Goal: Communication & Community: Answer question/provide support

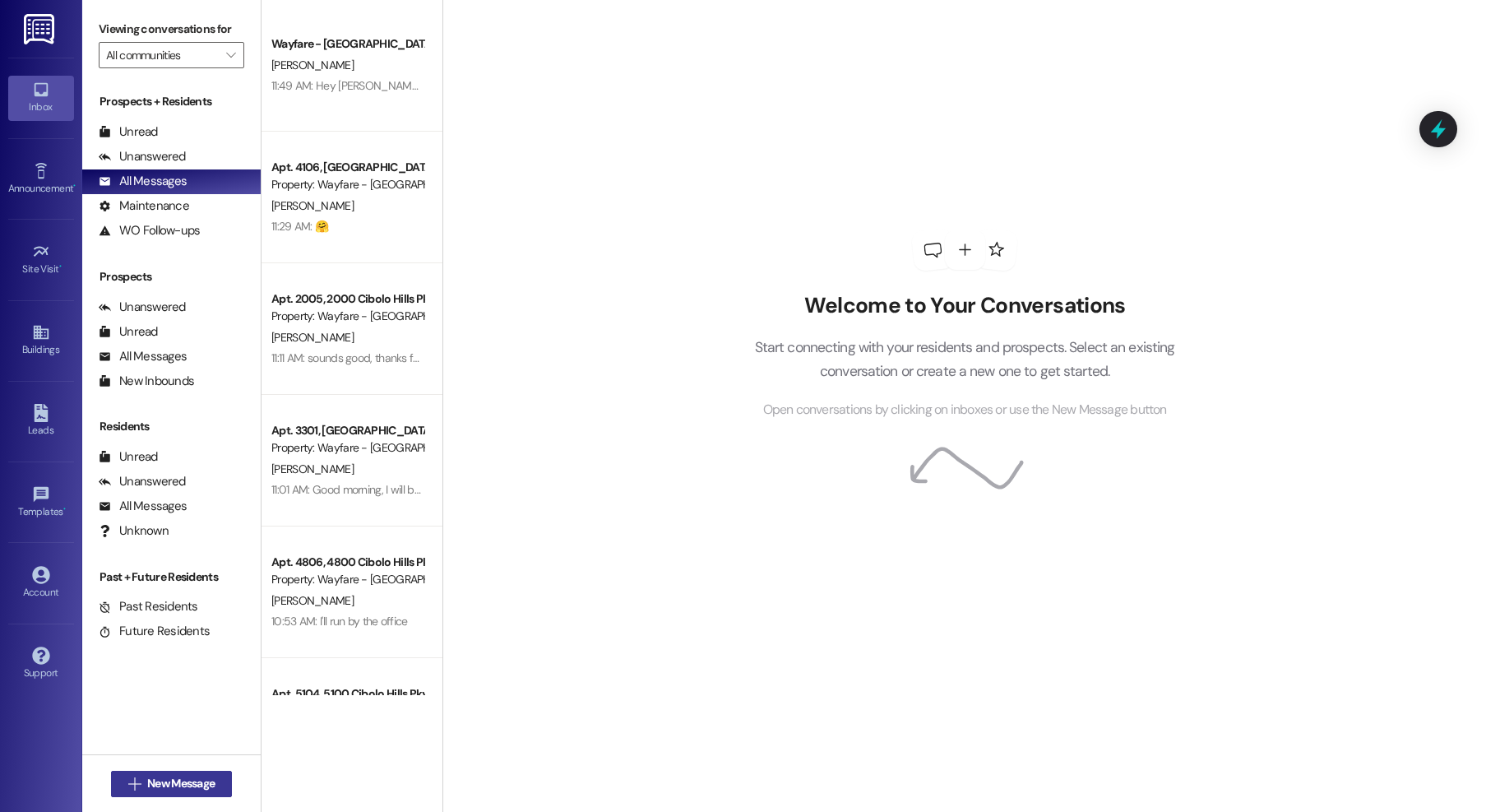
click at [151, 782] on span "New Message" at bounding box center [181, 783] width 67 height 17
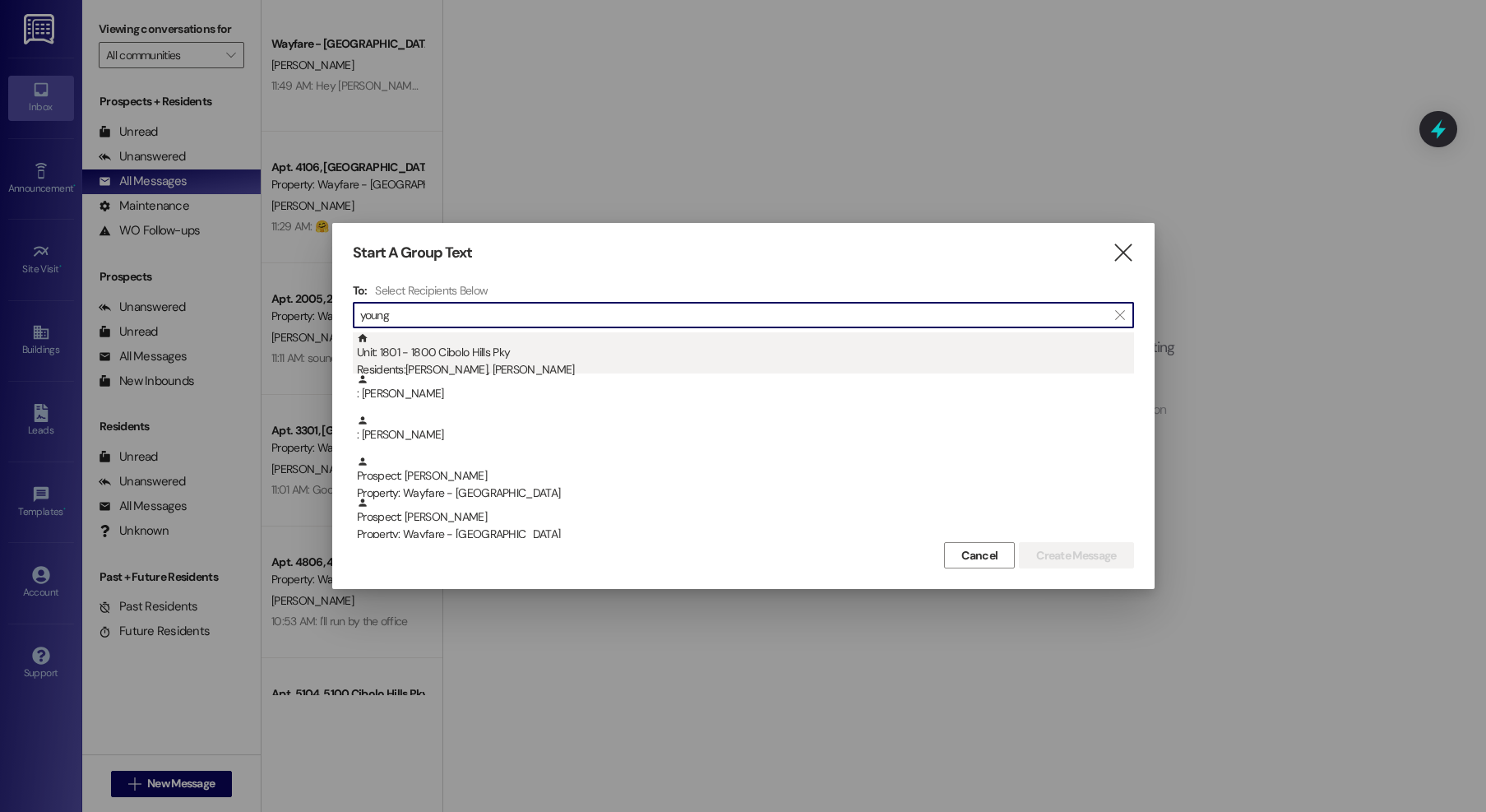
type input "young"
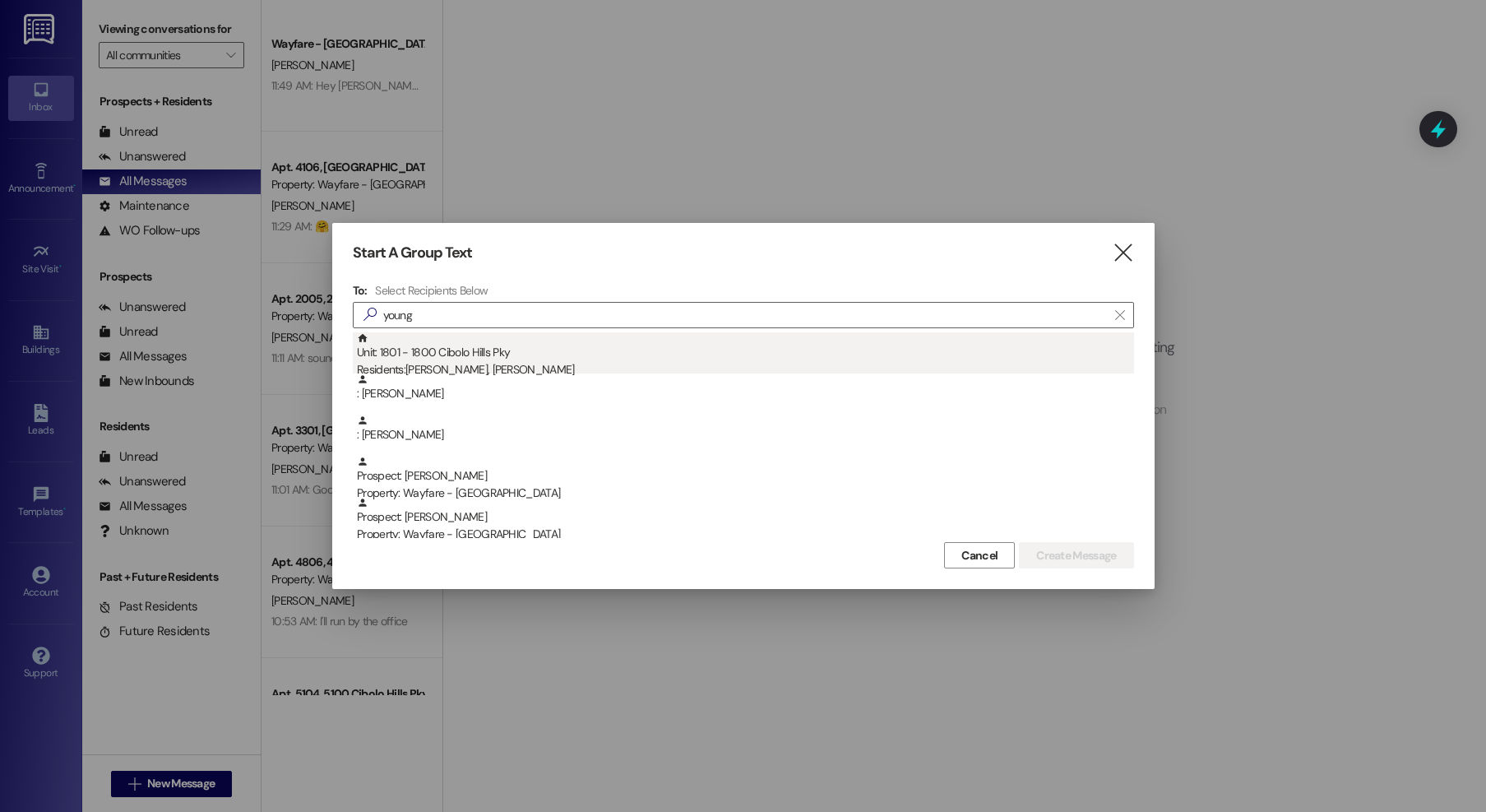
click at [553, 357] on div "Unit: 1801 - 1800 Cibolo Hills Pky Residents: [PERSON_NAME], [PERSON_NAME]" at bounding box center [745, 356] width 778 height 47
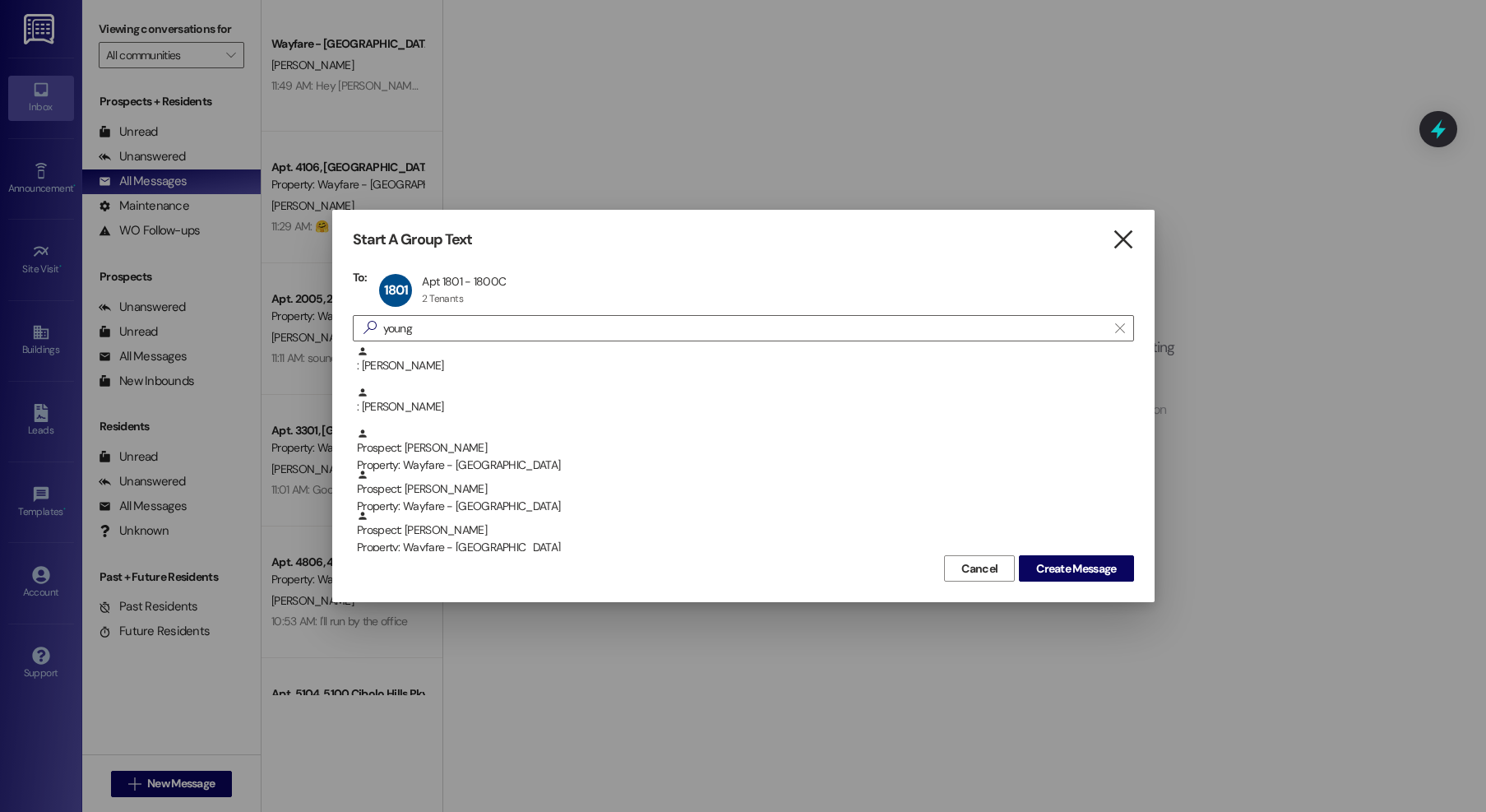
click at [1116, 241] on icon "" at bounding box center [1123, 240] width 22 height 17
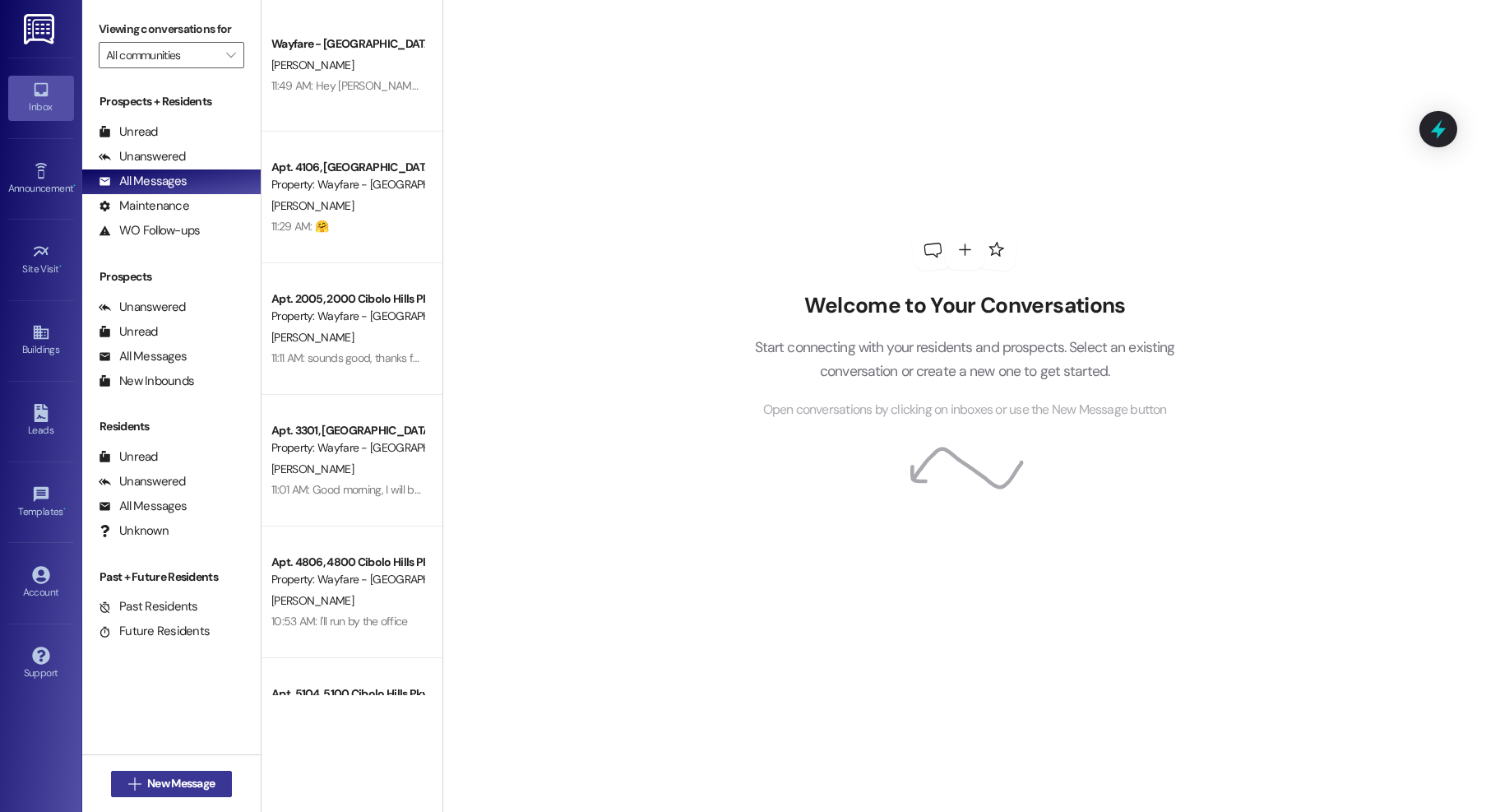
click at [184, 792] on button " New Message" at bounding box center [172, 783] width 122 height 26
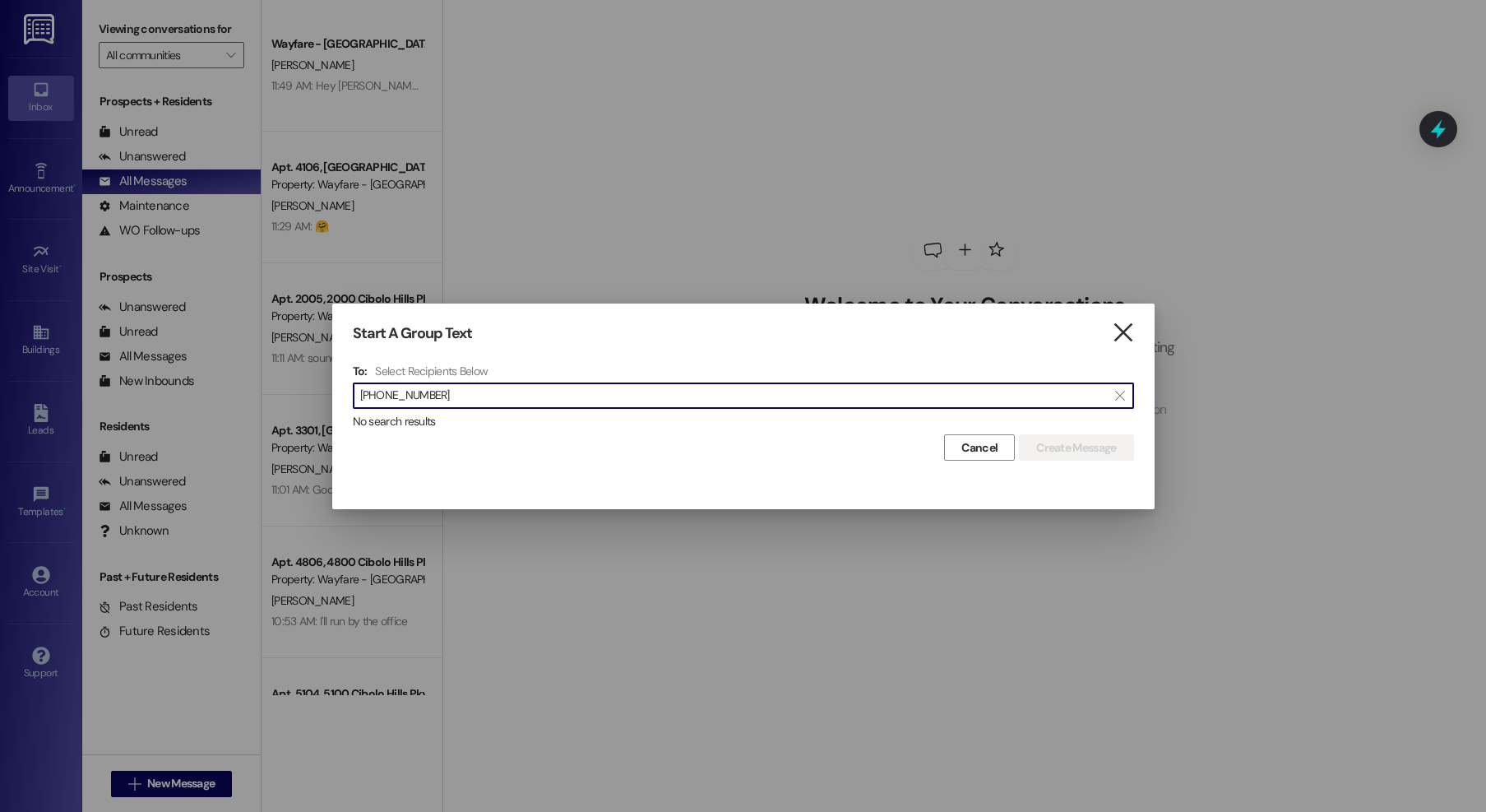
type input "[PHONE_NUMBER]"
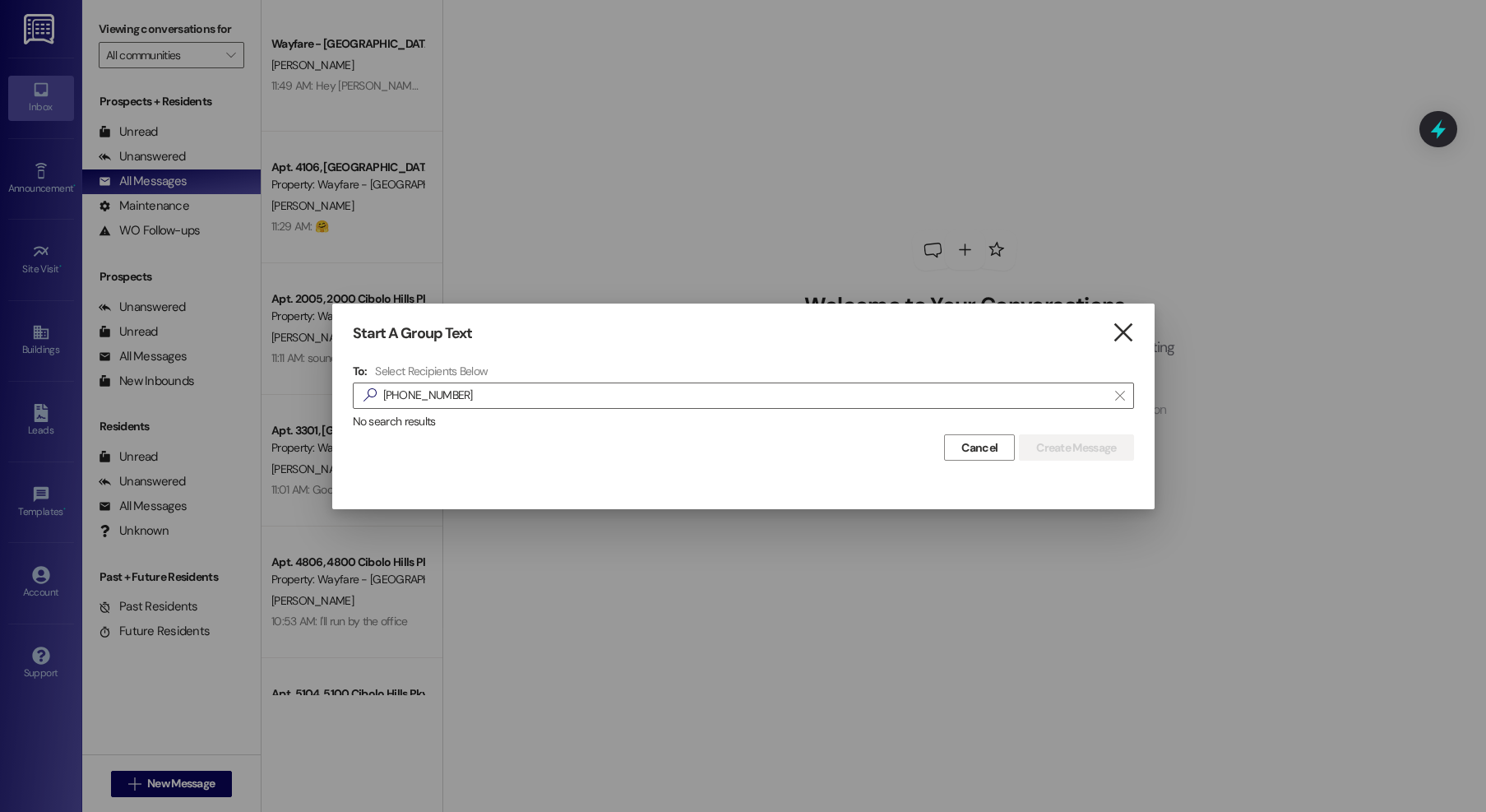
drag, startPoint x: 1127, startPoint y: 333, endPoint x: 463, endPoint y: 305, distance: 664.6
click at [1124, 333] on icon "" at bounding box center [1123, 333] width 22 height 17
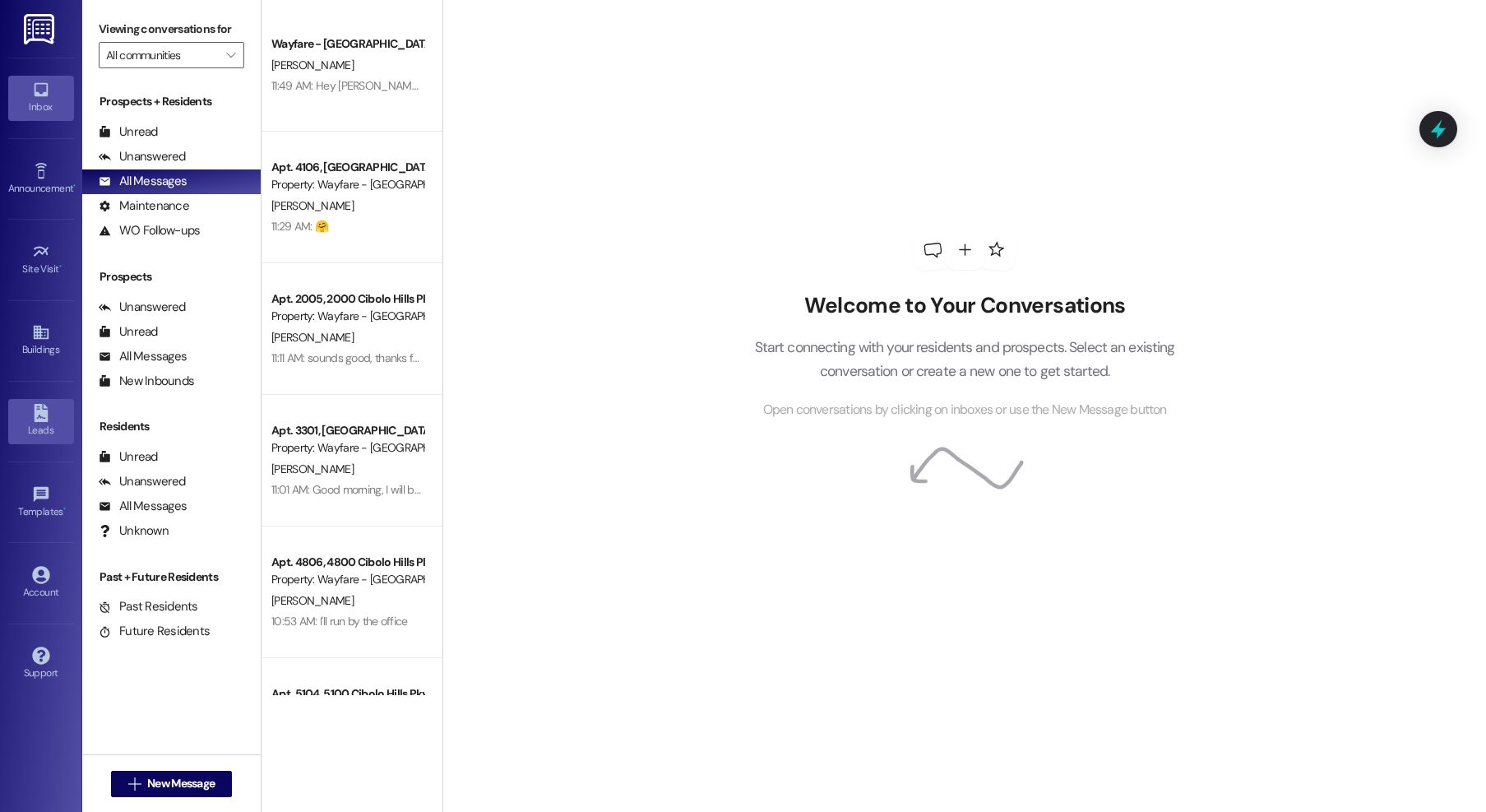
click at [37, 413] on icon at bounding box center [40, 412] width 14 height 18
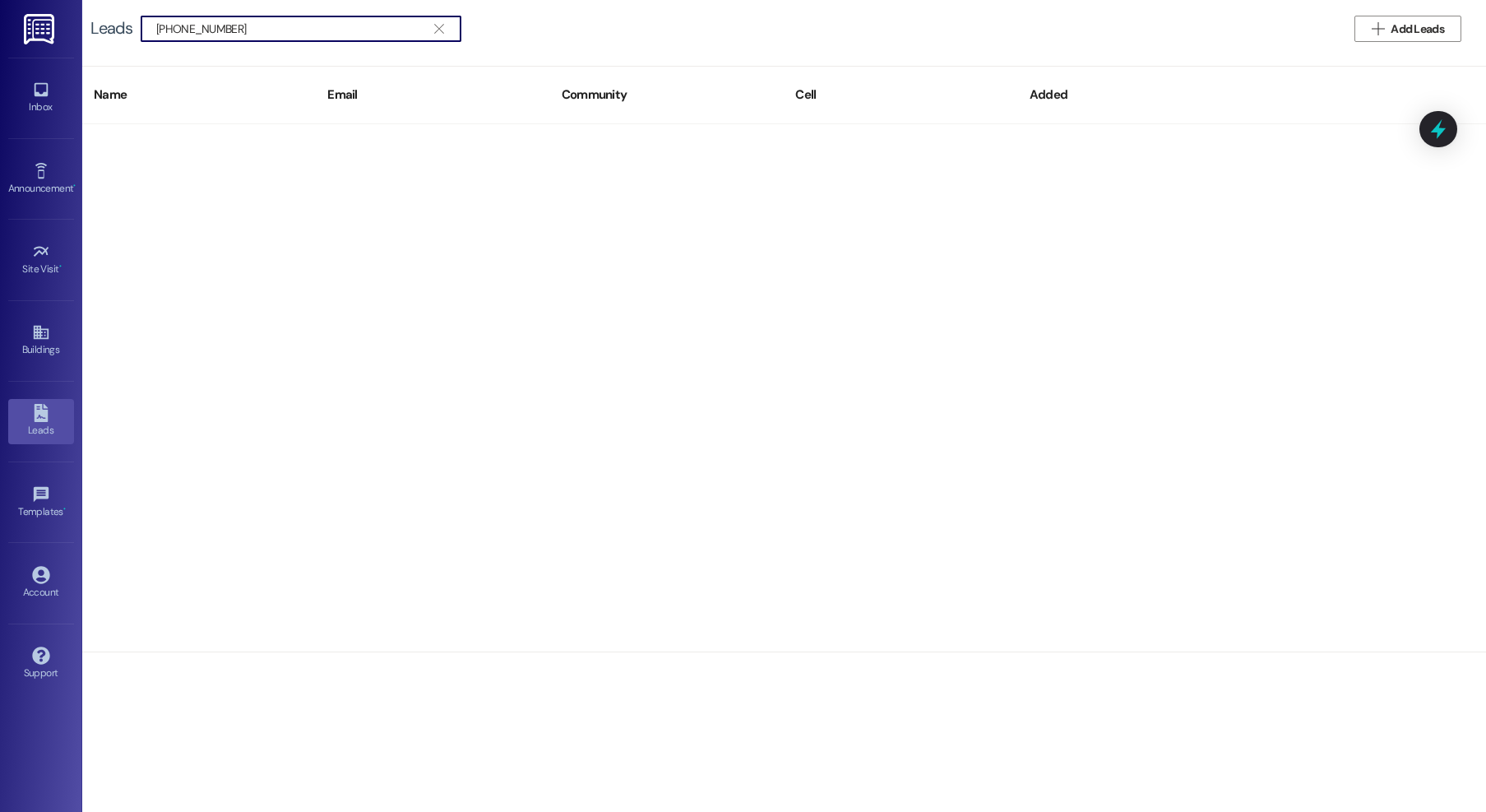
click at [204, 32] on input "[PHONE_NUMBER]" at bounding box center [290, 29] width 269 height 23
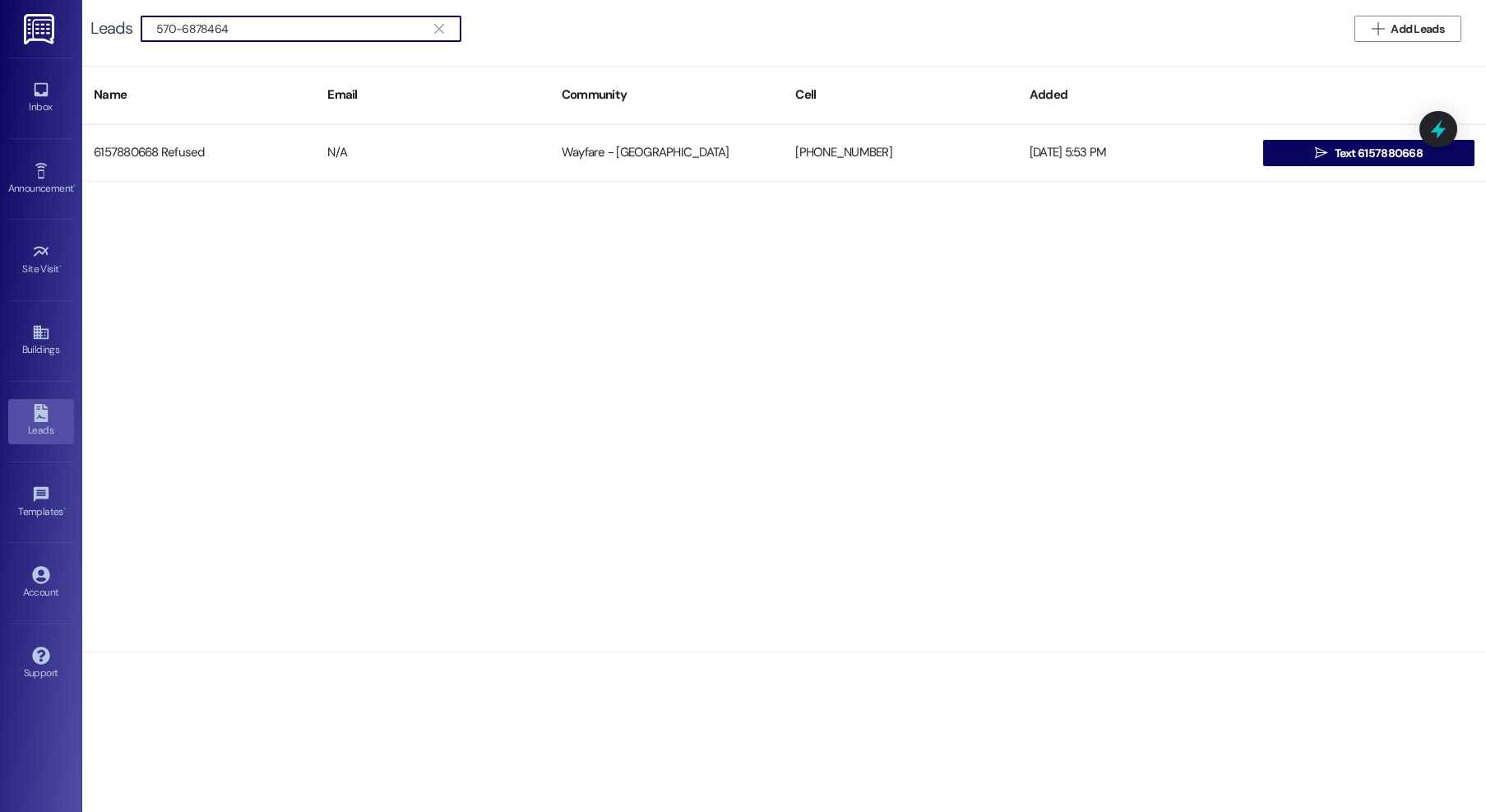
click at [181, 30] on input "570-6878464" at bounding box center [290, 29] width 269 height 23
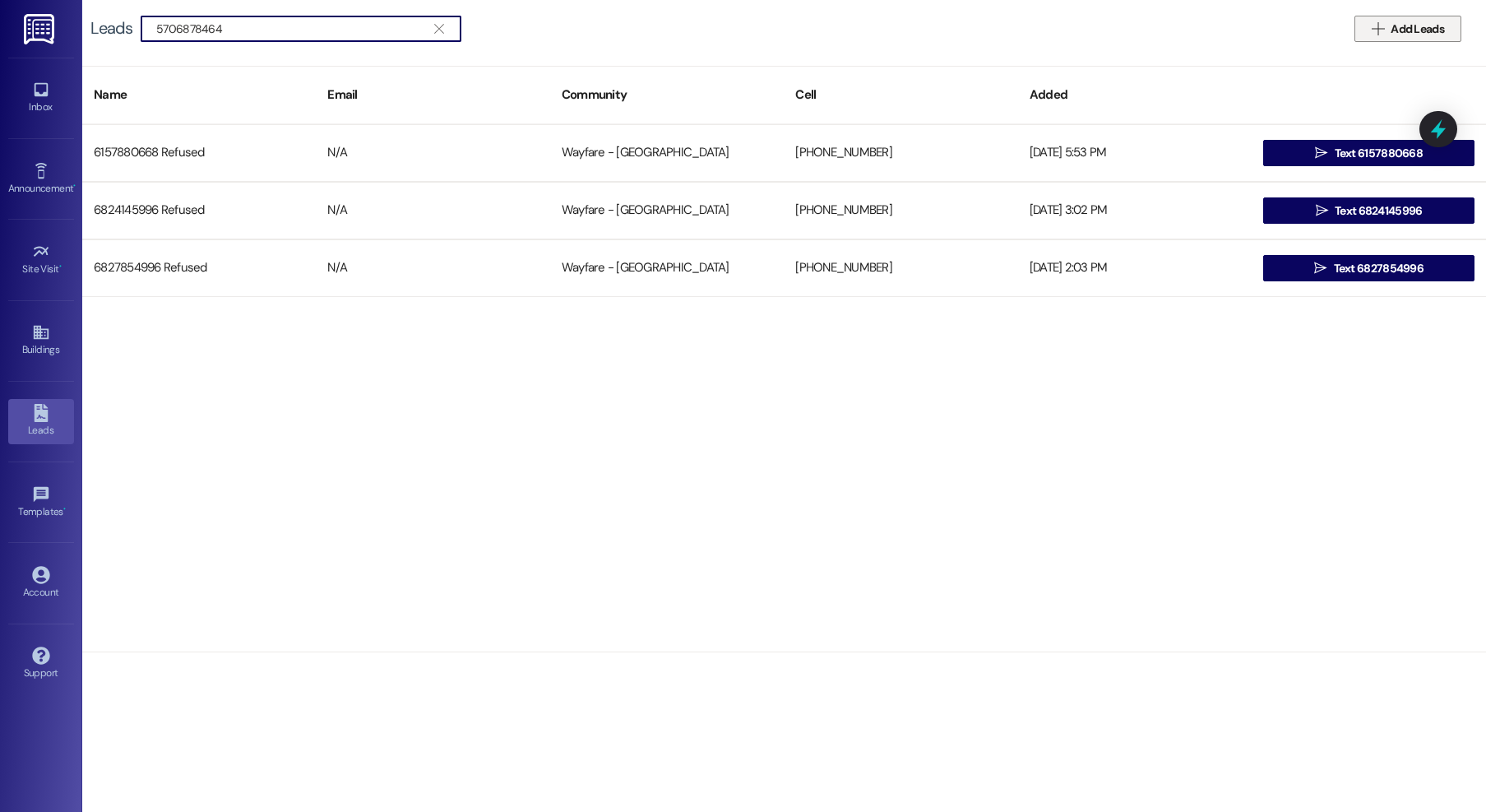
type input "5706878464"
click at [1433, 30] on span "Add Leads" at bounding box center [1418, 29] width 54 height 17
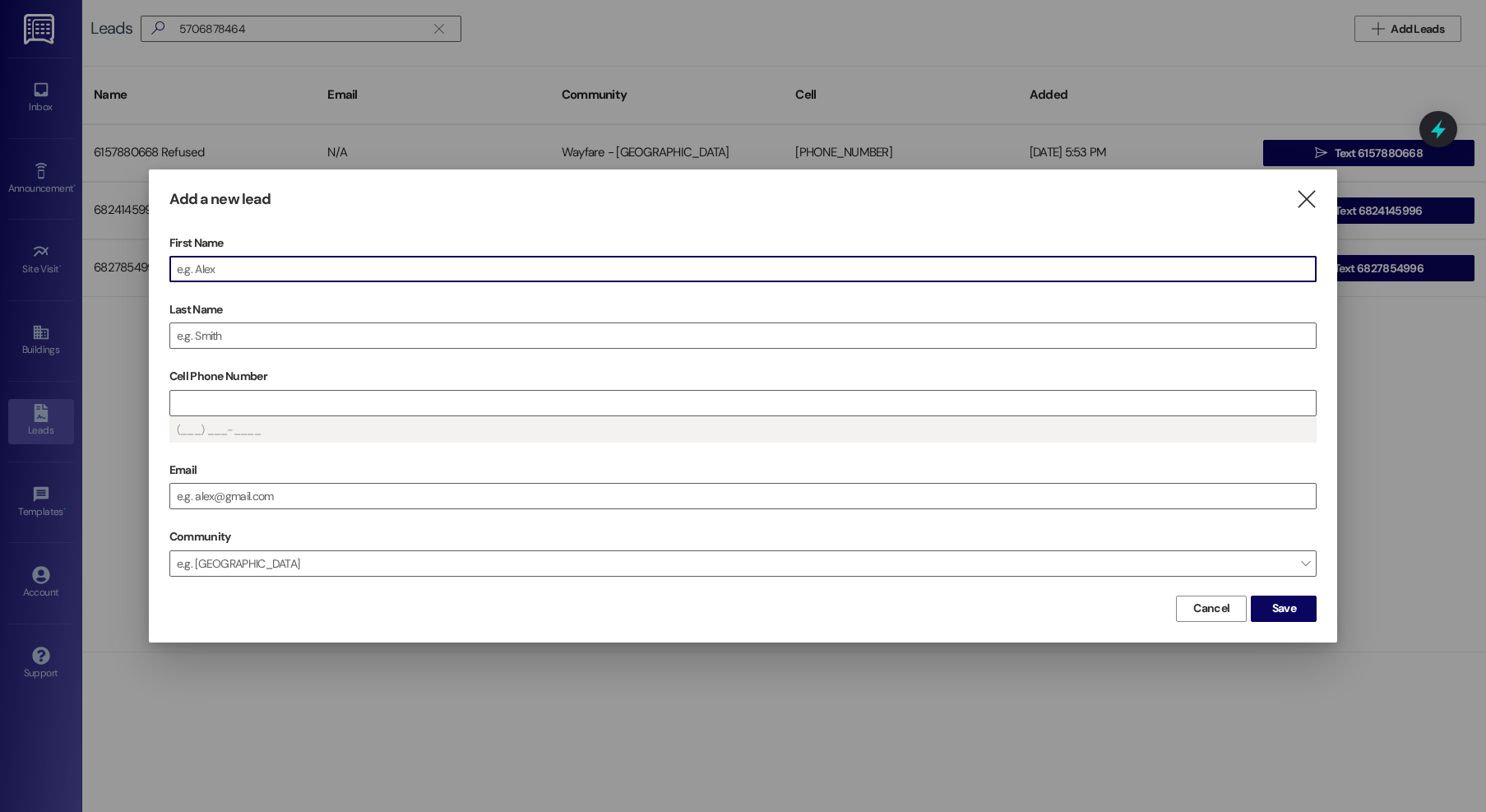
click at [618, 265] on input "First Name" at bounding box center [744, 269] width 1147 height 25
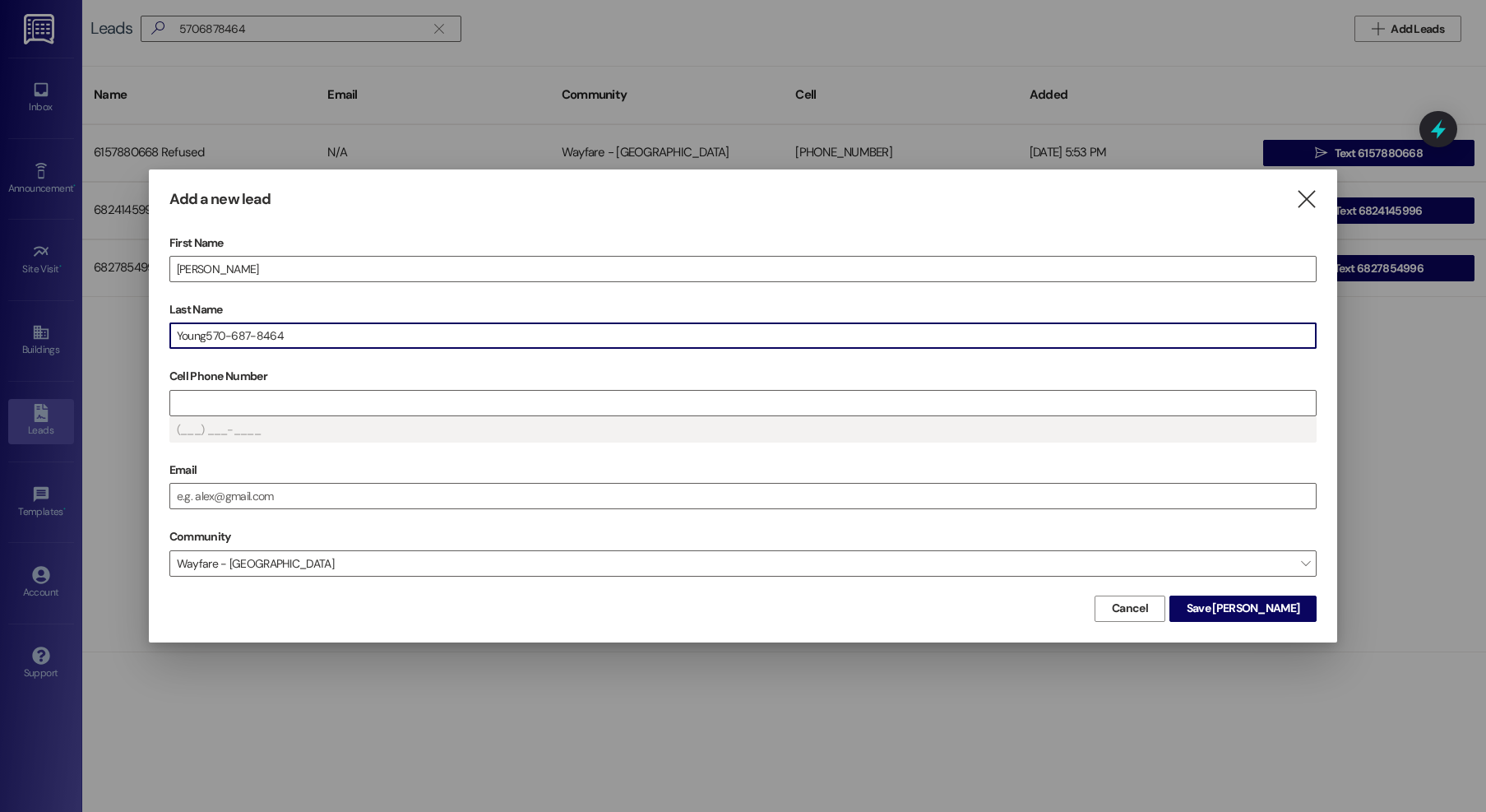
click at [203, 336] on input "Young570-687-8464" at bounding box center [744, 336] width 1147 height 25
drag, startPoint x: 203, startPoint y: 336, endPoint x: 300, endPoint y: 340, distance: 97.1
click at [298, 340] on input "Young570-687-8464" at bounding box center [744, 336] width 1147 height 25
click at [303, 338] on input "Young570-687-8464" at bounding box center [744, 336] width 1147 height 25
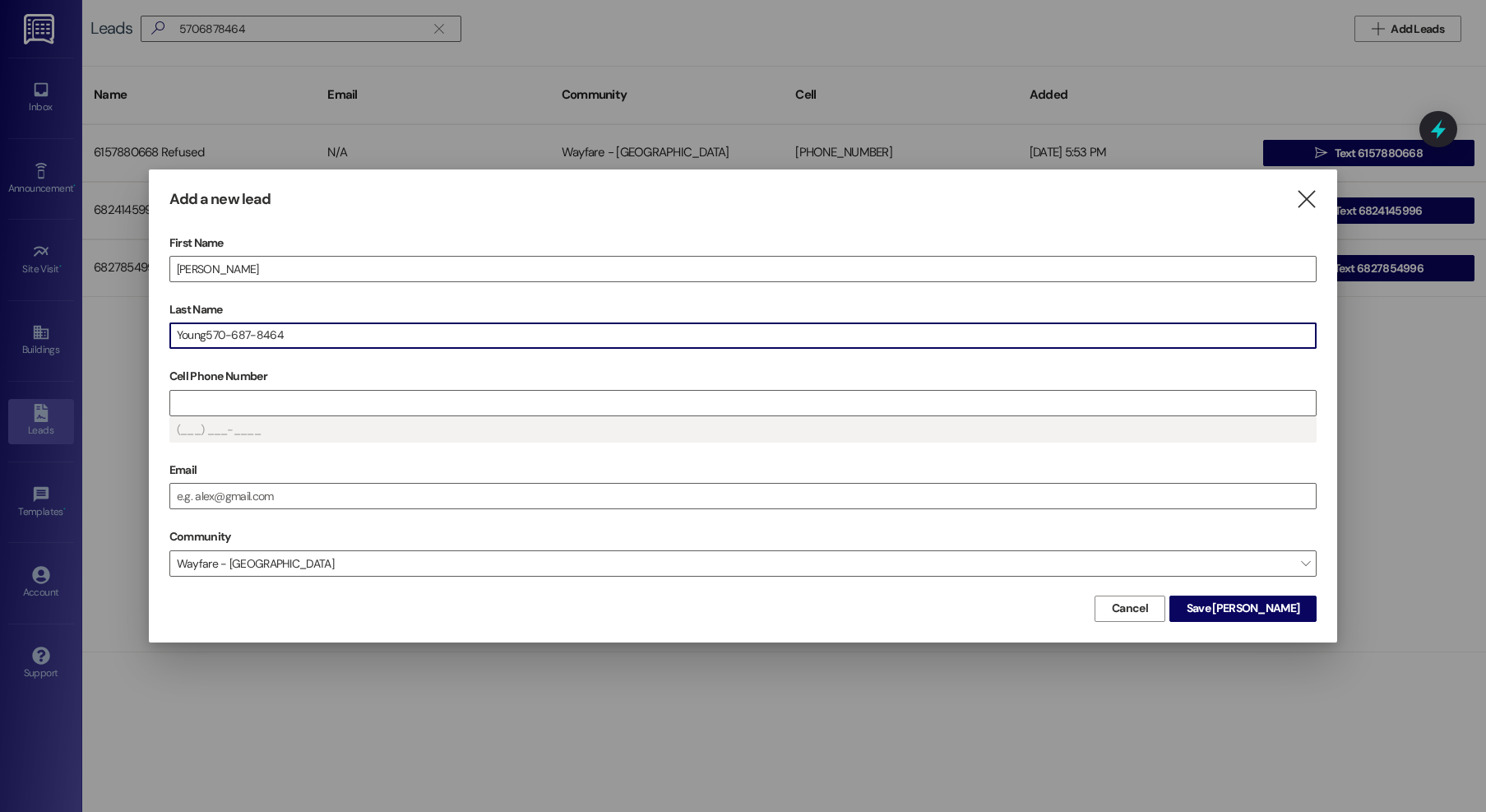
scroll to position [0, 0]
drag, startPoint x: 299, startPoint y: 337, endPoint x: 204, endPoint y: 336, distance: 95.0
click at [204, 336] on input "Young570-687-8464" at bounding box center [744, 336] width 1147 height 25
click at [292, 397] on input "Cell Phone Number" at bounding box center [744, 404] width 1147 height 25
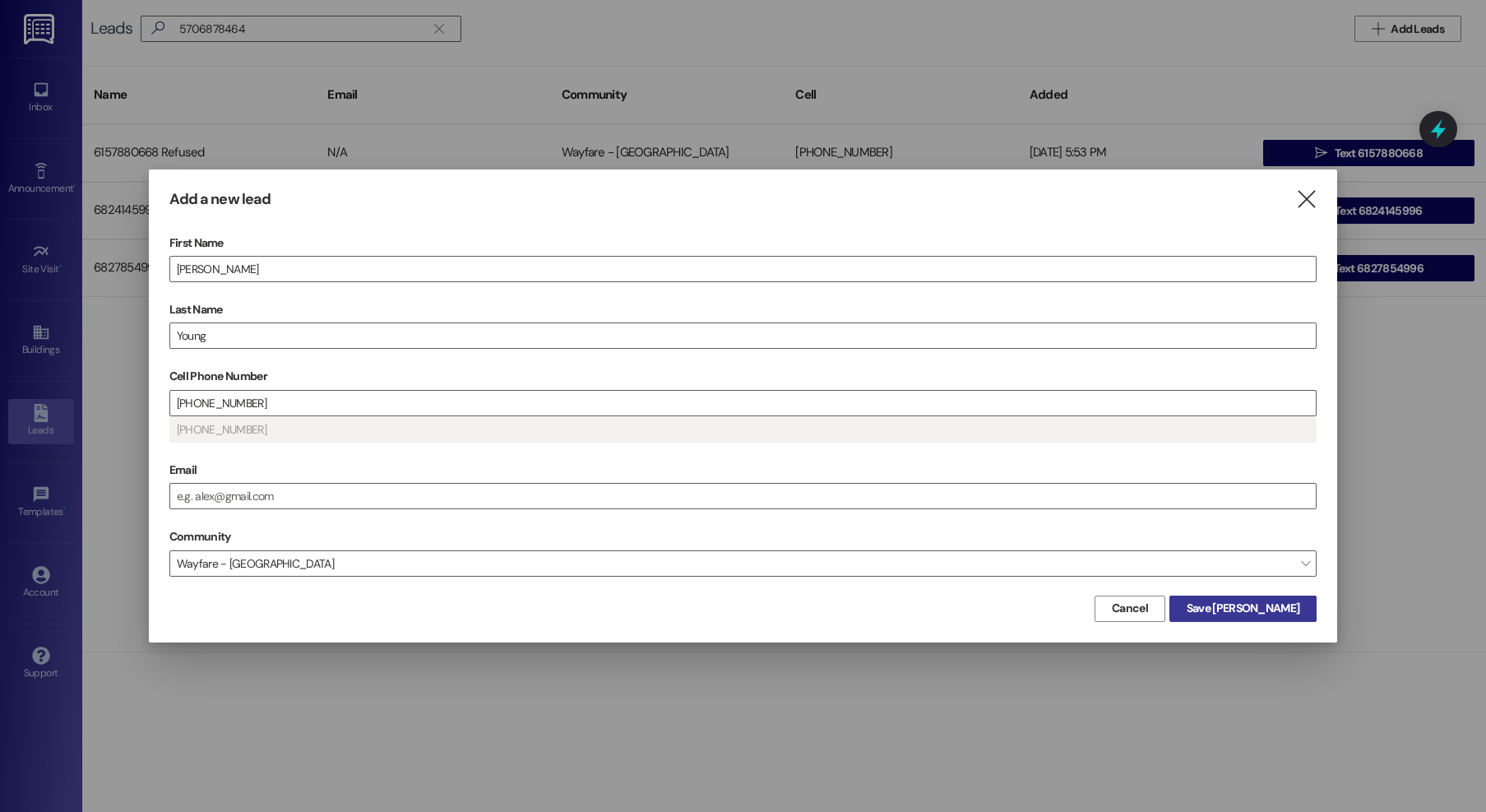
click at [1280, 610] on span "Save [PERSON_NAME]" at bounding box center [1243, 608] width 113 height 17
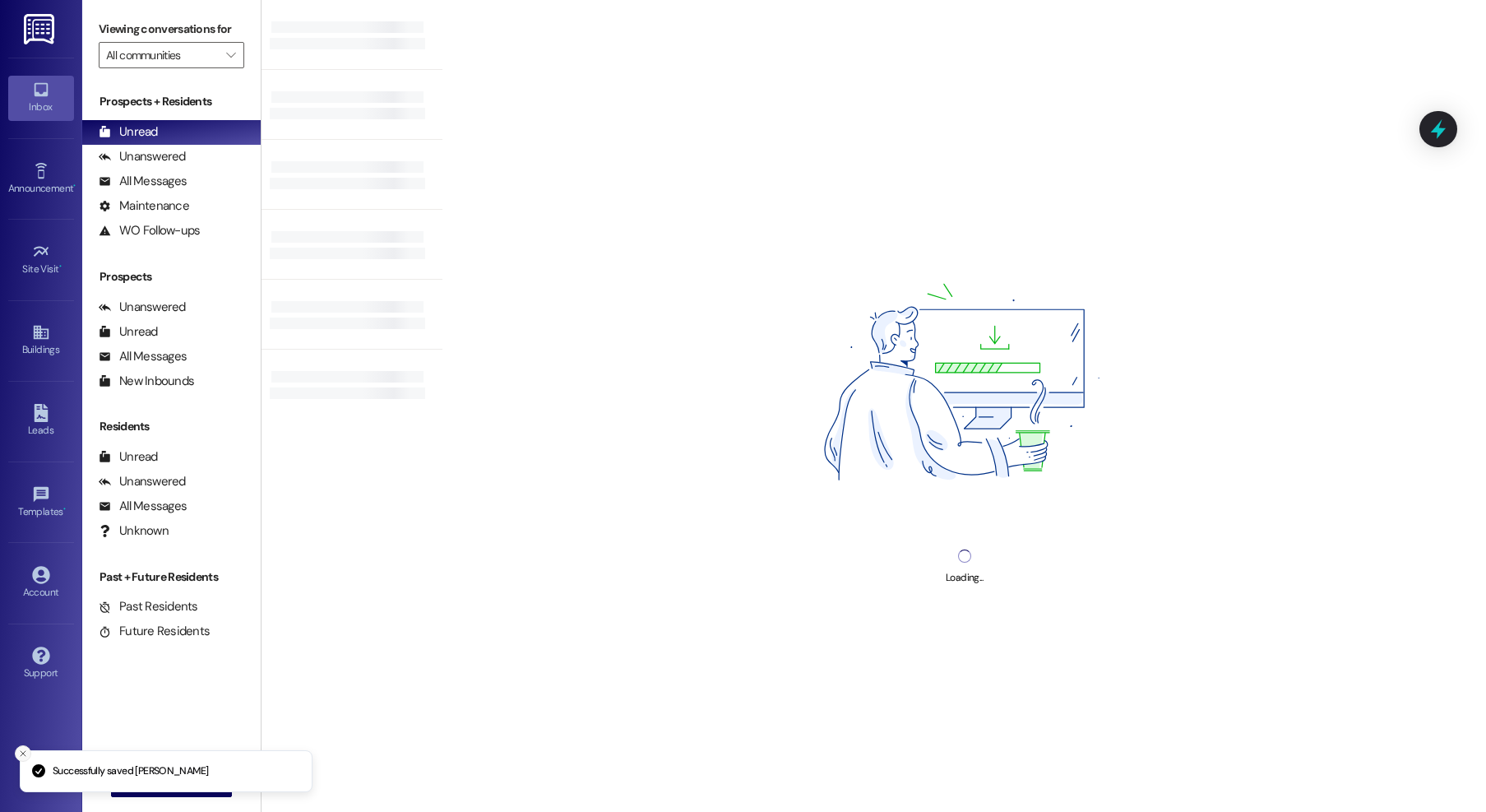
click at [21, 751] on icon "Close toast" at bounding box center [23, 754] width 10 height 10
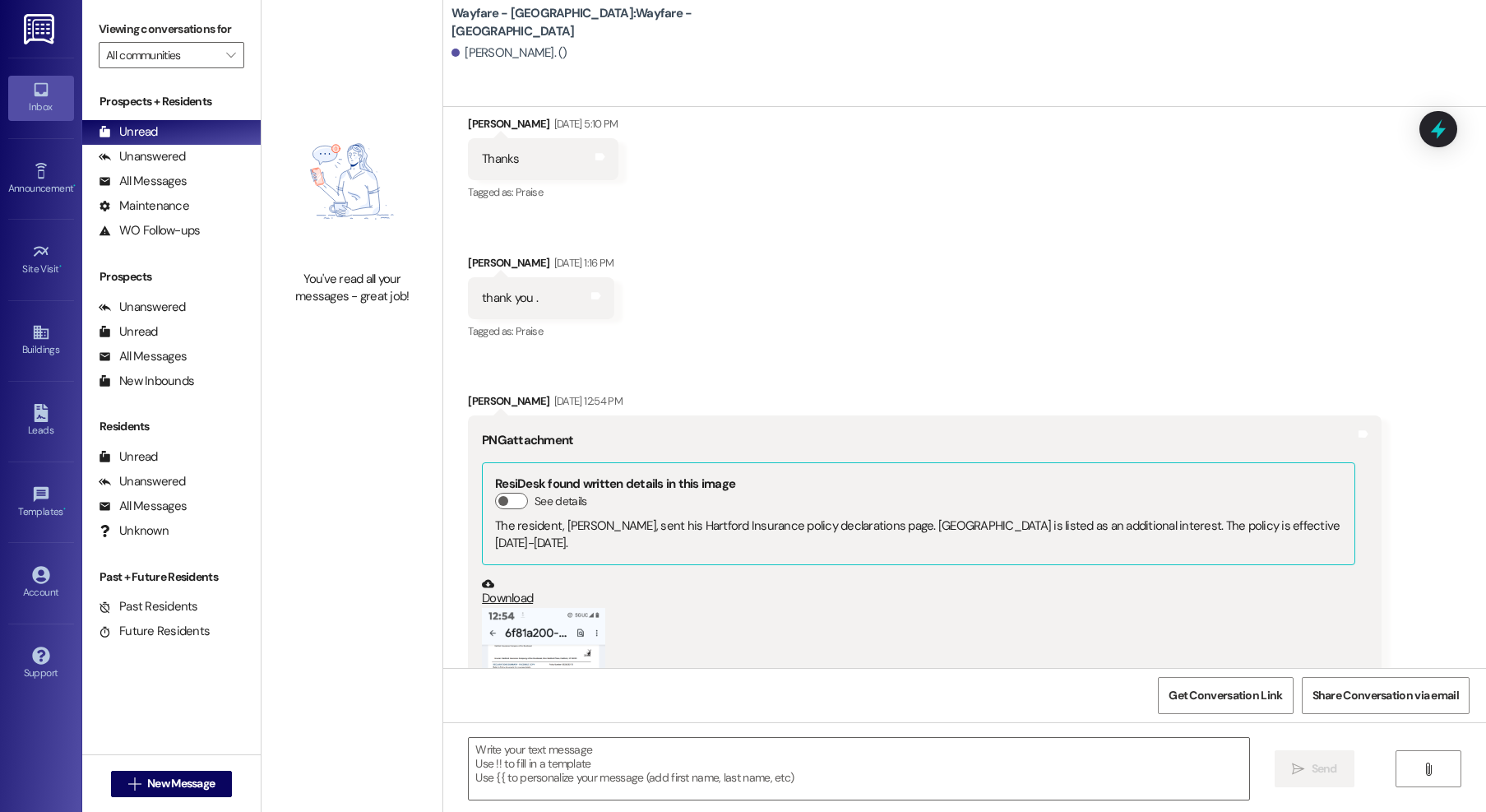
scroll to position [847, 0]
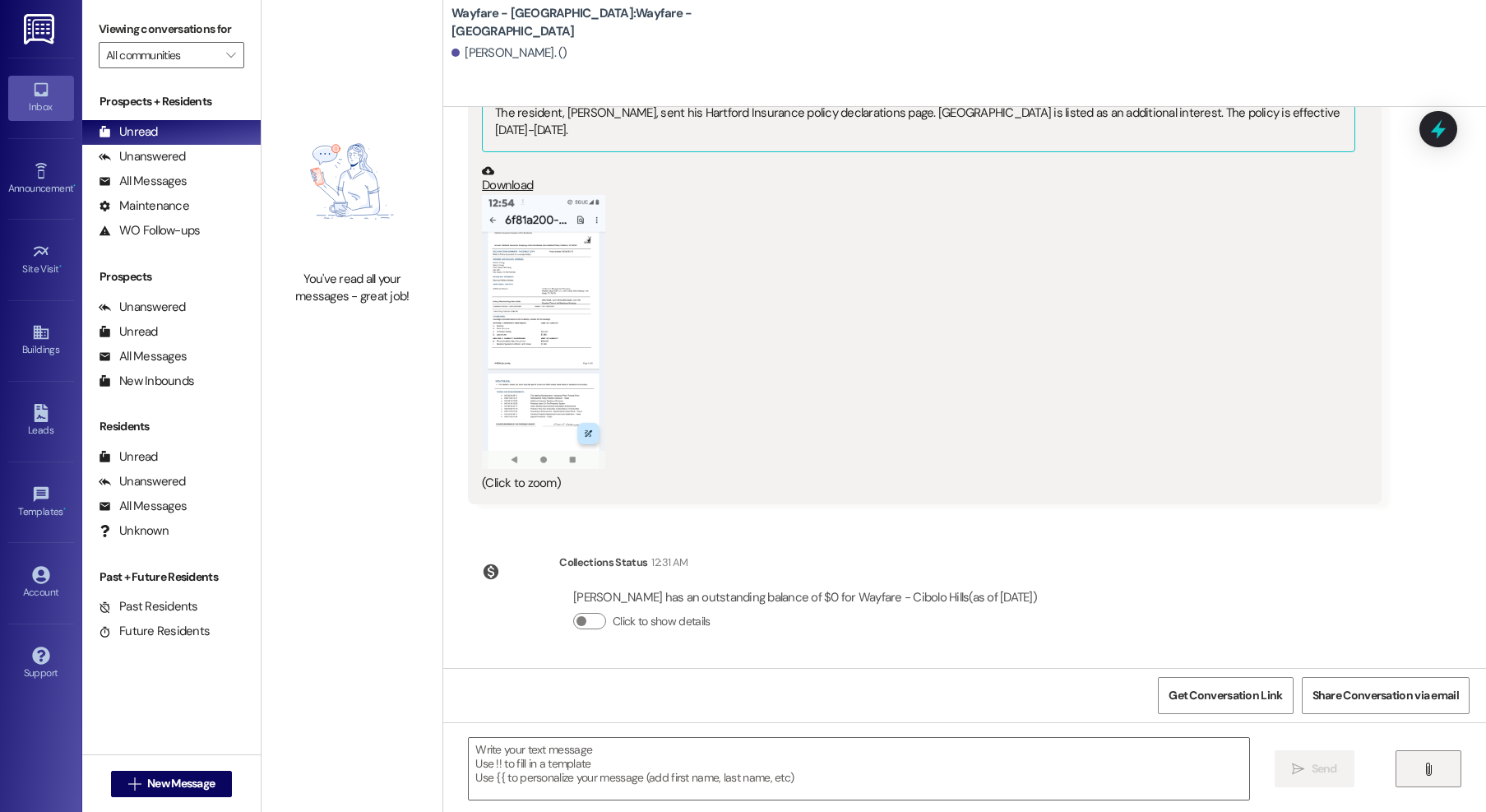
click at [1417, 775] on button "" at bounding box center [1428, 769] width 66 height 37
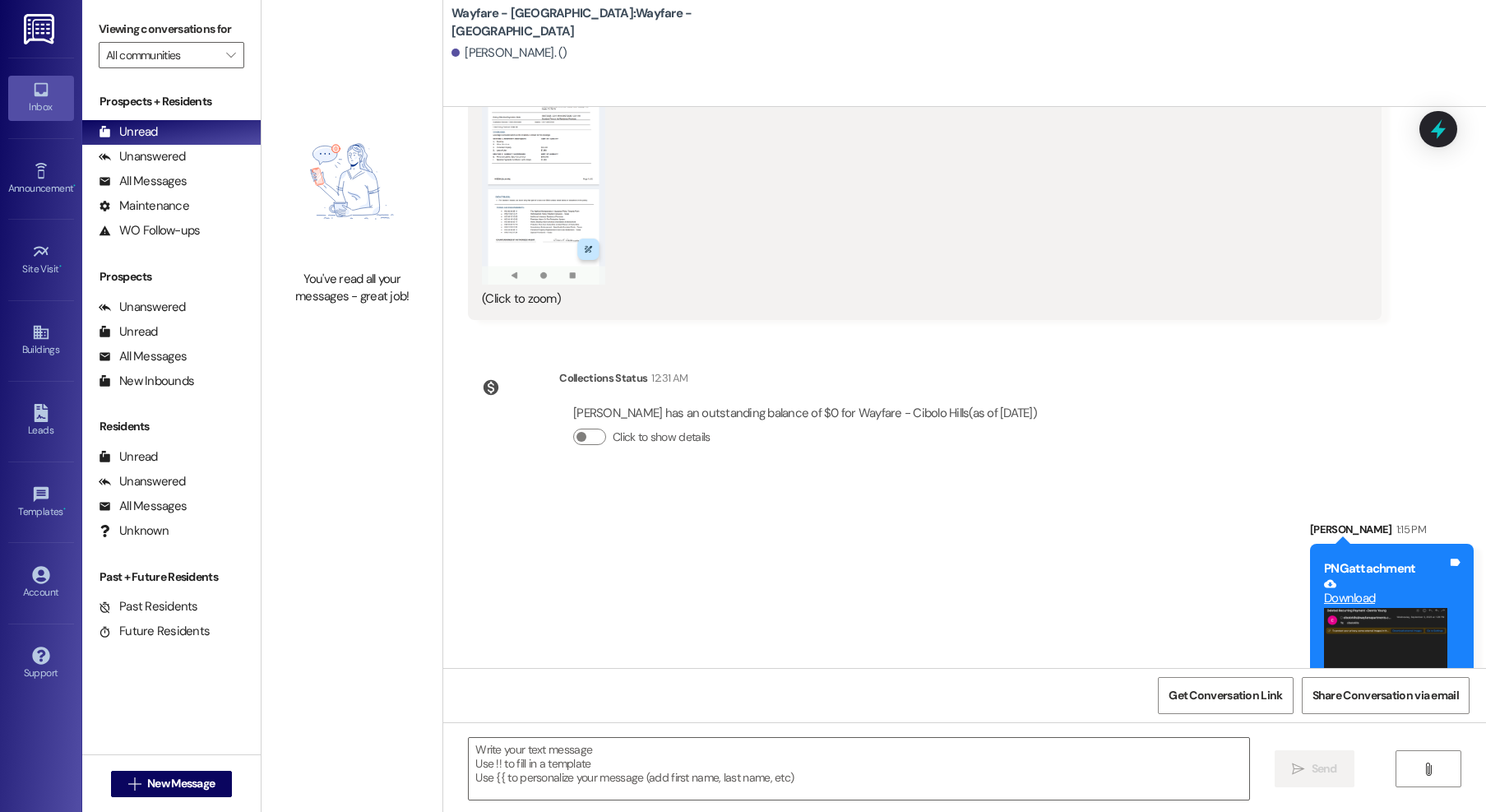
scroll to position [1215, 0]
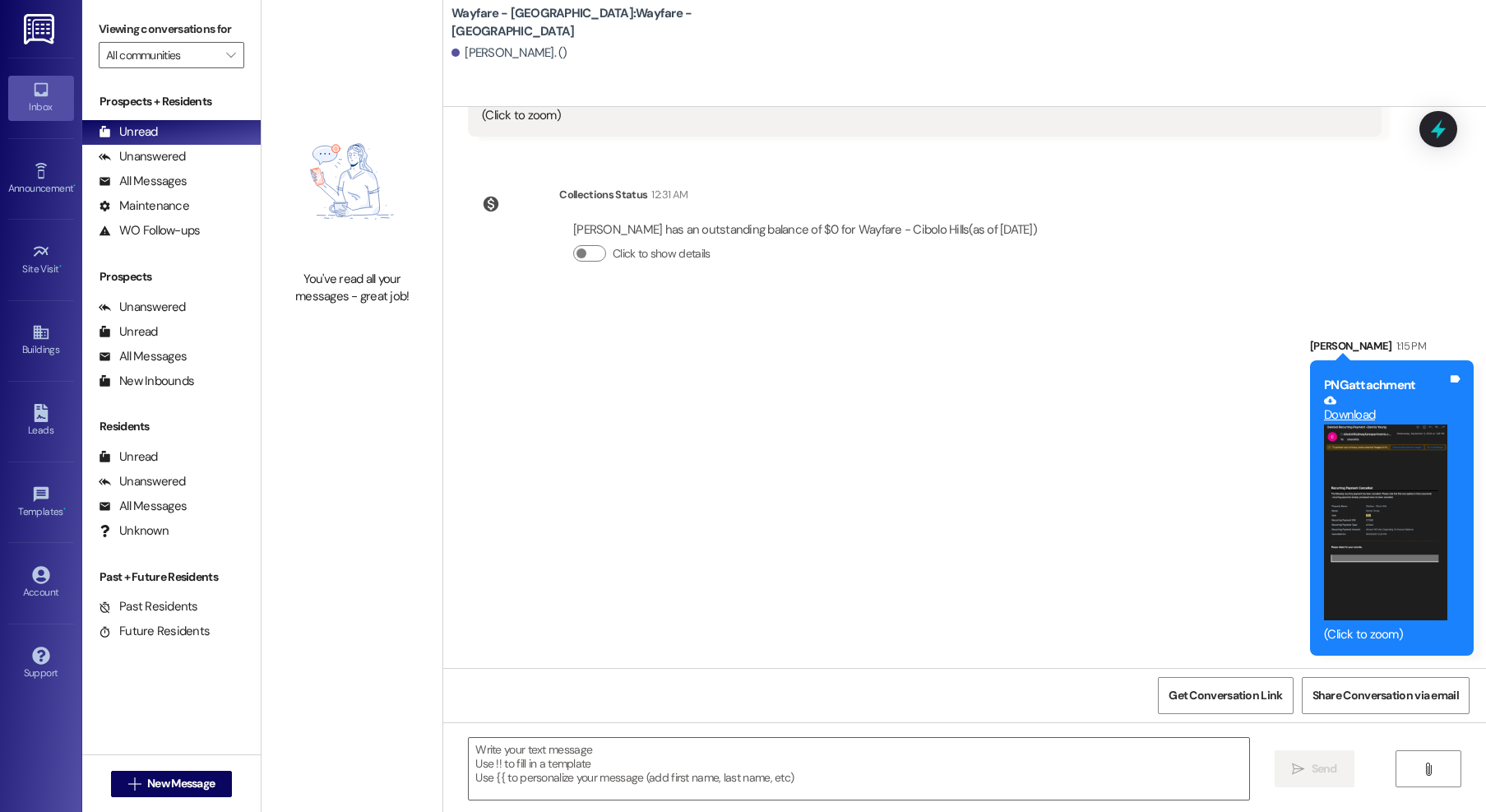
click at [1371, 544] on button "Zoom image" at bounding box center [1385, 522] width 124 height 197
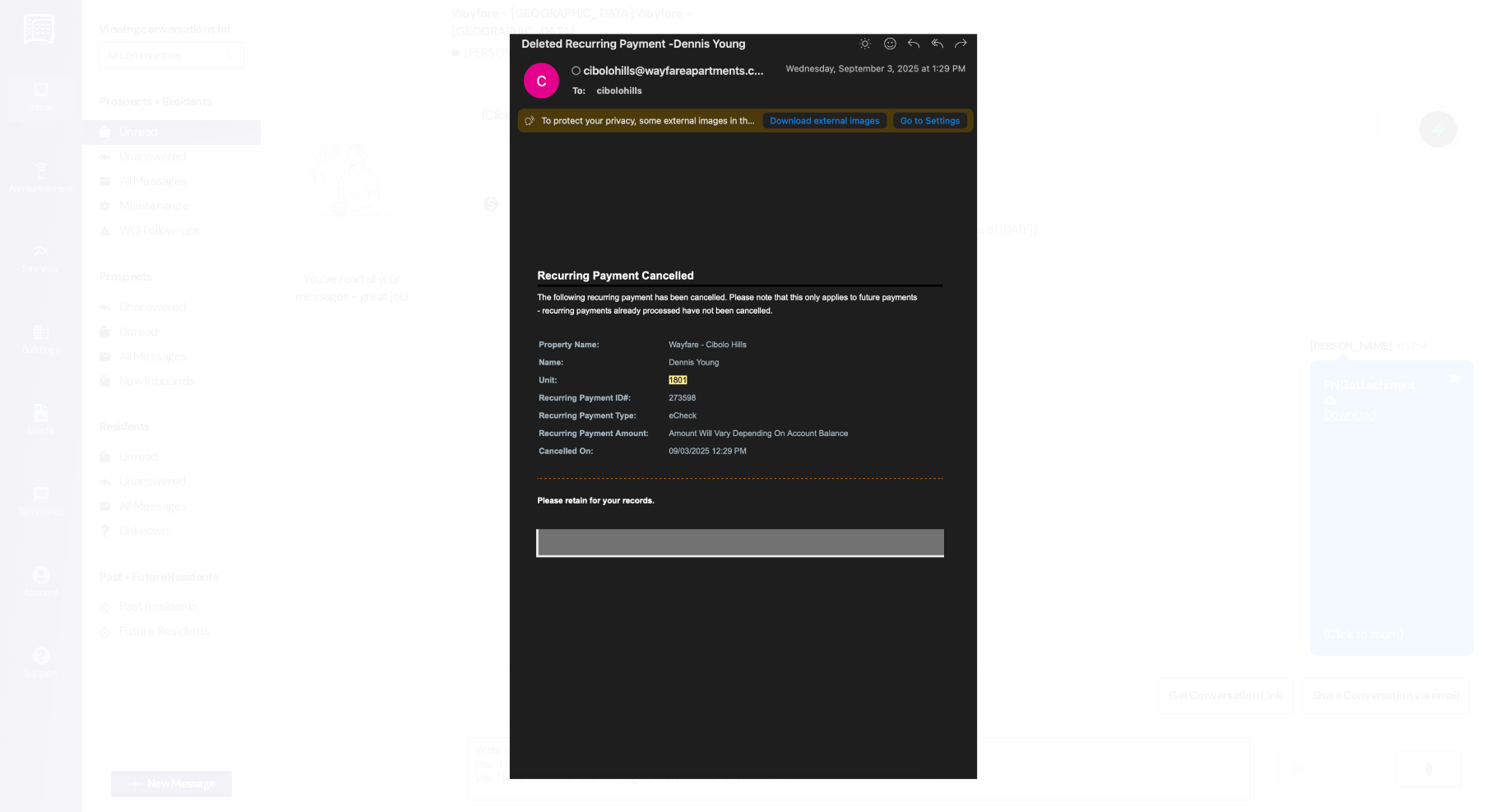
click at [1369, 542] on button "Unzoom image" at bounding box center [743, 406] width 1486 height 812
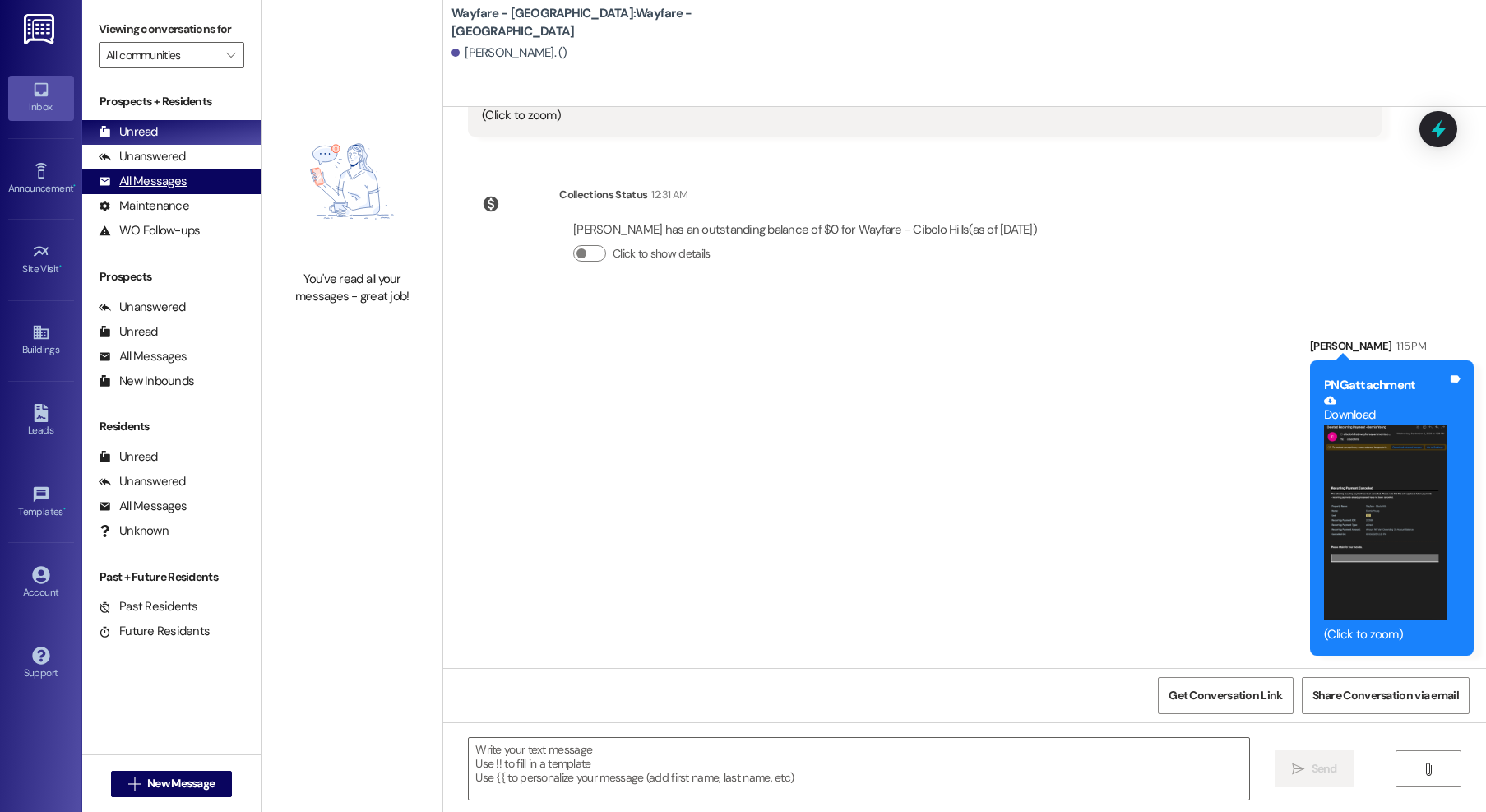
click at [206, 188] on div "All Messages (undefined)" at bounding box center [172, 182] width 178 height 25
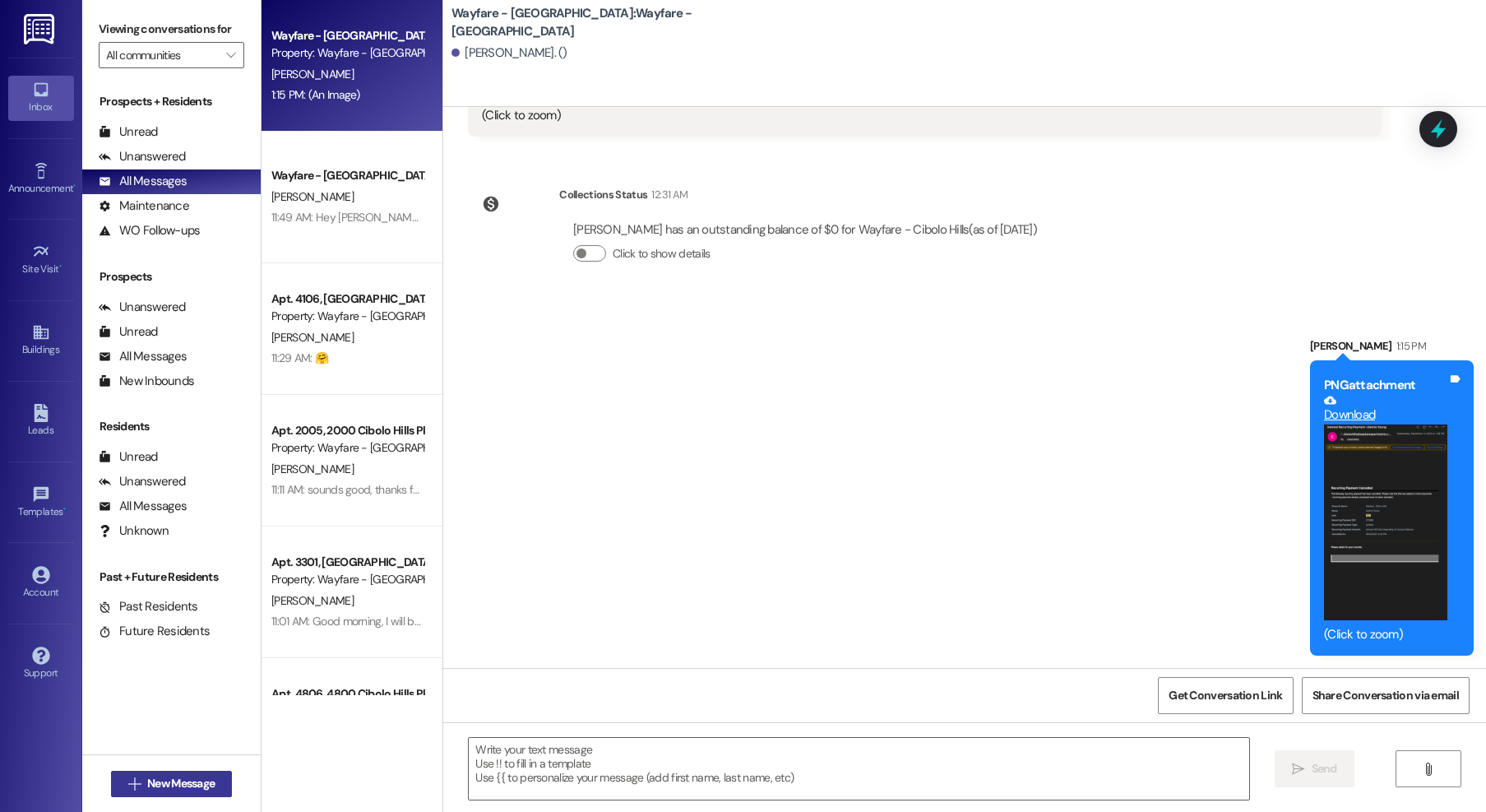
click at [179, 784] on span "New Message" at bounding box center [181, 783] width 67 height 17
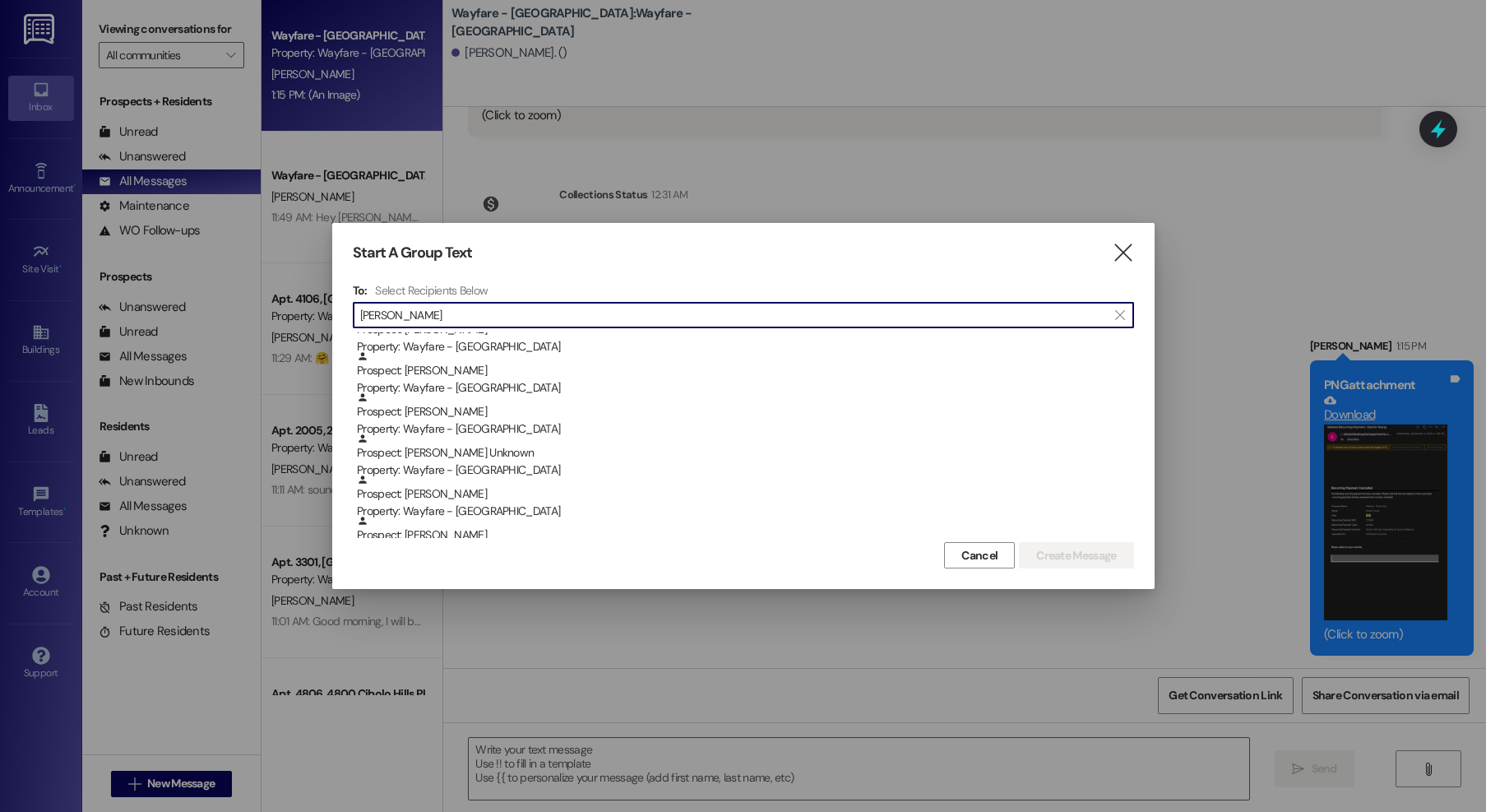
scroll to position [201, 0]
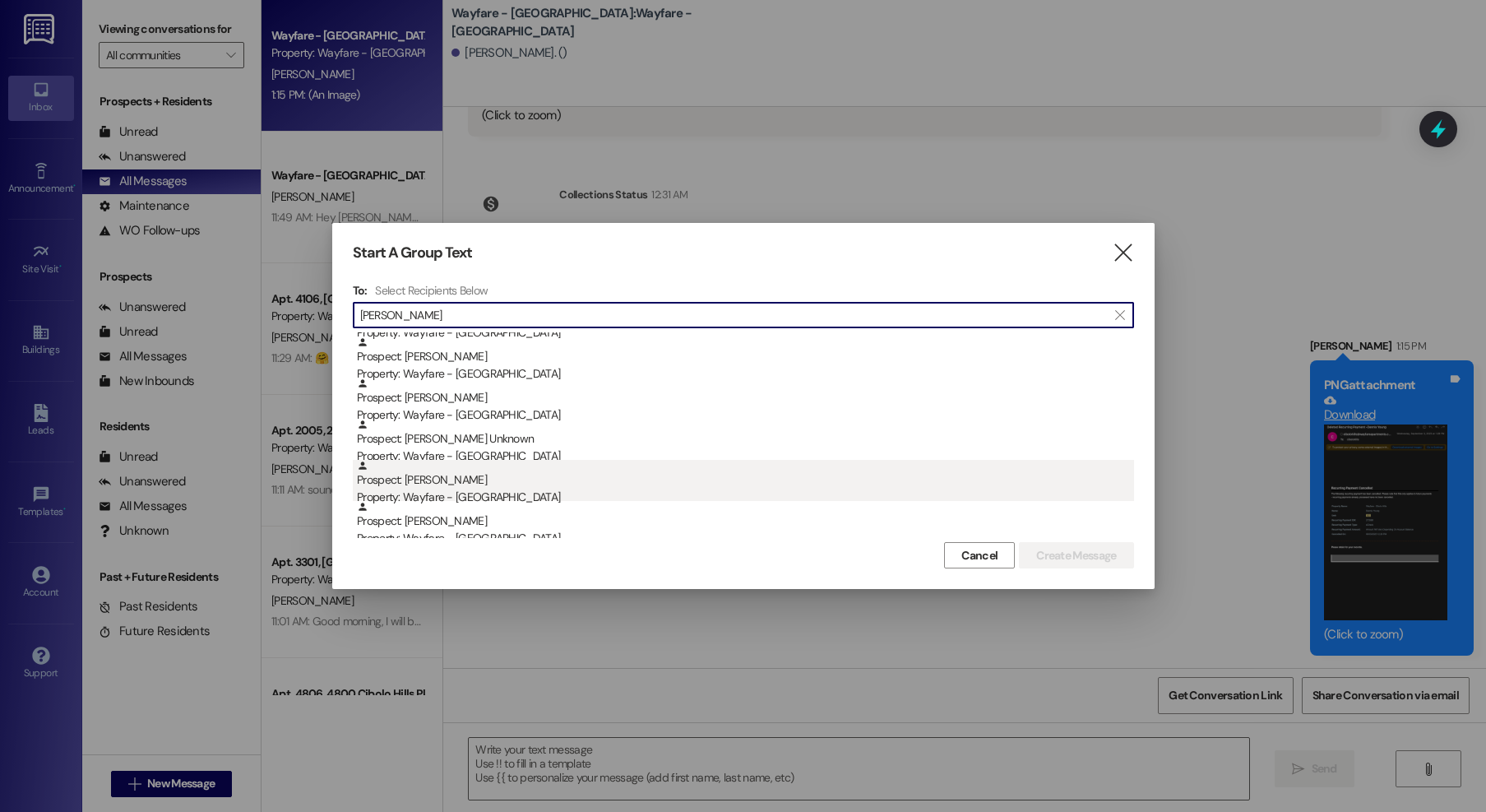
type input "[PERSON_NAME]"
click at [517, 484] on div "Prospect: [PERSON_NAME] Property: Wayfare - [GEOGRAPHIC_DATA]" at bounding box center [745, 483] width 778 height 47
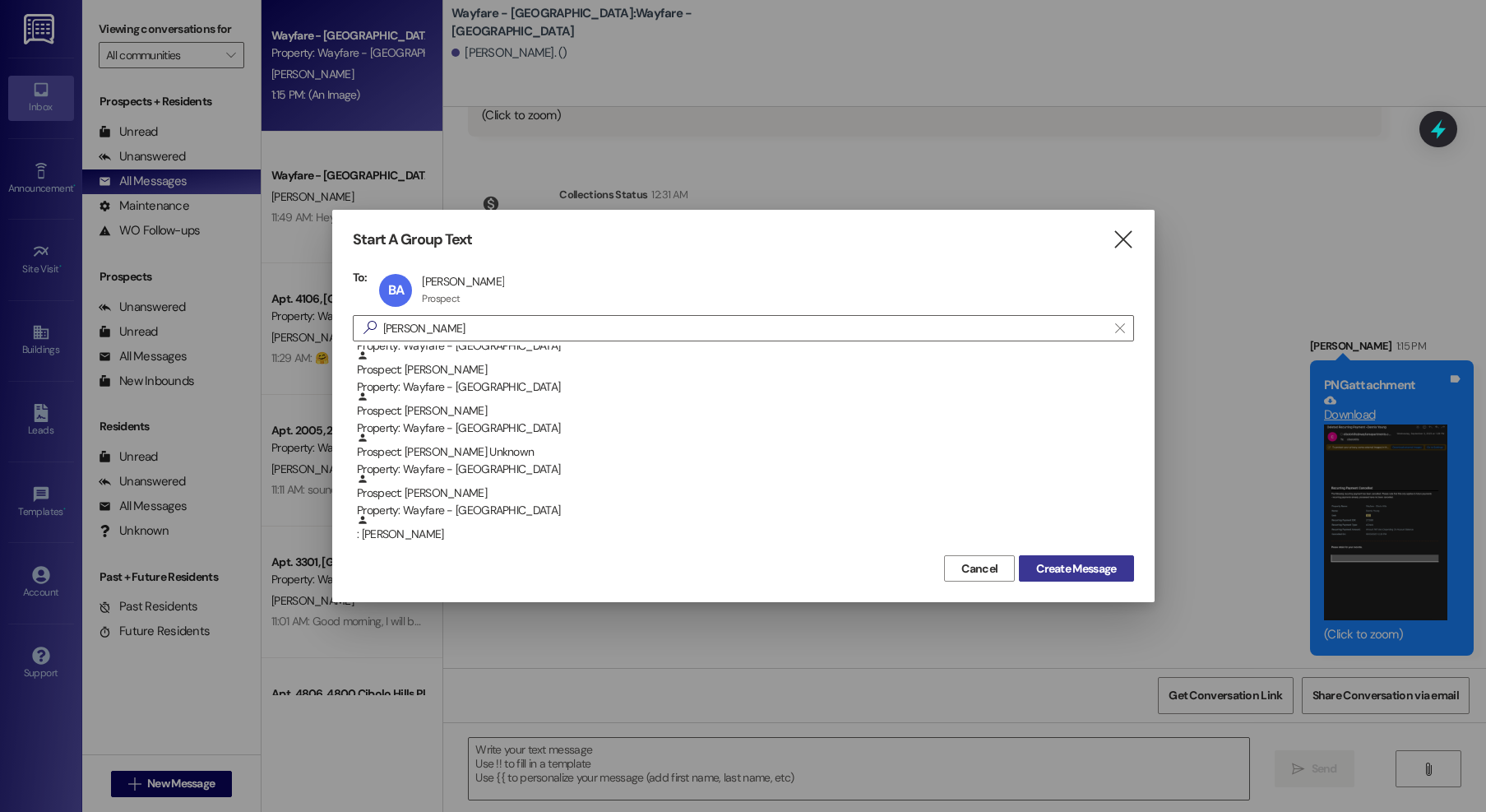
click at [1063, 575] on span "Create Message" at bounding box center [1076, 568] width 80 height 17
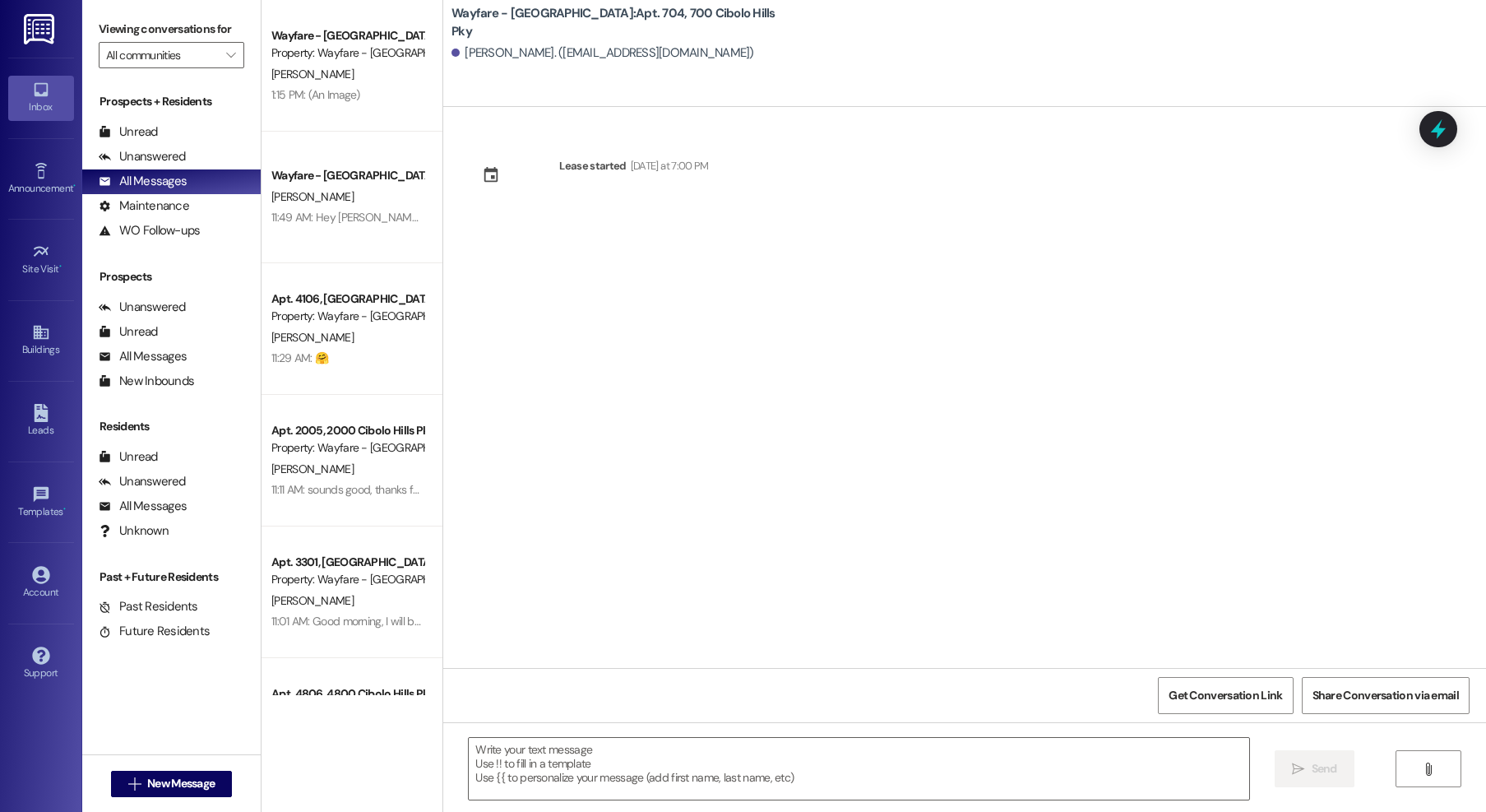
scroll to position [0, 0]
click at [35, 427] on div "Leads" at bounding box center [41, 429] width 82 height 16
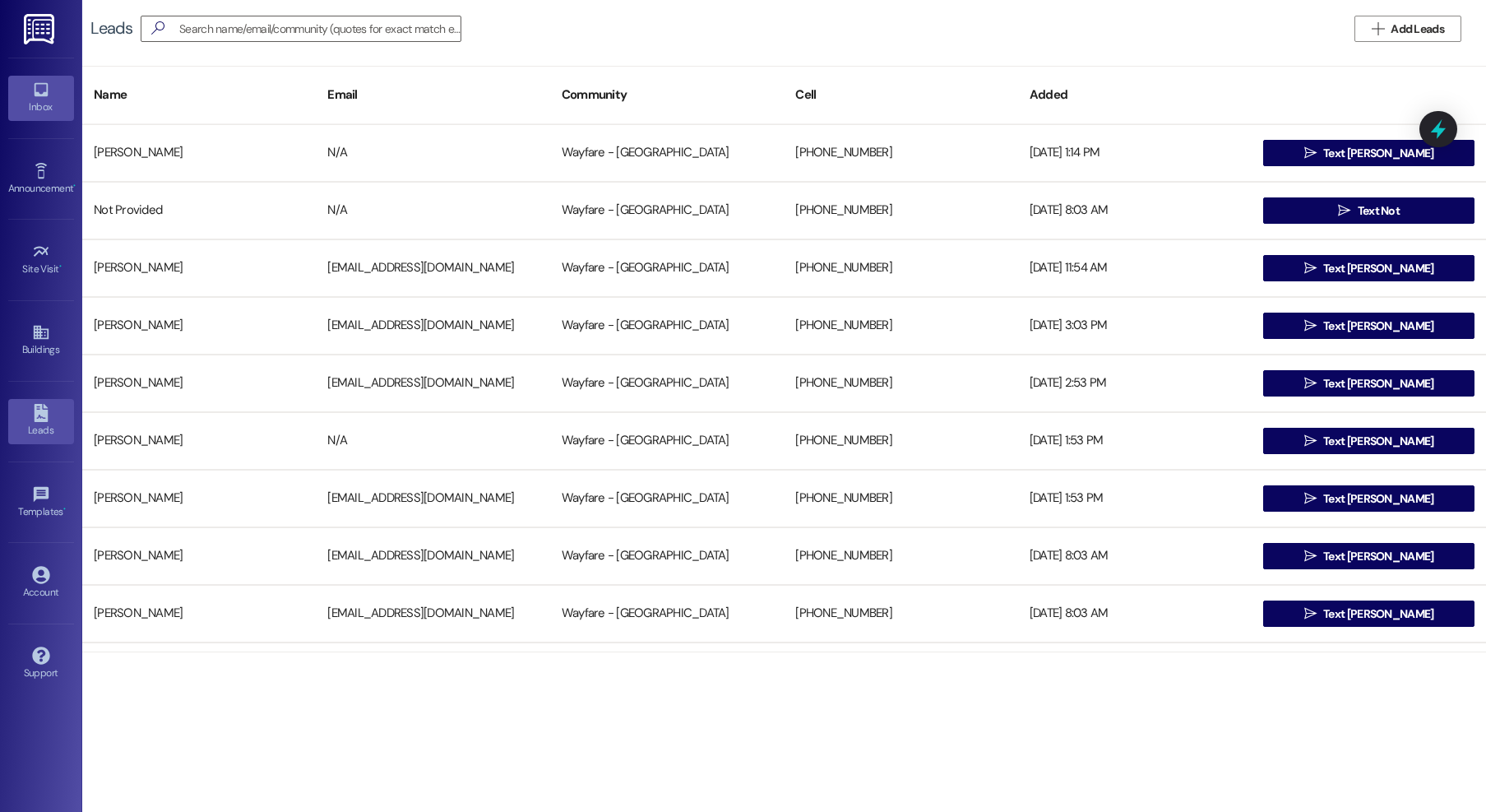
click at [20, 93] on link "Inbox" at bounding box center [41, 98] width 66 height 44
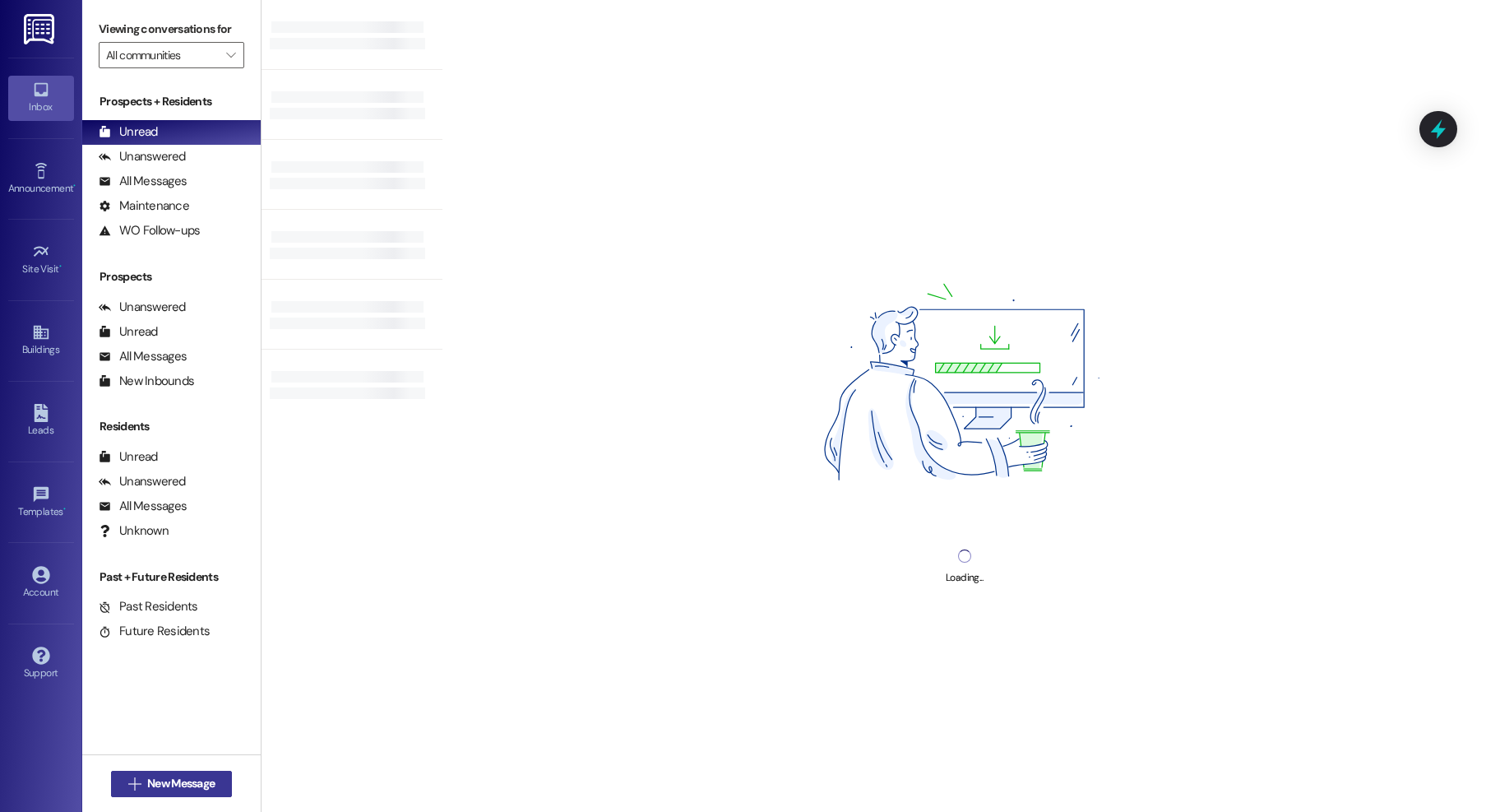
click at [167, 779] on span "New Message" at bounding box center [181, 783] width 67 height 17
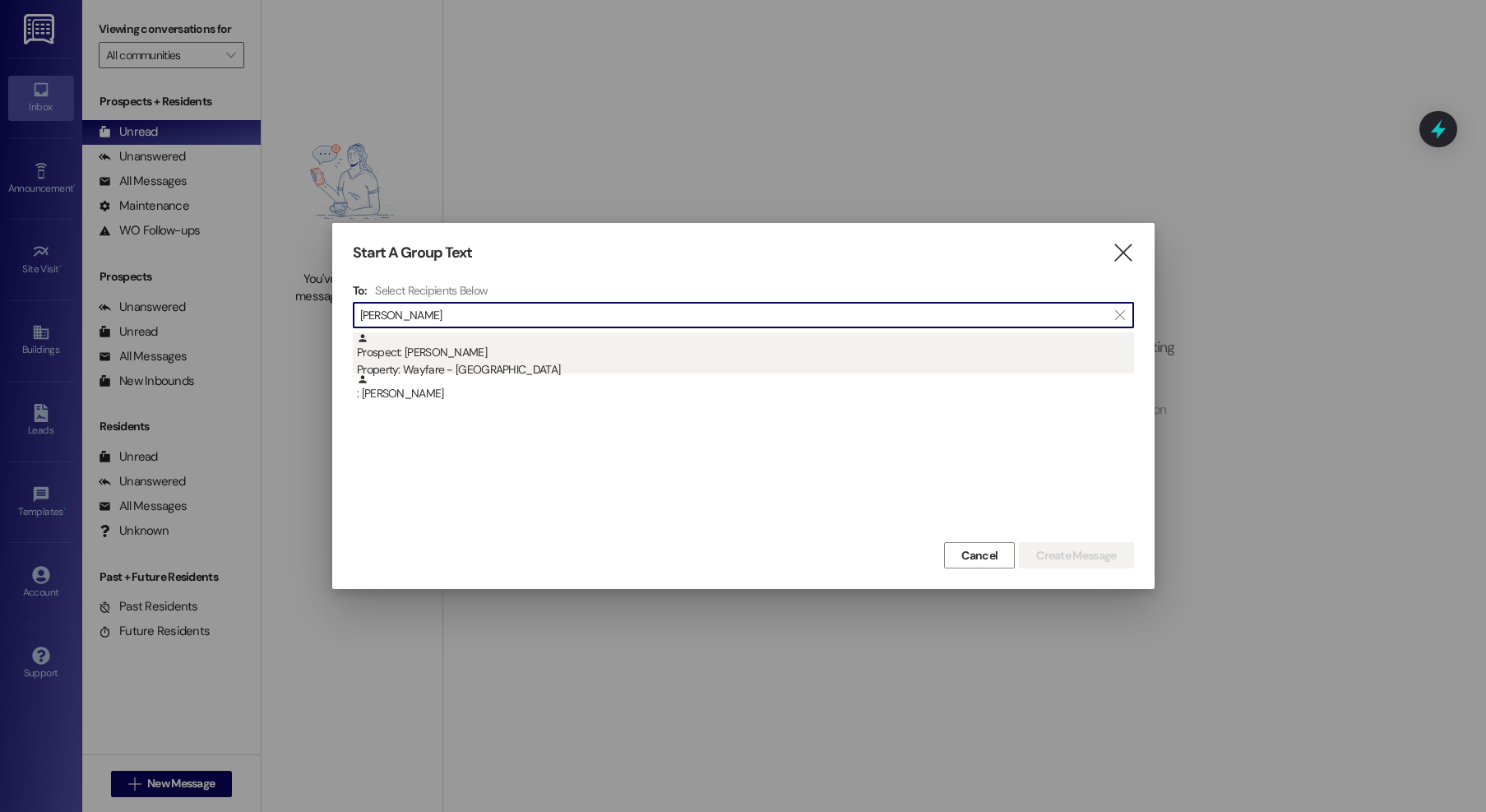
click at [501, 347] on div "Prospect: [PERSON_NAME] Property: Wayfare - [GEOGRAPHIC_DATA]" at bounding box center [745, 356] width 778 height 47
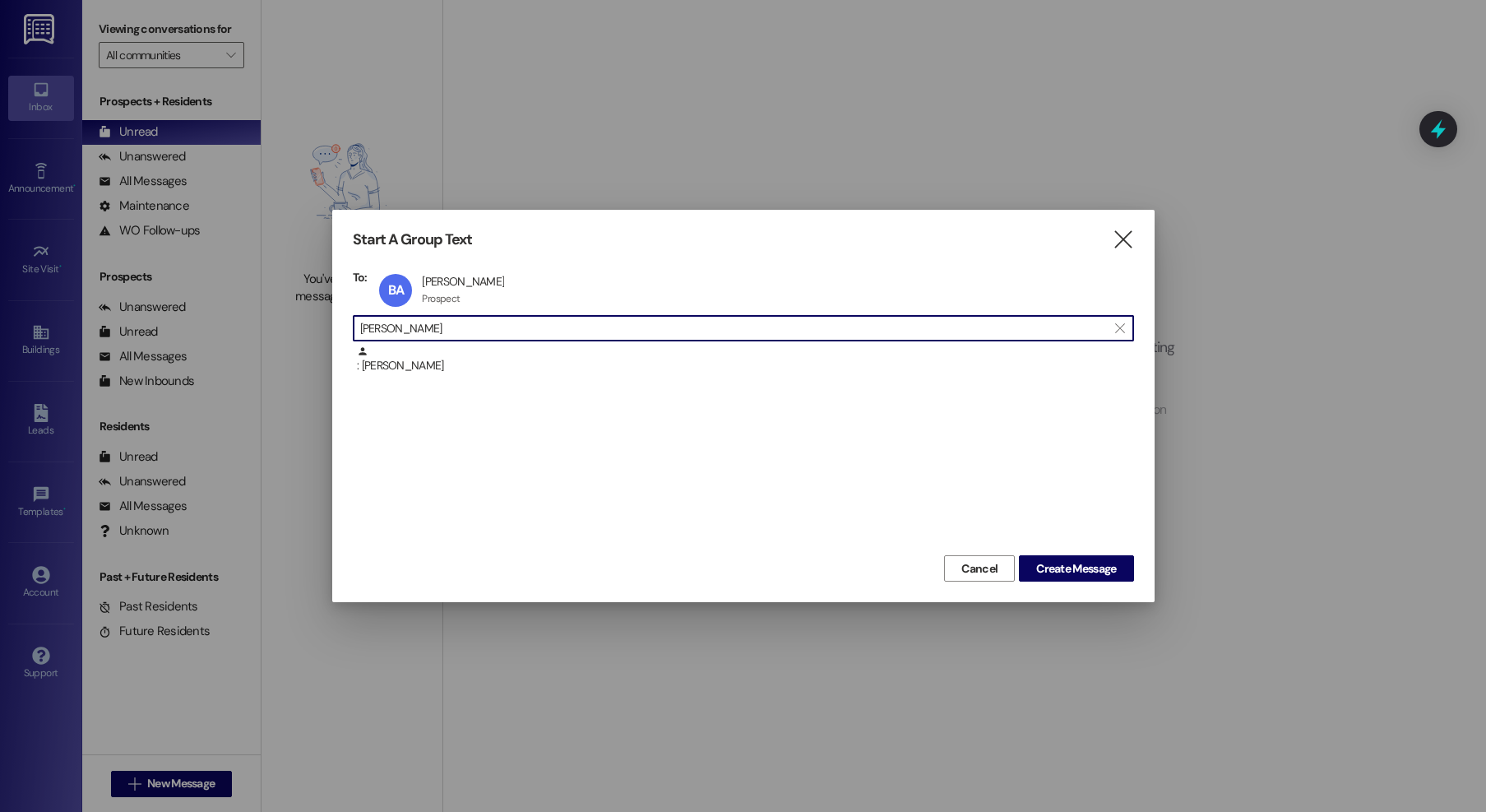
click at [453, 327] on input "[PERSON_NAME]" at bounding box center [733, 328] width 747 height 23
click at [453, 327] on input "[PERSON_NAME]" at bounding box center [733, 328] width 747 height 23
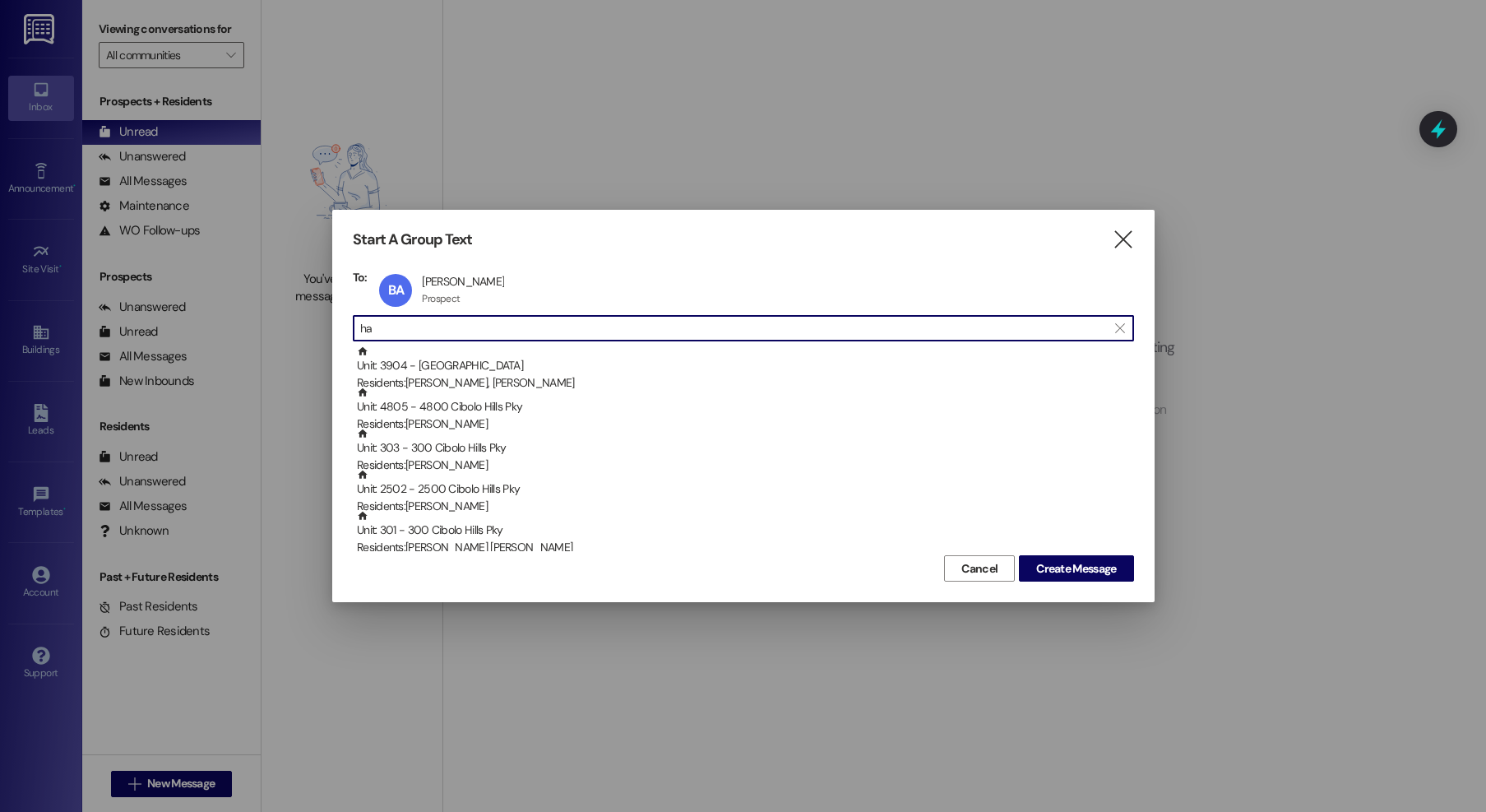
type input "h"
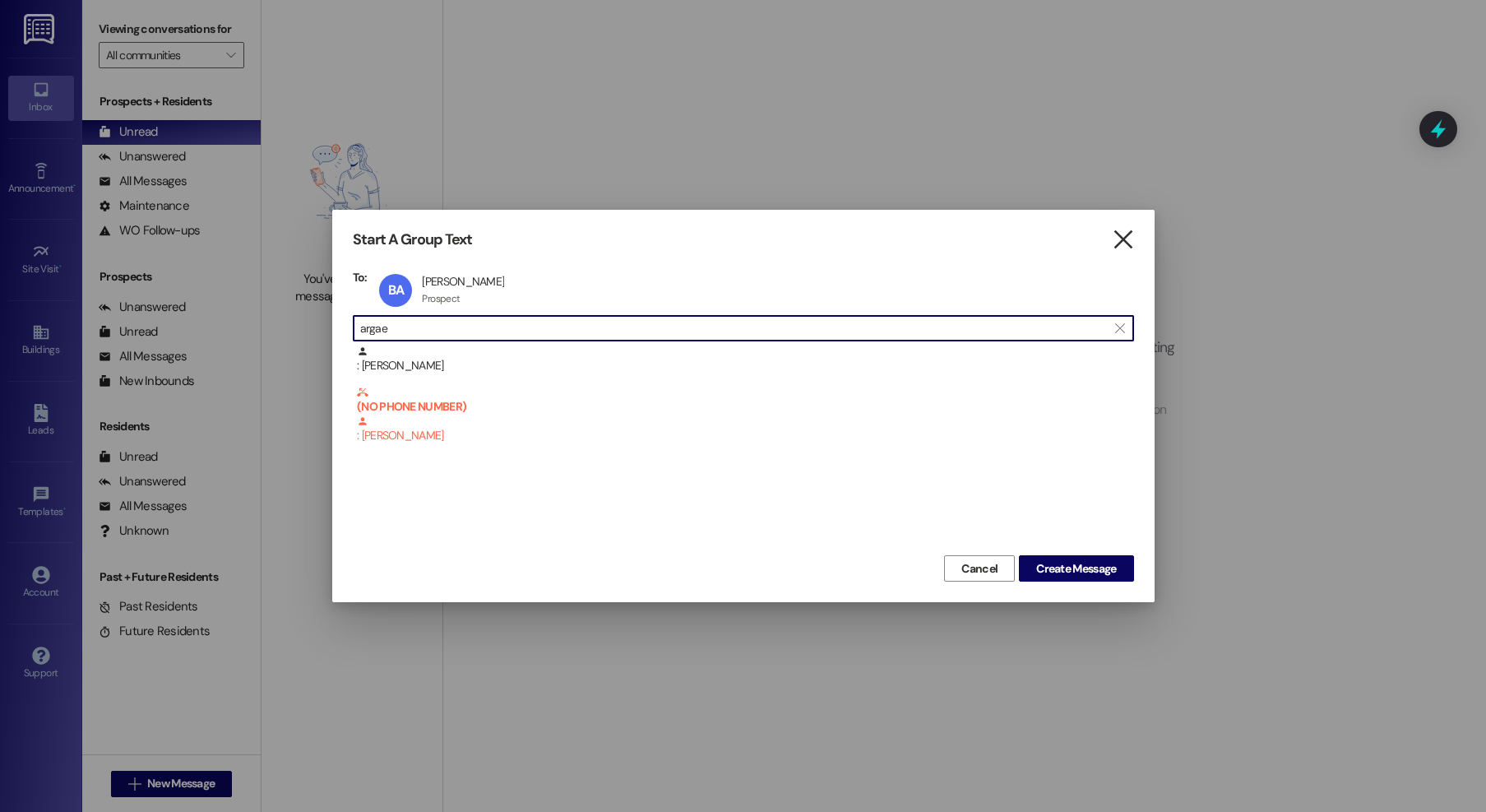
type input "argae"
click at [1117, 238] on icon "" at bounding box center [1123, 240] width 22 height 17
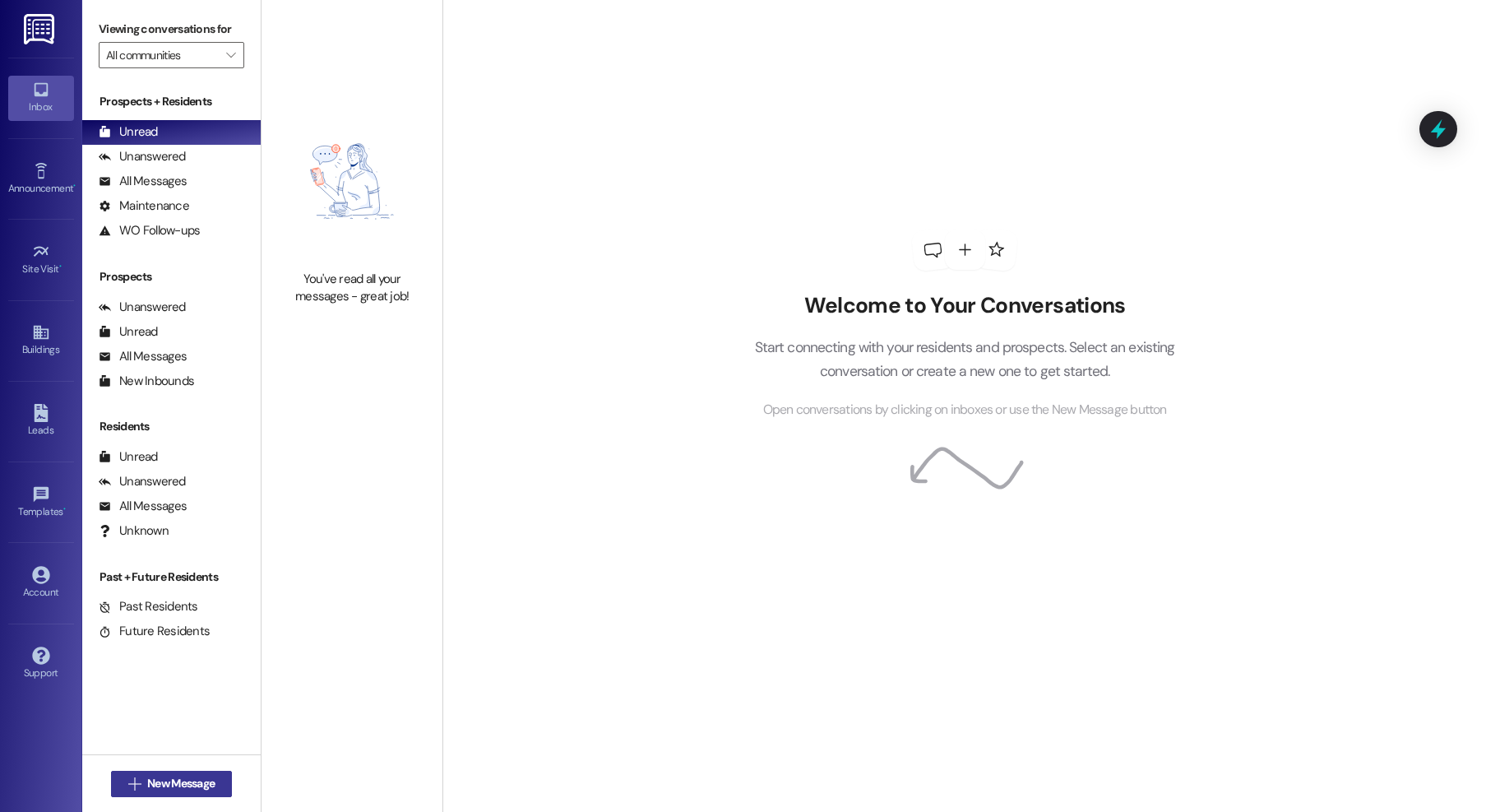
click at [169, 786] on span "New Message" at bounding box center [181, 783] width 67 height 17
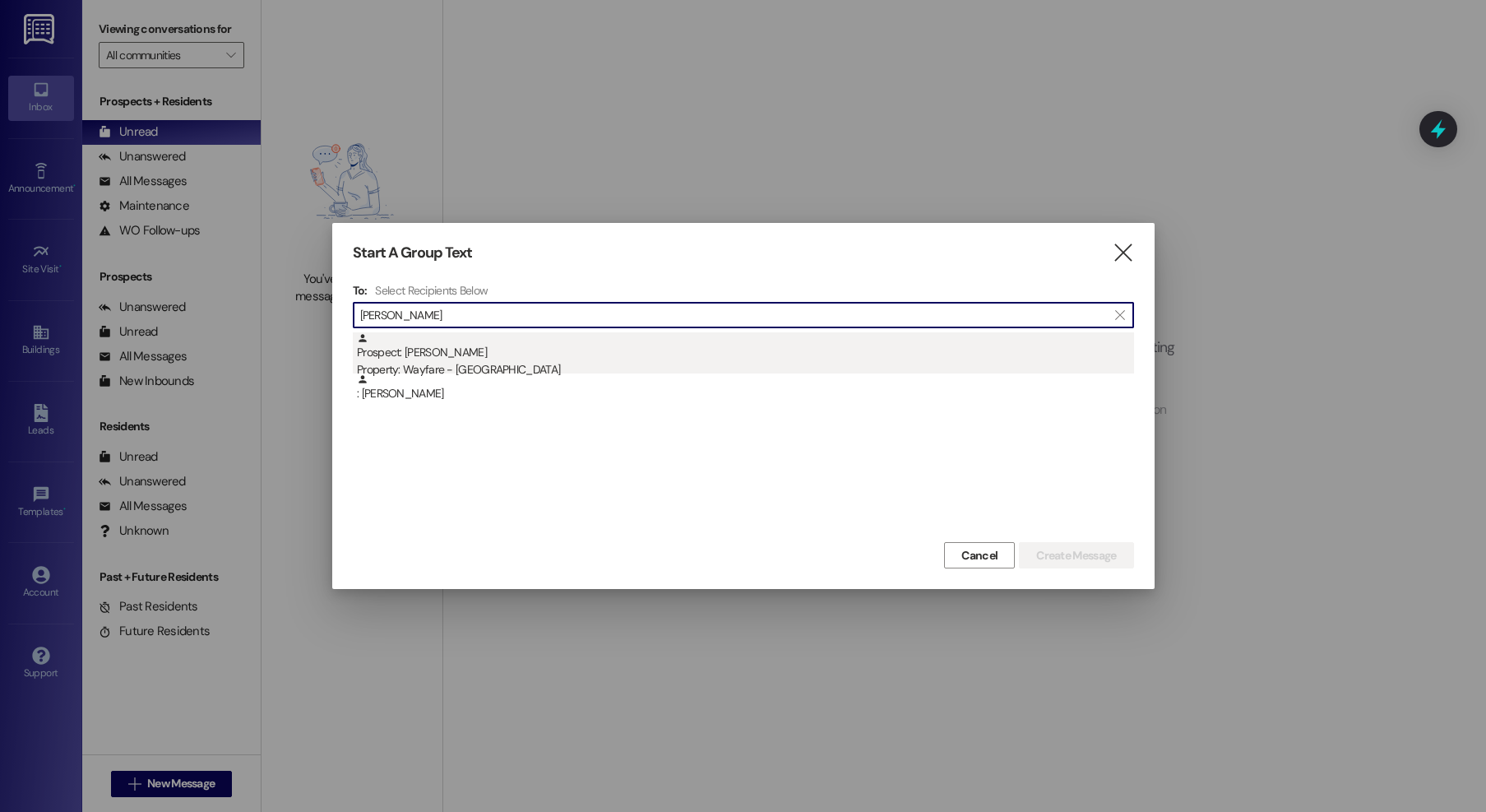
type input "[PERSON_NAME]"
click at [505, 356] on div "Prospect: [PERSON_NAME] Property: Wayfare - [GEOGRAPHIC_DATA]" at bounding box center [745, 356] width 778 height 47
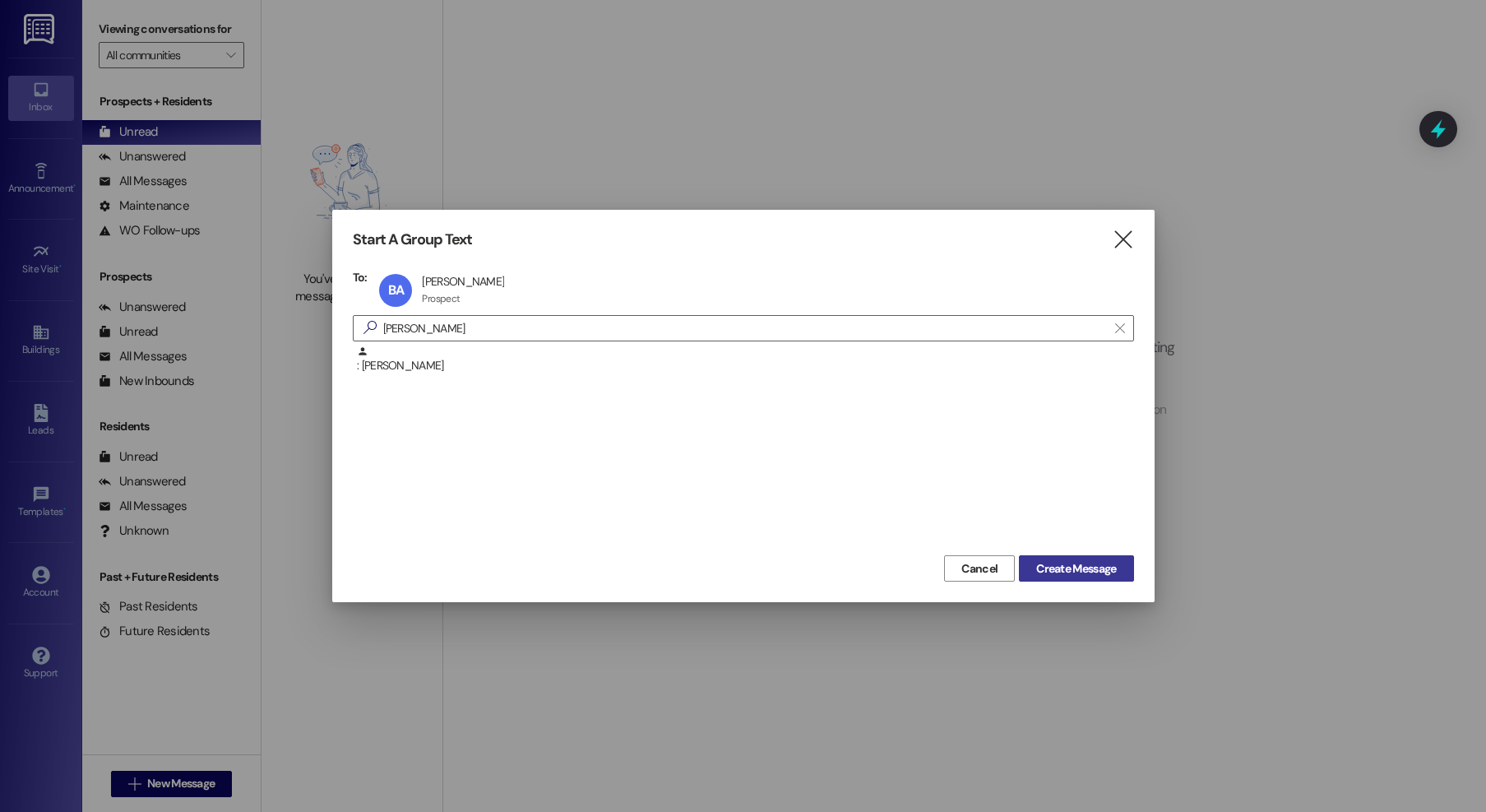
click at [1098, 571] on span "Create Message" at bounding box center [1076, 568] width 80 height 17
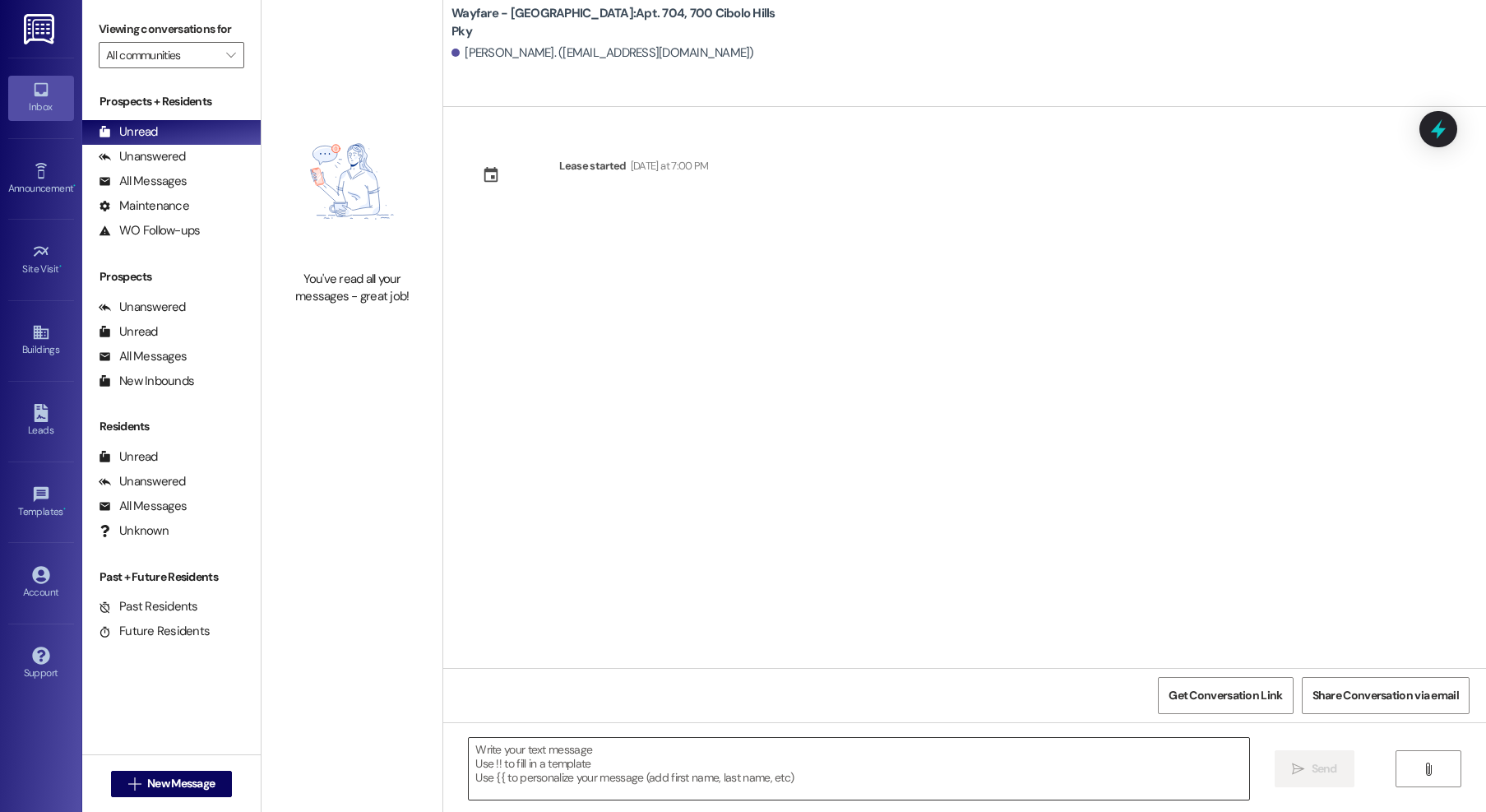
click at [688, 775] on textarea at bounding box center [859, 769] width 780 height 61
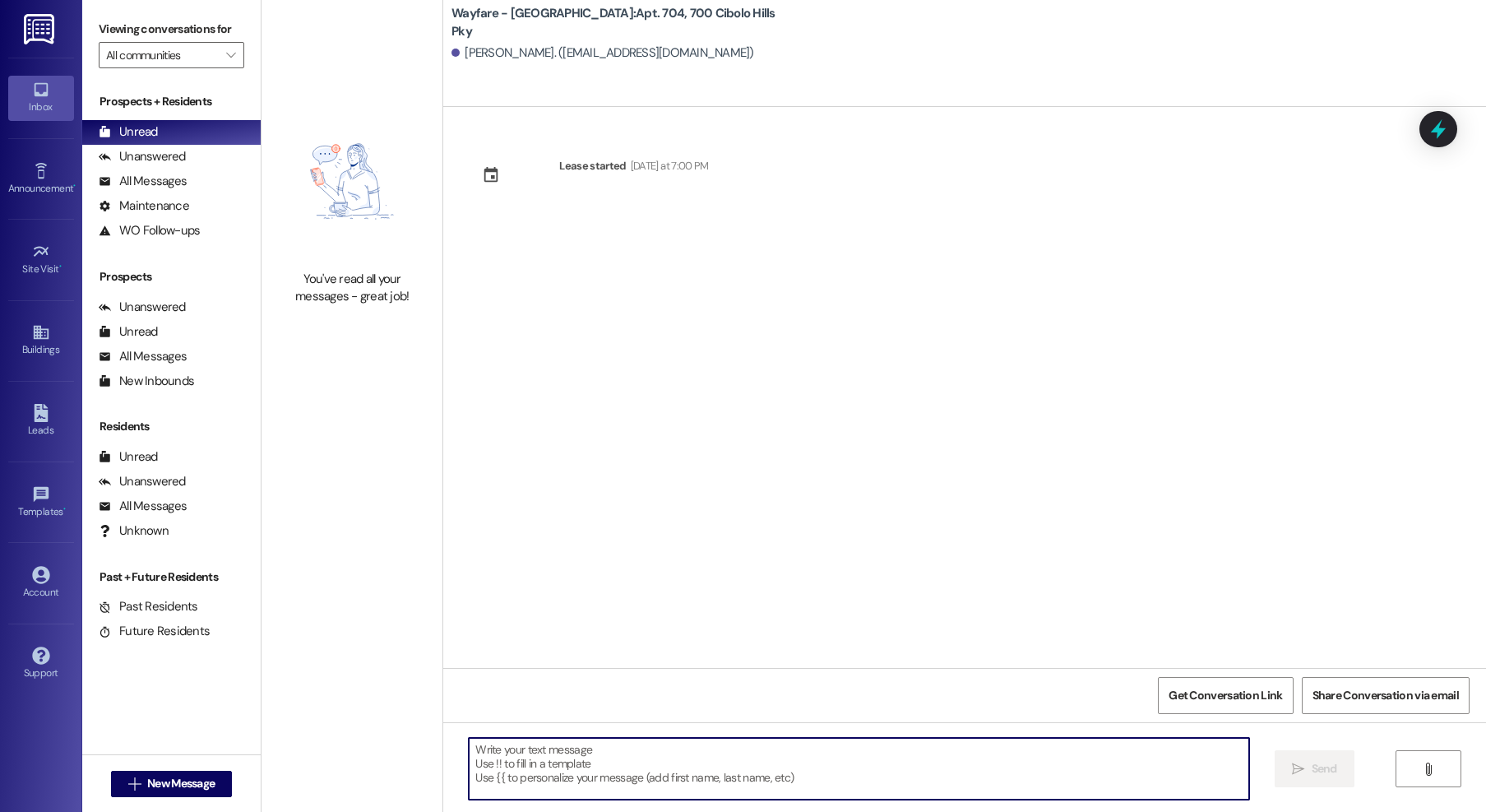
click at [497, 773] on textarea at bounding box center [859, 769] width 780 height 61
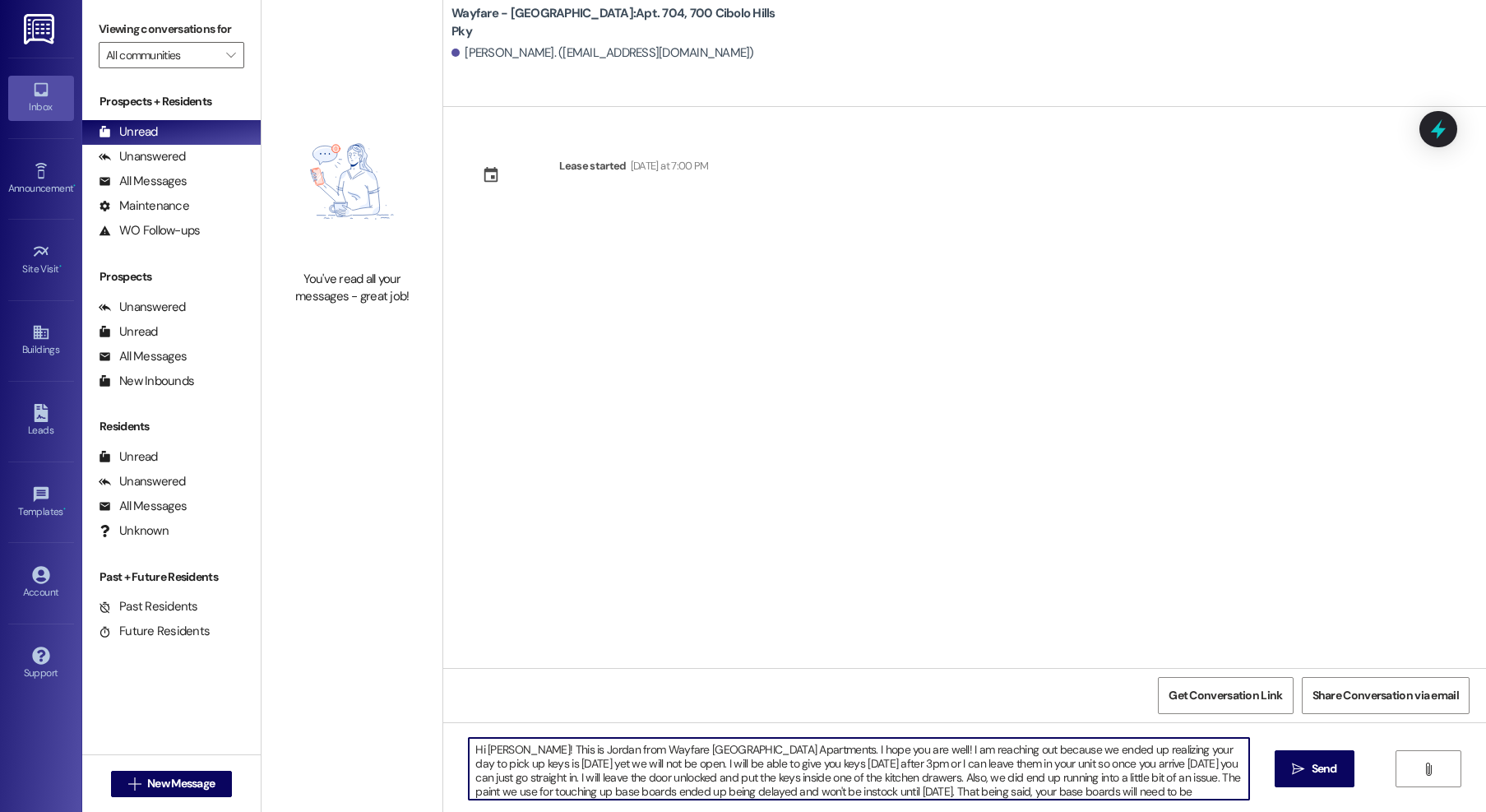
drag, startPoint x: 1140, startPoint y: 790, endPoint x: 509, endPoint y: 746, distance: 632.5
click at [416, 733] on div "You've read all your messages - great job! Wayfare - [GEOGRAPHIC_DATA]: Apt. 70…" at bounding box center [874, 406] width 1225 height 812
type textarea "Hi [PERSON_NAME]! This is Jordan from Wayfare [GEOGRAPHIC_DATA] Apartments. I h…"
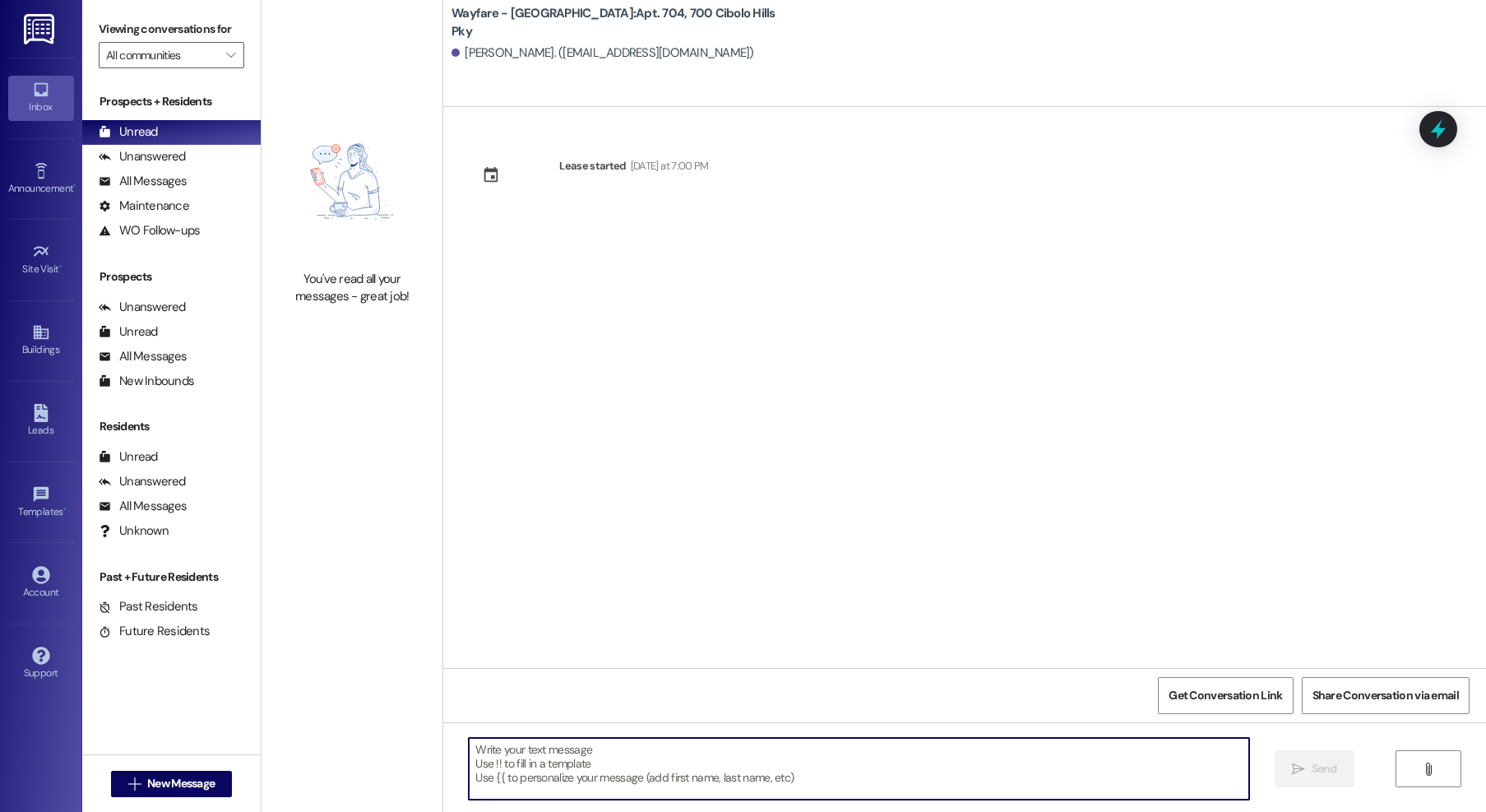
paste textarea "Hi [PERSON_NAME], this is Jordan from Wayfare [GEOGRAPHIC_DATA] Apartments. I h…"
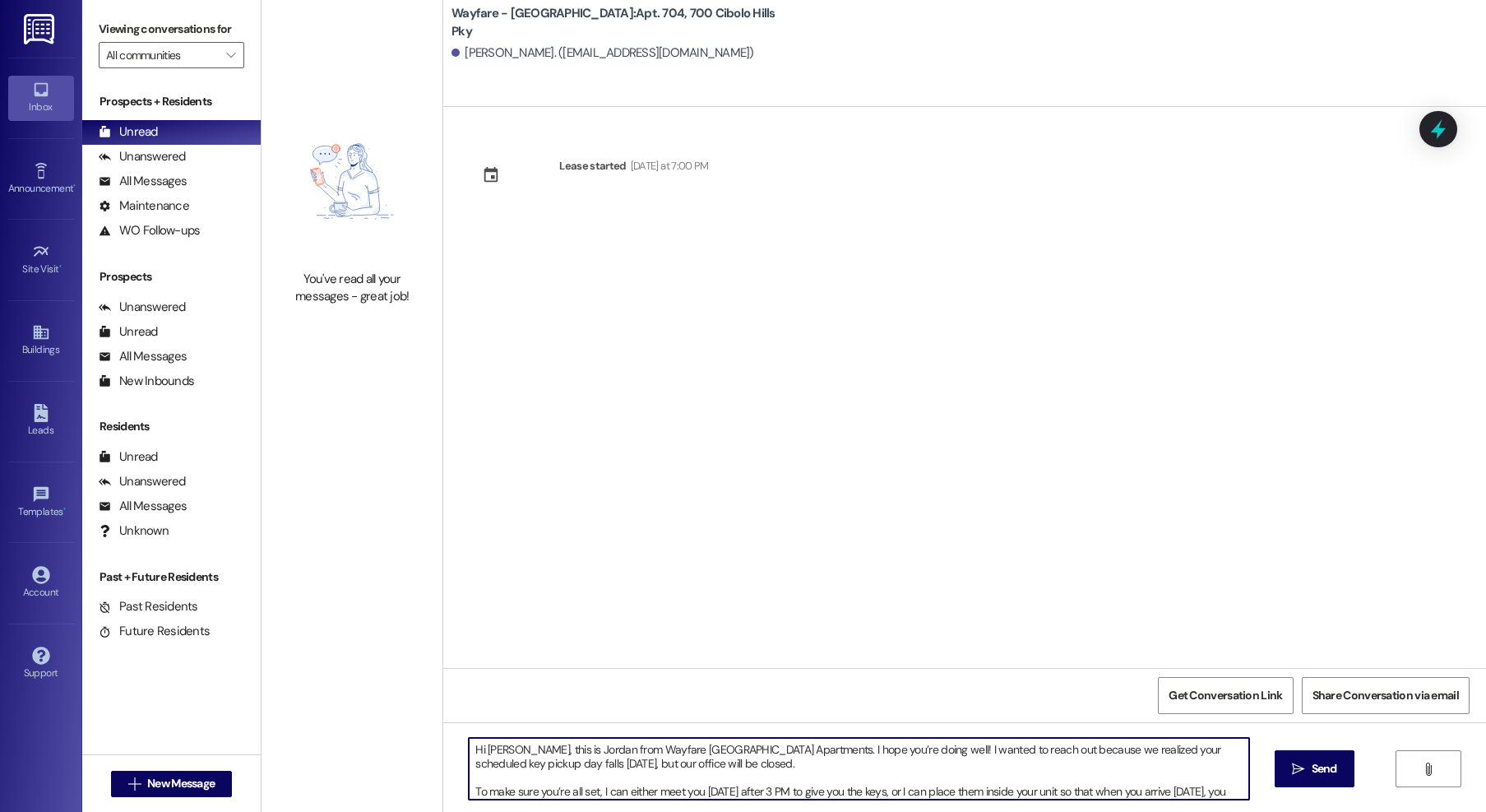
click at [499, 753] on textarea "Hi [PERSON_NAME], this is Jordan from Wayfare [GEOGRAPHIC_DATA] Apartments. I h…" at bounding box center [859, 769] width 780 height 61
click at [473, 749] on textarea "Hi [PERSON_NAME] and [PERSON_NAME], this is Jordan from Wayfare [GEOGRAPHIC_DAT…" at bounding box center [859, 769] width 780 height 61
type textarea "Hi [PERSON_NAME] and [PERSON_NAME], this is Jordan from Wayfare [GEOGRAPHIC_DAT…"
click at [1327, 768] on span "Send" at bounding box center [1325, 769] width 26 height 17
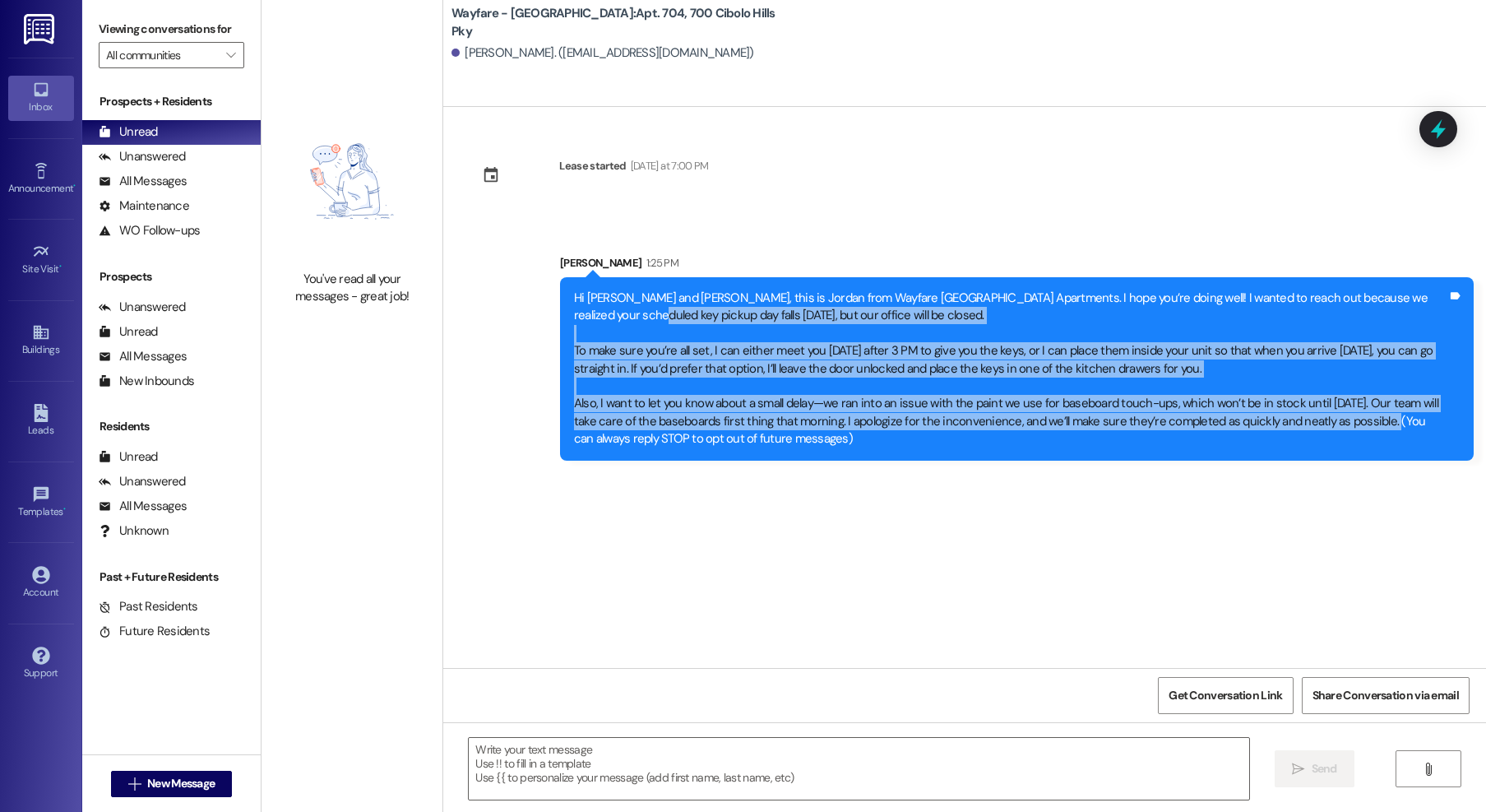
drag, startPoint x: 1347, startPoint y: 425, endPoint x: 507, endPoint y: 309, distance: 848.0
click at [507, 309] on div "Sent via SMS [PERSON_NAME] 1:25 PM Hi [PERSON_NAME] and [PERSON_NAME], this is …" at bounding box center [964, 345] width 1043 height 256
copy div "falls [DATE], but our office will be closed. To make sure you’re all set, I can…"
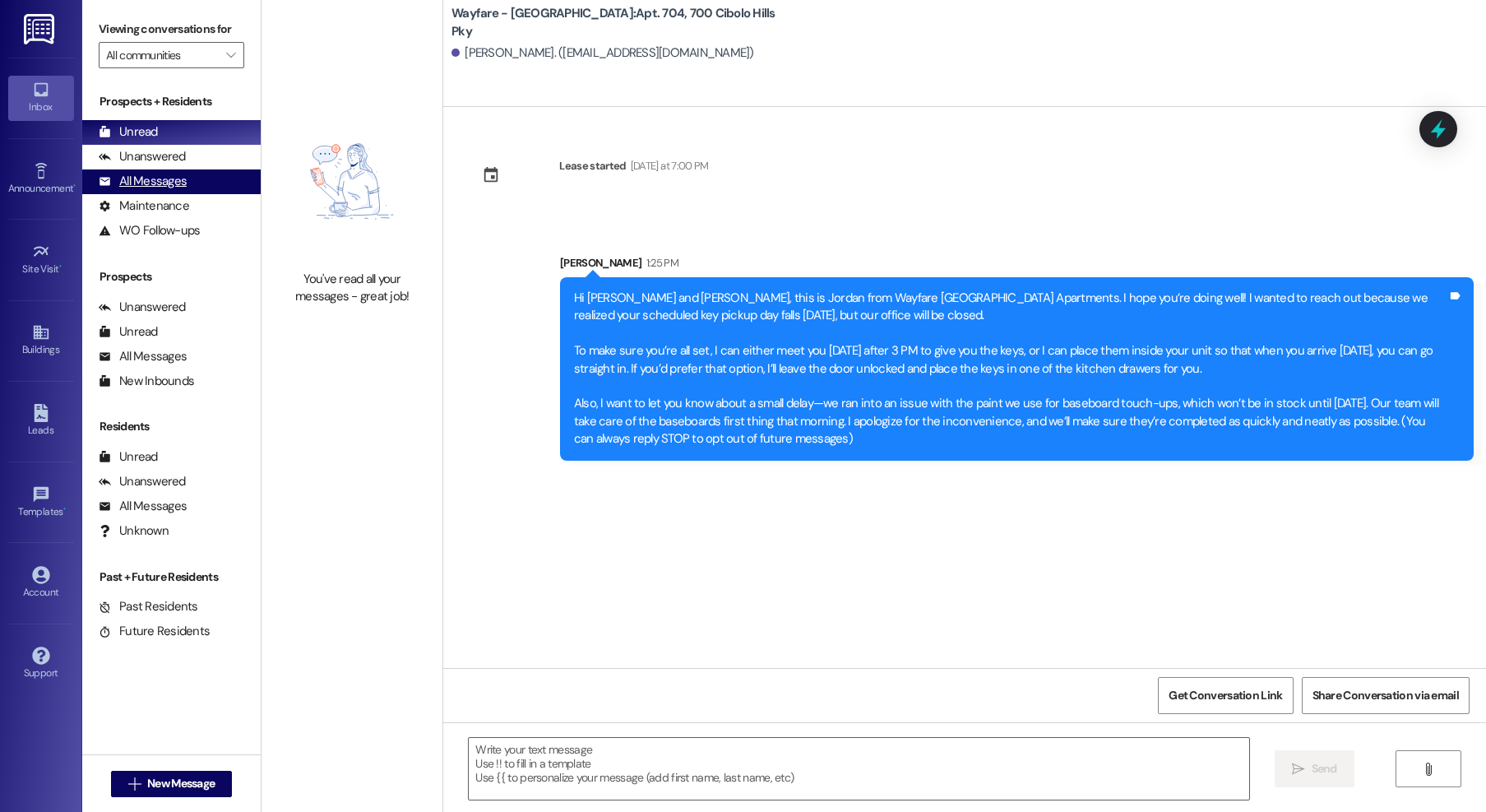
click at [148, 180] on div "All Messages" at bounding box center [143, 181] width 88 height 17
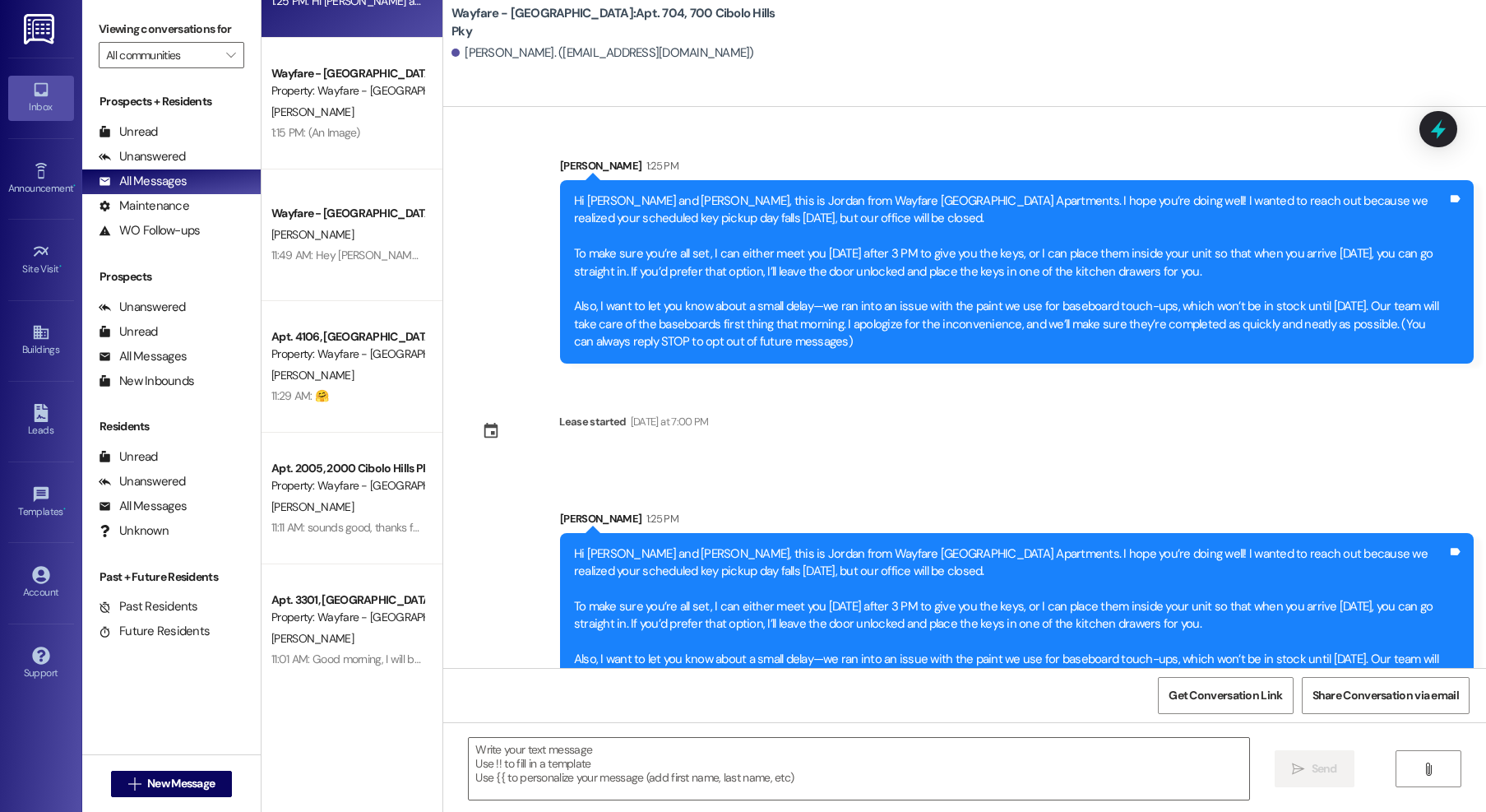
scroll to position [93, 0]
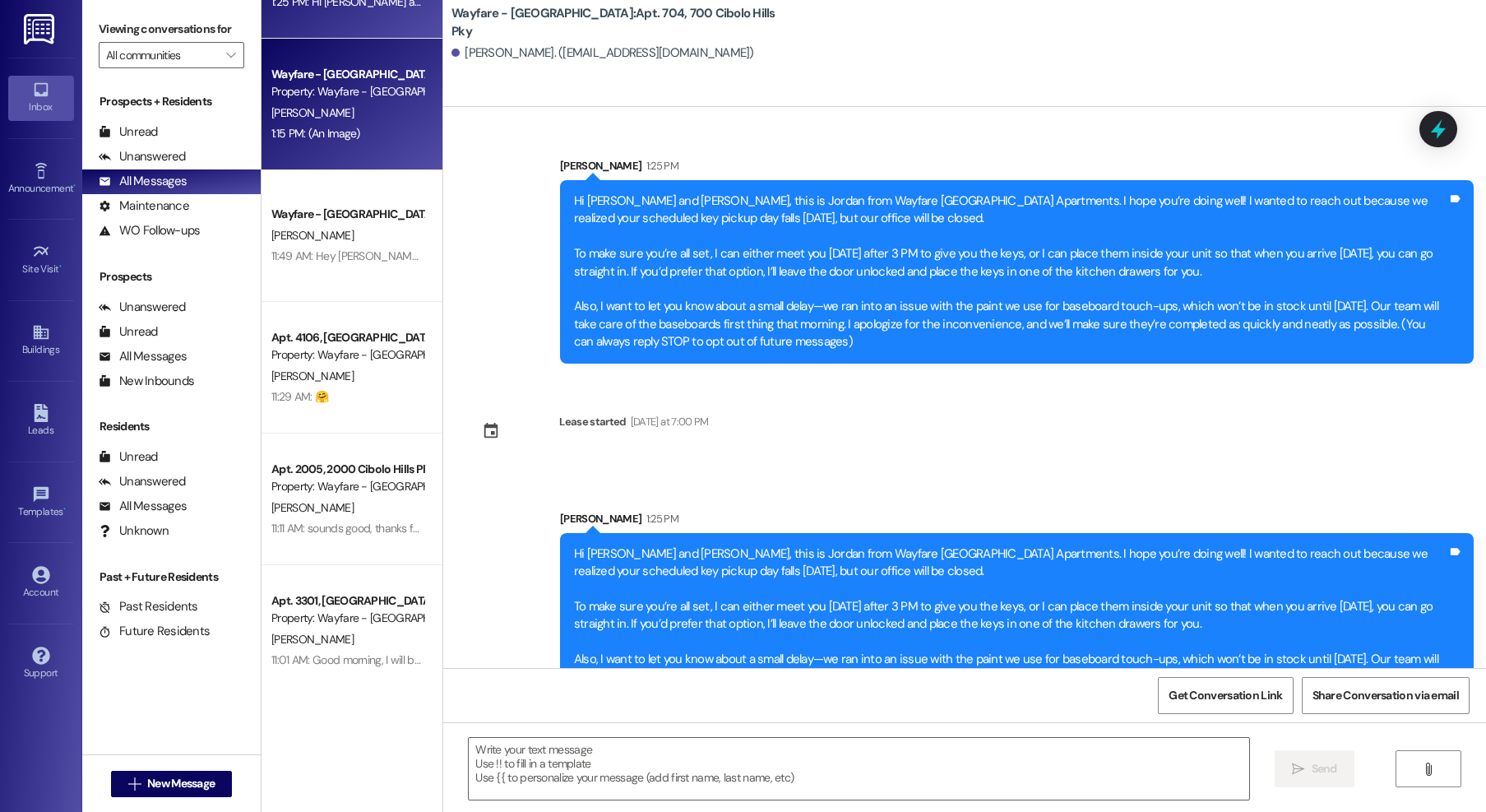
click at [316, 96] on div "Property: Wayfare - [GEOGRAPHIC_DATA]" at bounding box center [347, 92] width 152 height 17
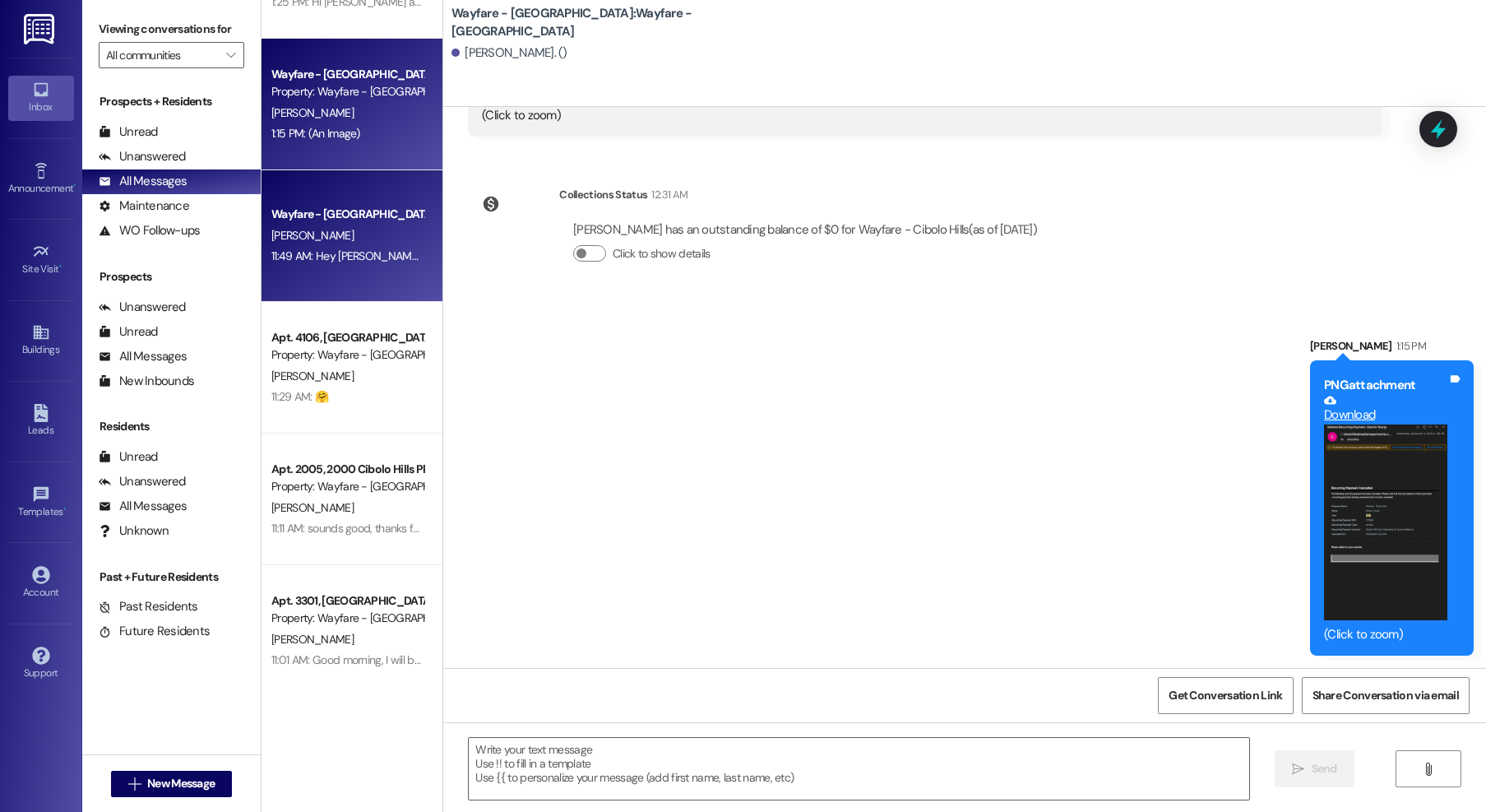
click at [320, 244] on div "[PERSON_NAME]" at bounding box center [347, 235] width 155 height 20
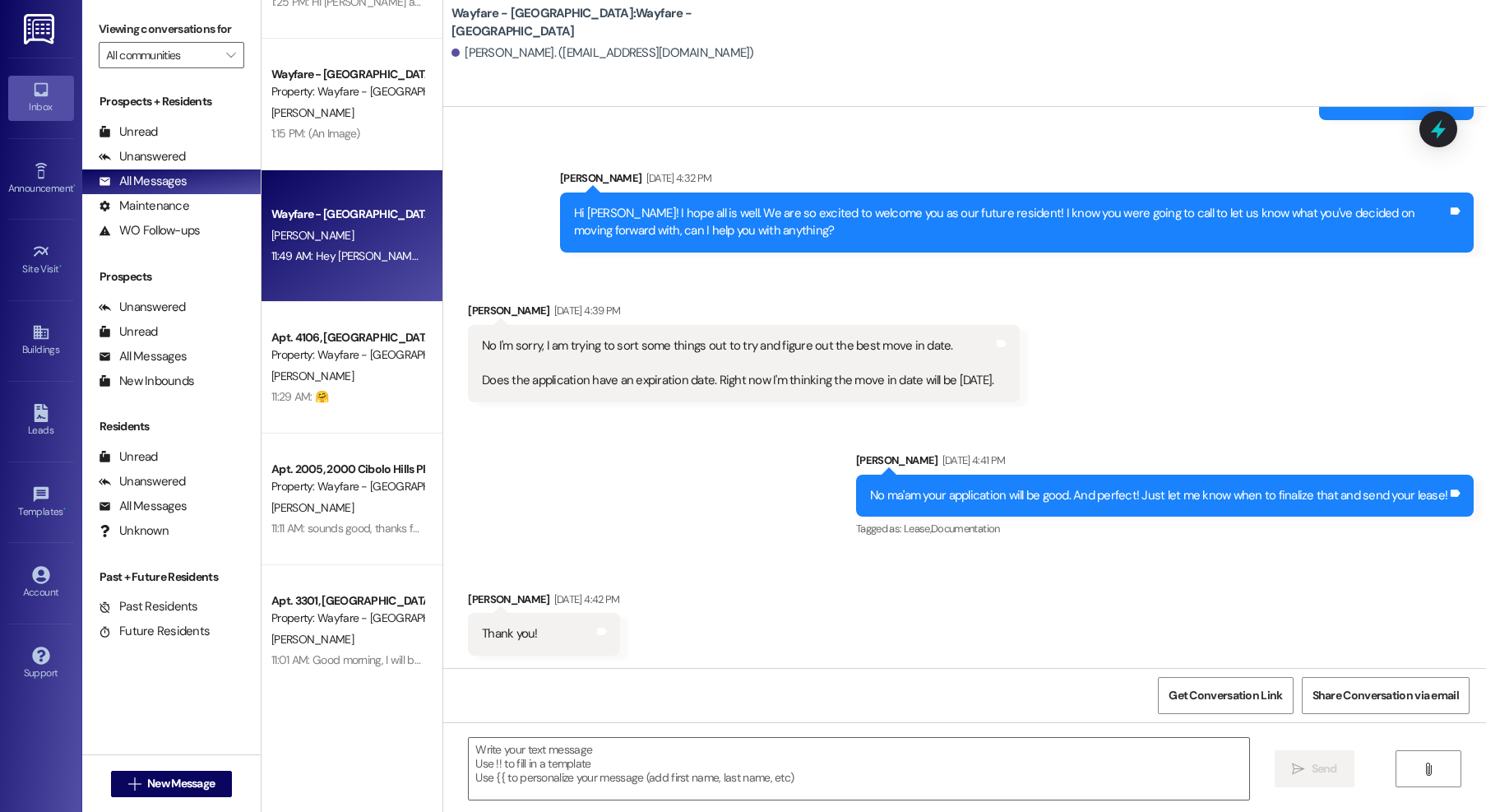
scroll to position [1555, 0]
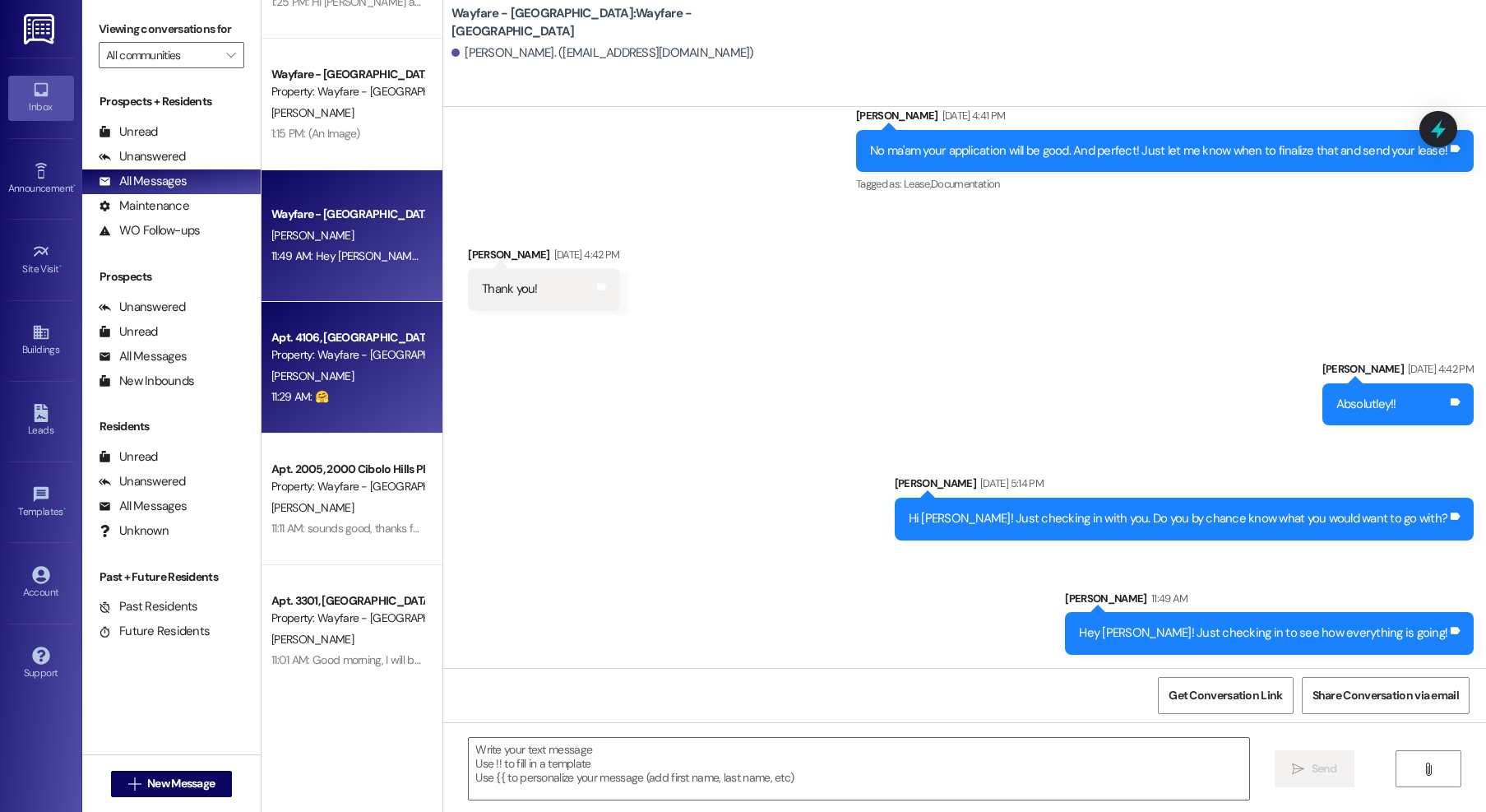
click at [315, 399] on div "11:29 AM: 🤗 11:29 AM: 🤗" at bounding box center [347, 396] width 155 height 20
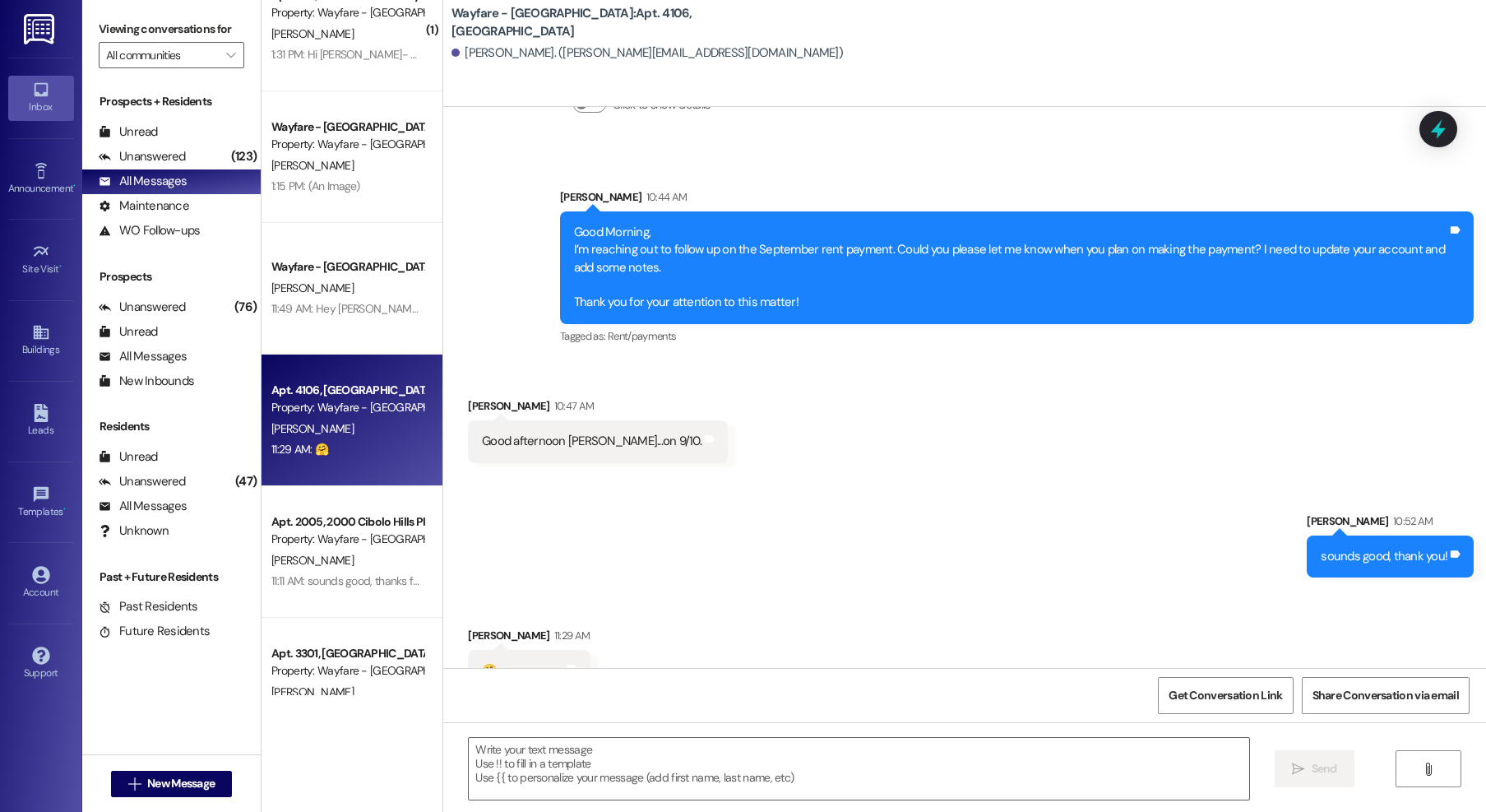
scroll to position [0, 0]
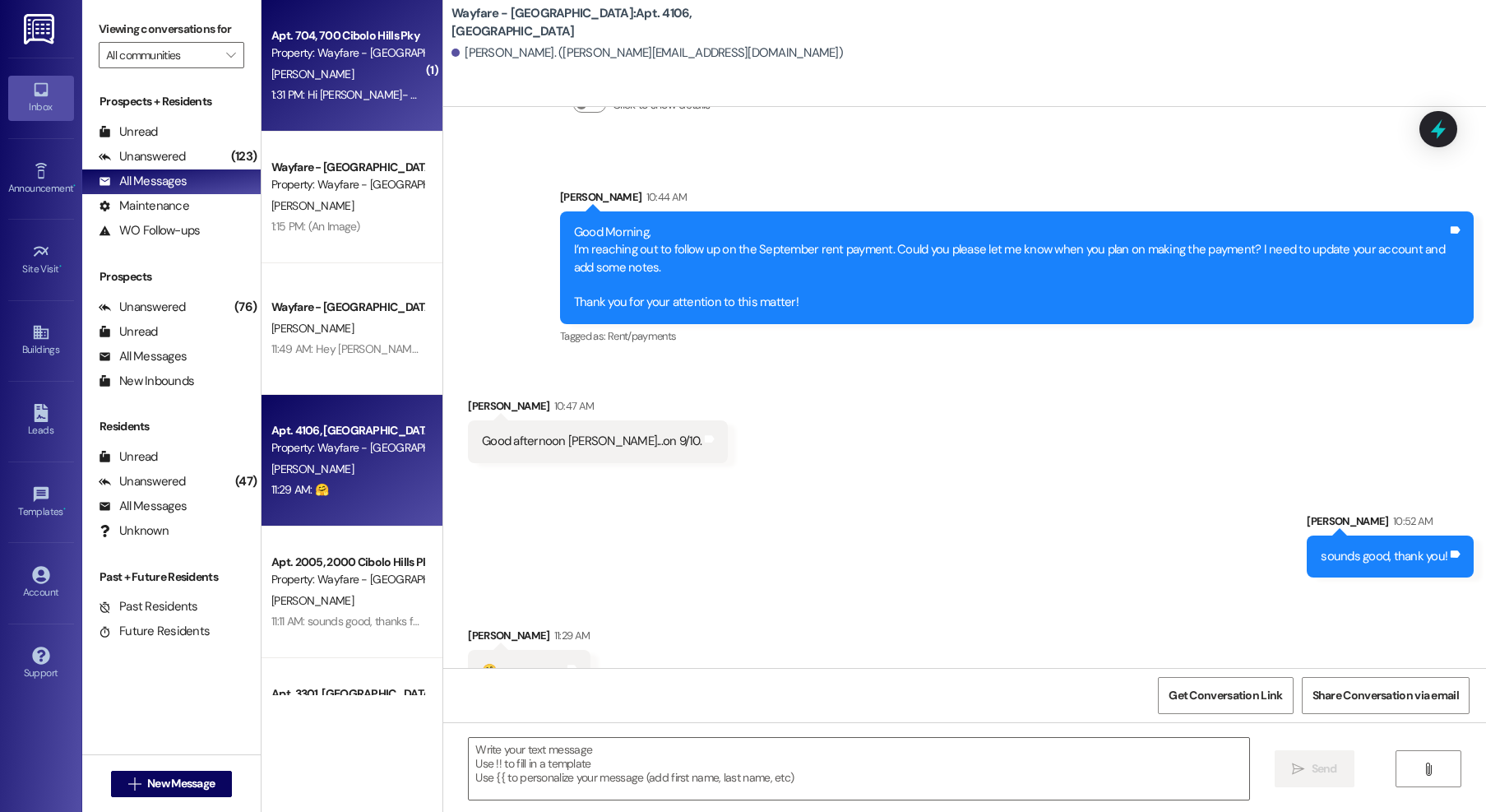
click at [341, 84] on div "1:31 PM: Hi [PERSON_NAME]- My mom and I fly in [DATE] at 12pm, so we can drive …" at bounding box center [347, 94] width 155 height 20
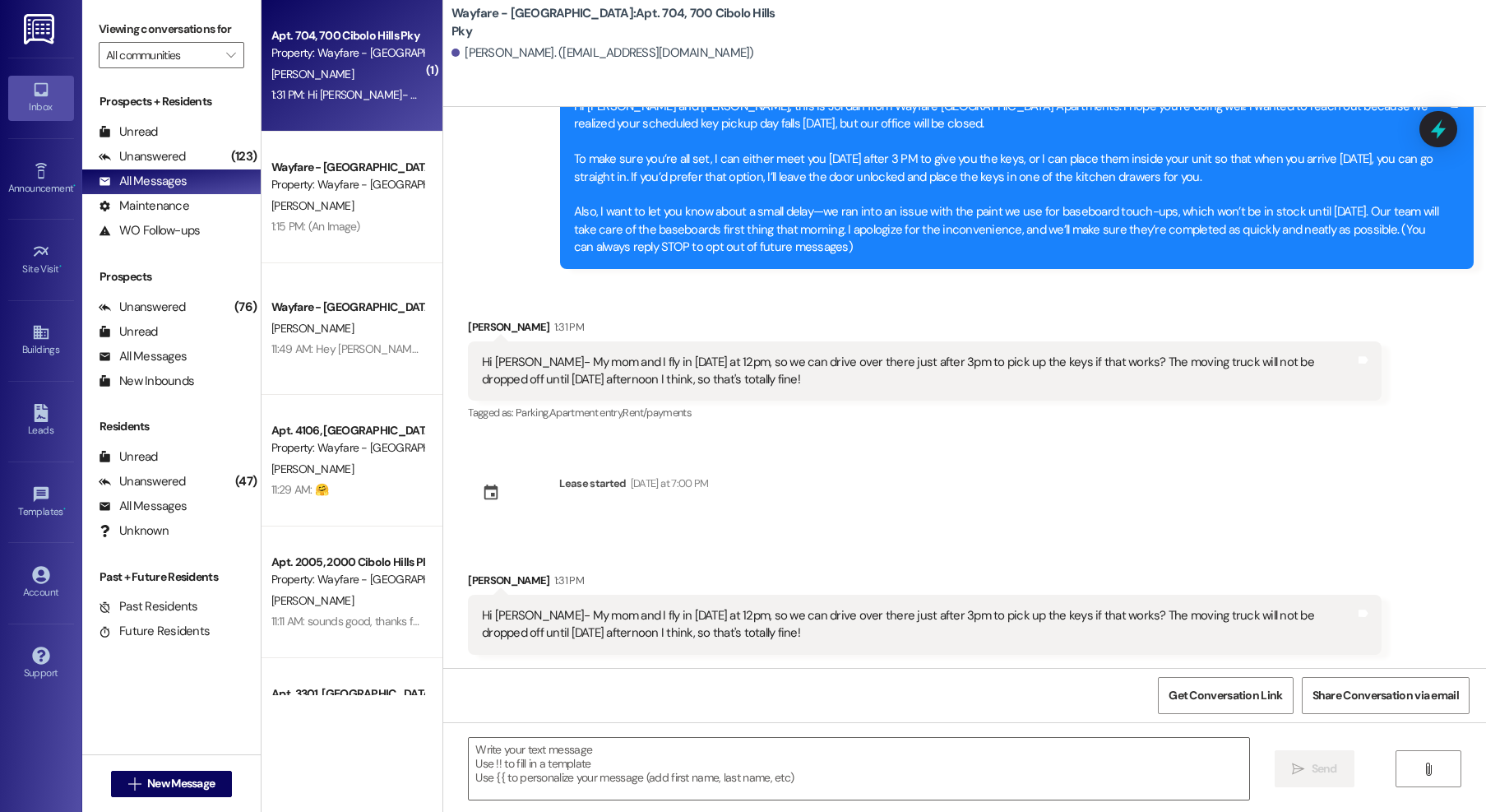
scroll to position [93, 0]
click at [607, 750] on textarea at bounding box center [859, 769] width 780 height 61
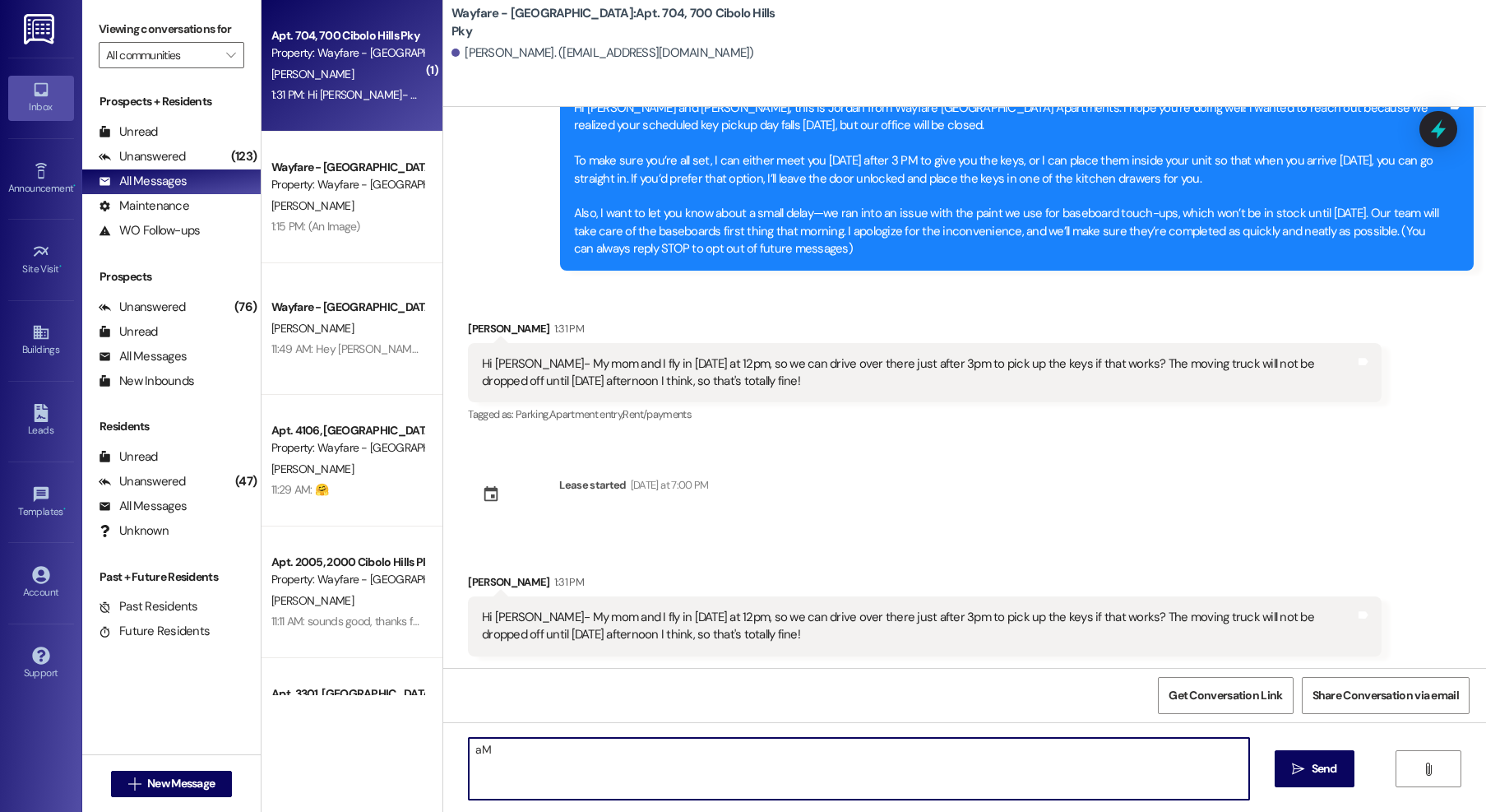
type textarea "a"
type textarea "Amaazing!!! Yes that works for [DATE]. I am here 10-4."
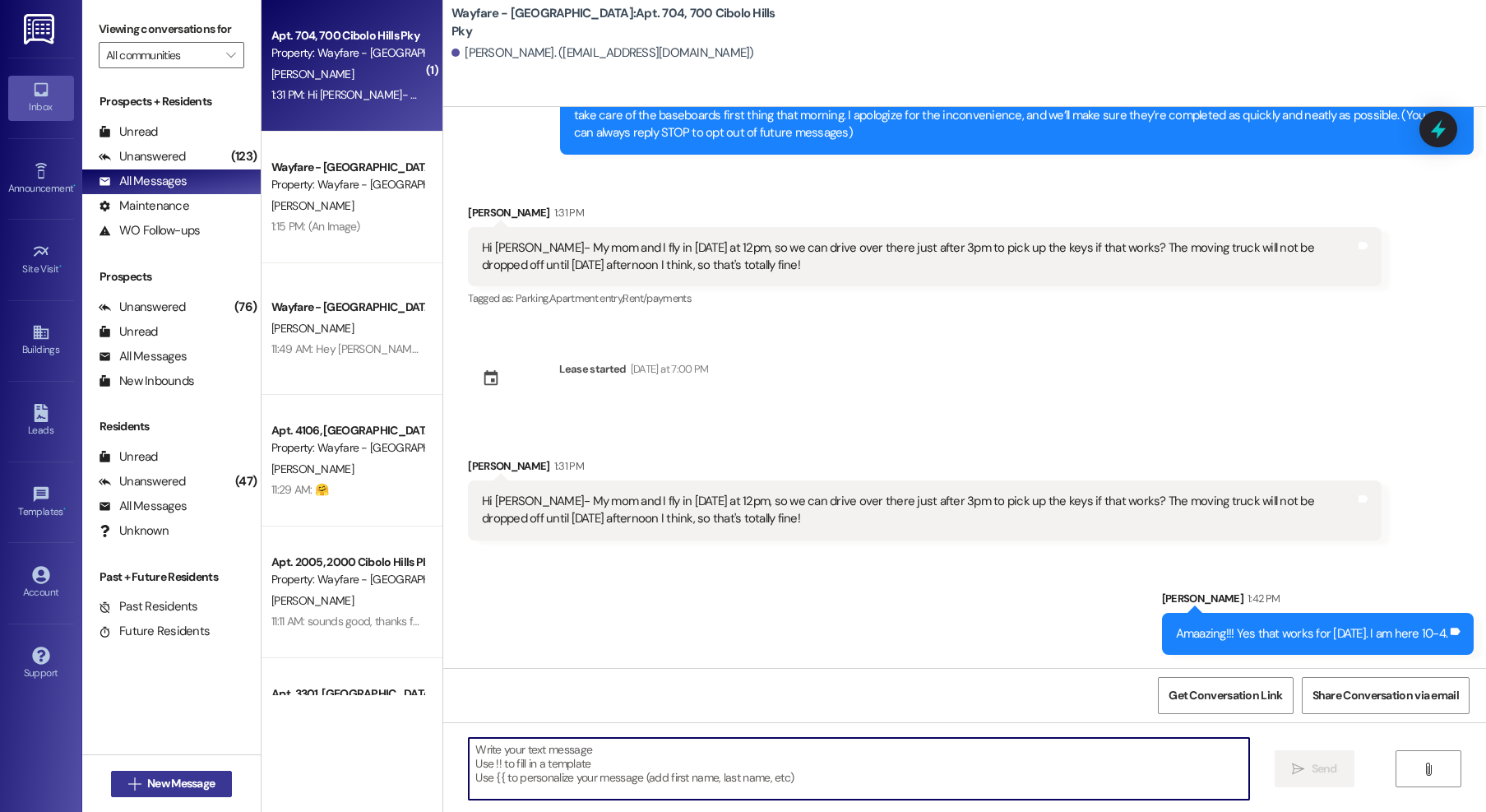
click at [164, 787] on span "New Message" at bounding box center [181, 783] width 67 height 17
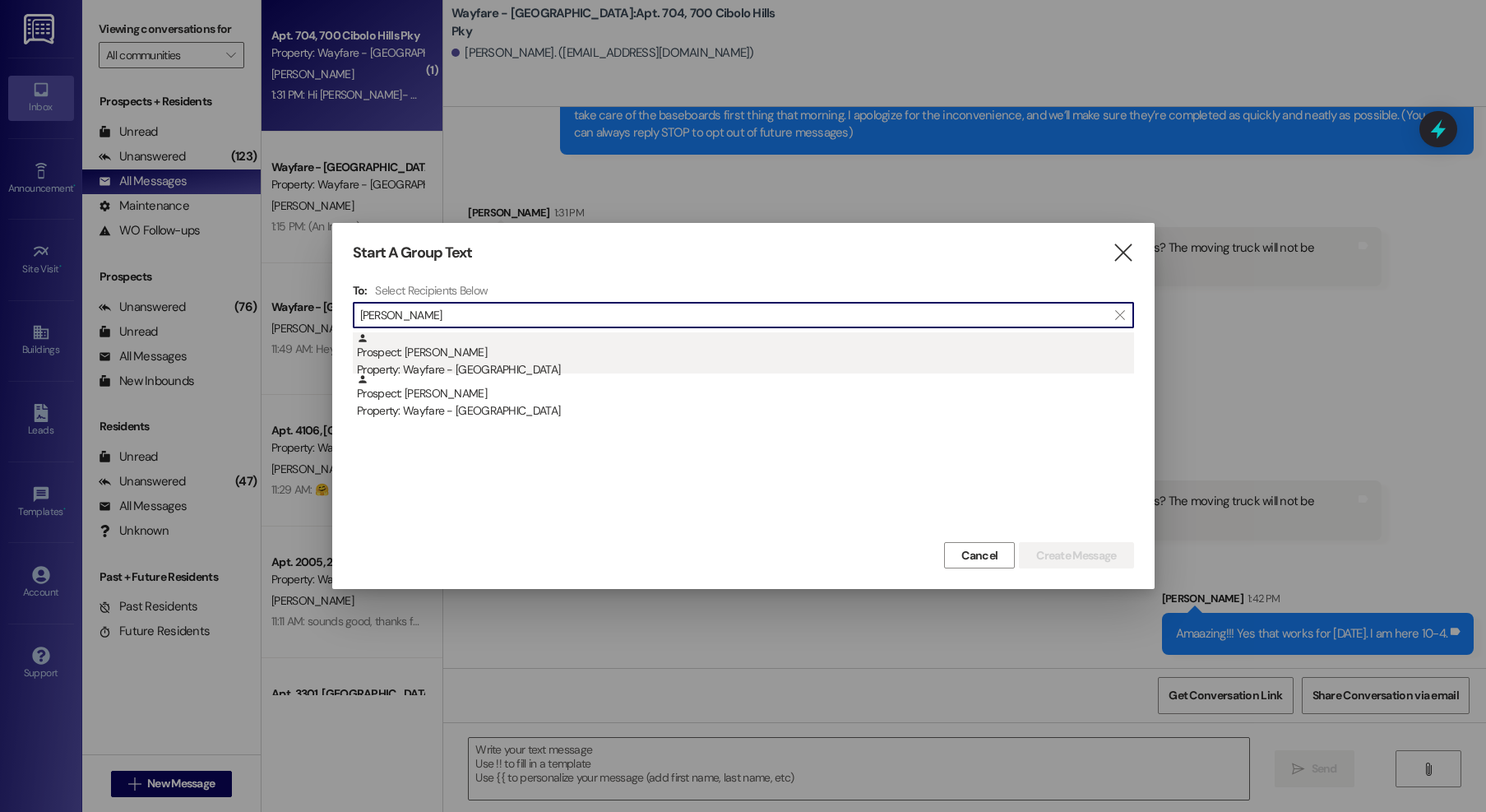
type input "[PERSON_NAME]"
click at [576, 345] on div "Prospect: [PERSON_NAME] Property: Wayfare - [GEOGRAPHIC_DATA]" at bounding box center [745, 356] width 778 height 47
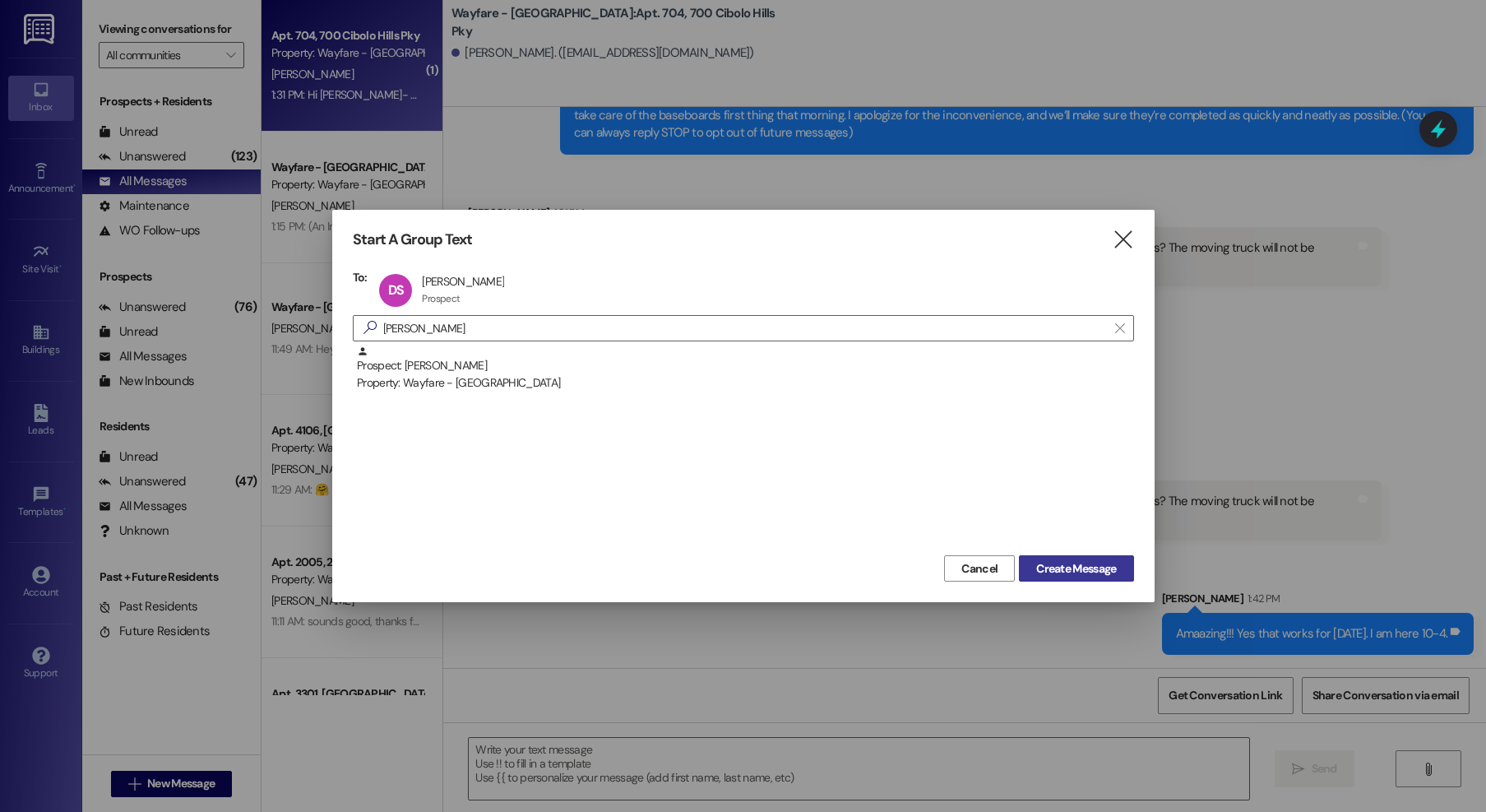
click at [1068, 569] on span "Create Message" at bounding box center [1076, 568] width 80 height 17
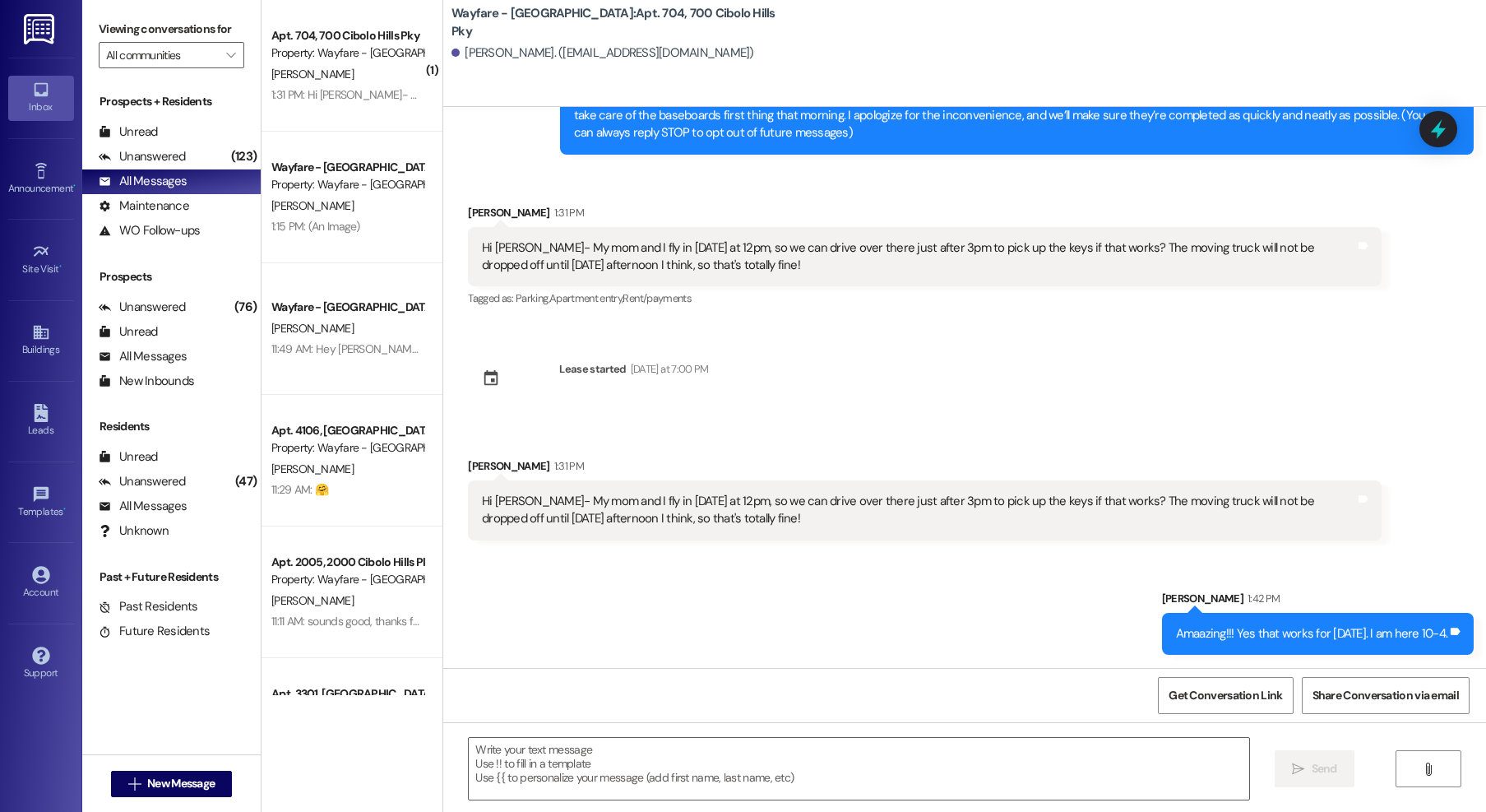
scroll to position [1, 0]
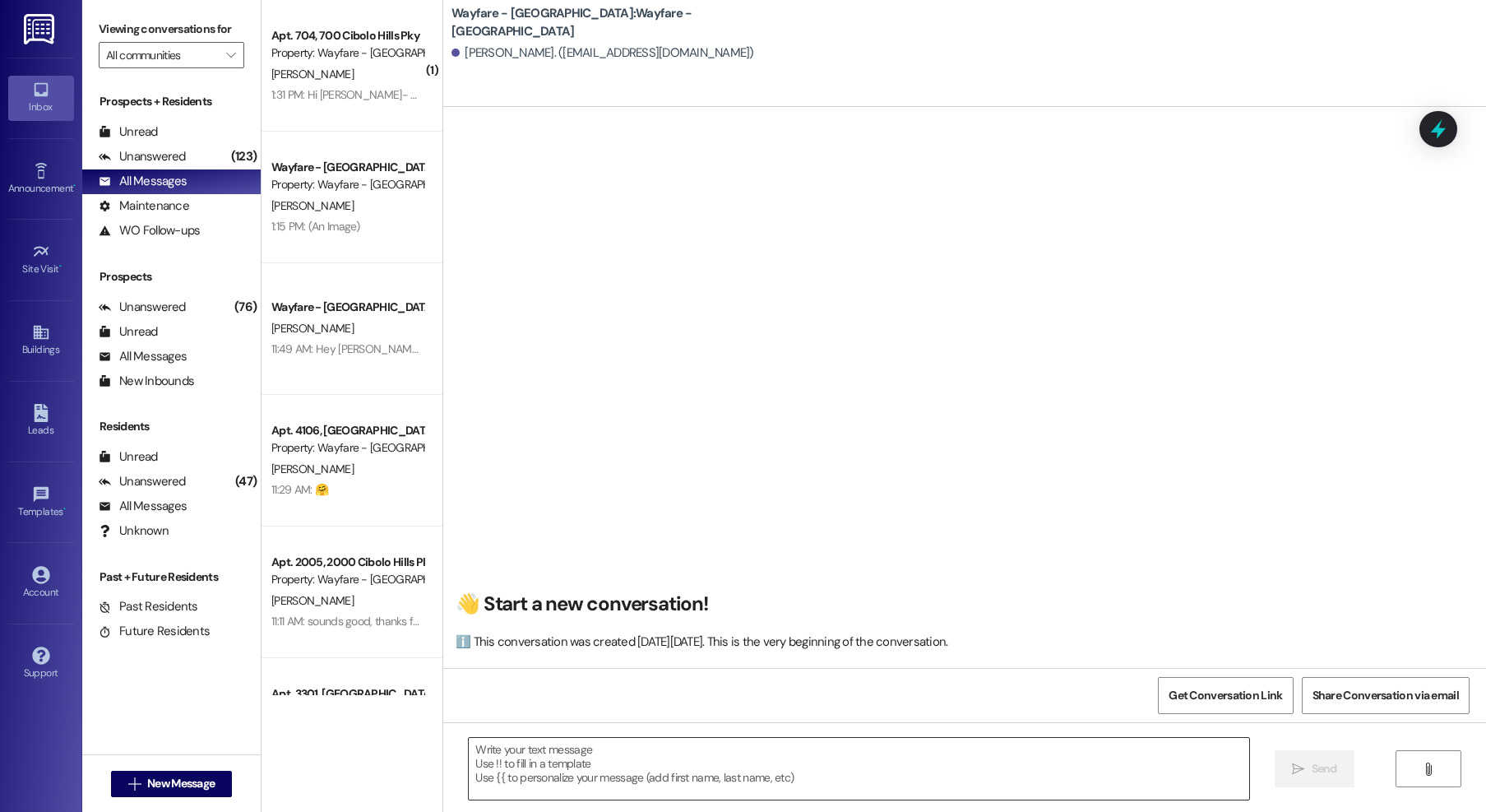
click at [966, 780] on textarea at bounding box center [859, 769] width 780 height 61
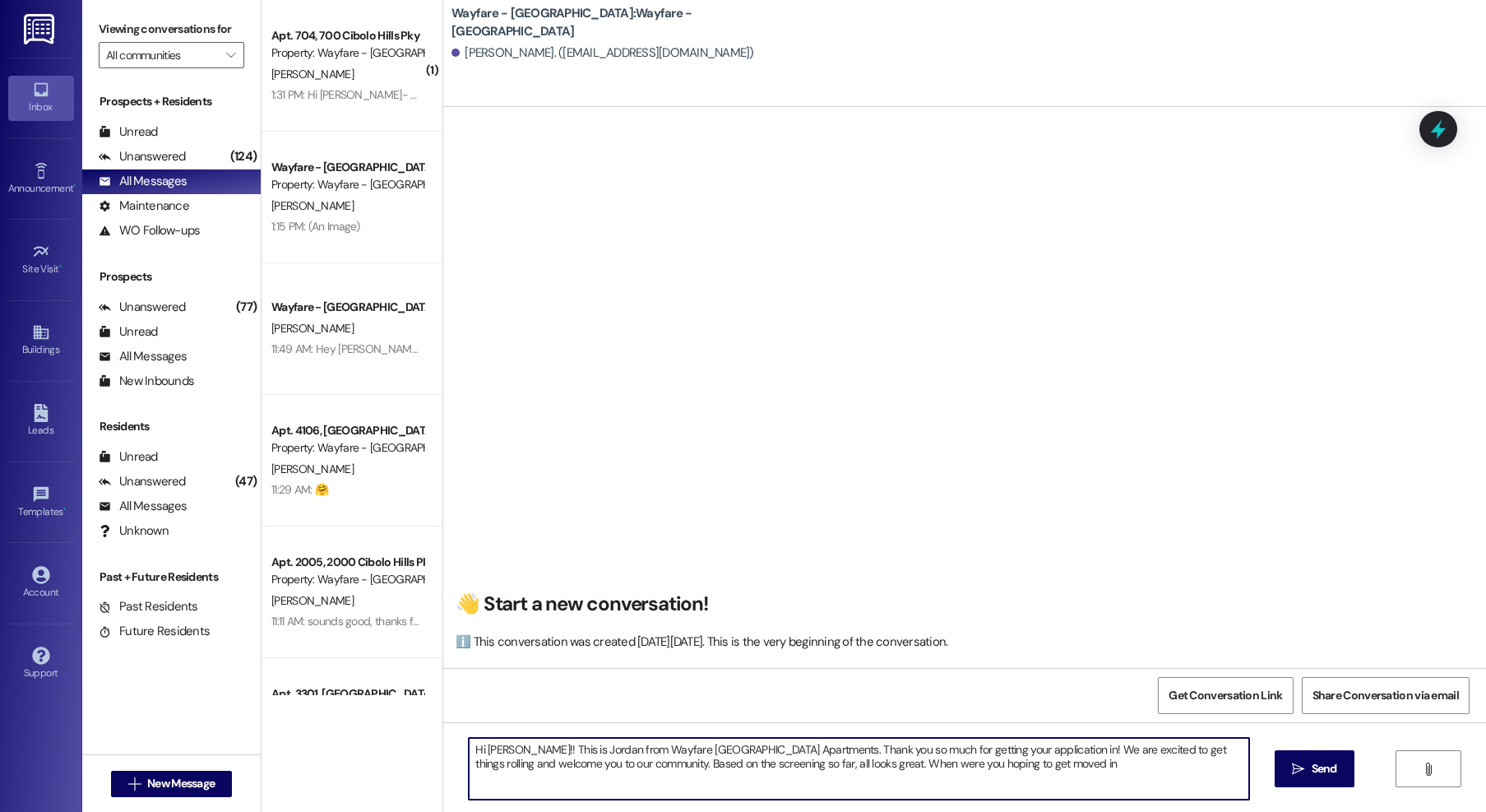
type textarea "Hi [PERSON_NAME]!! This is Jordan from Wayfare [GEOGRAPHIC_DATA] Apartments. Th…"
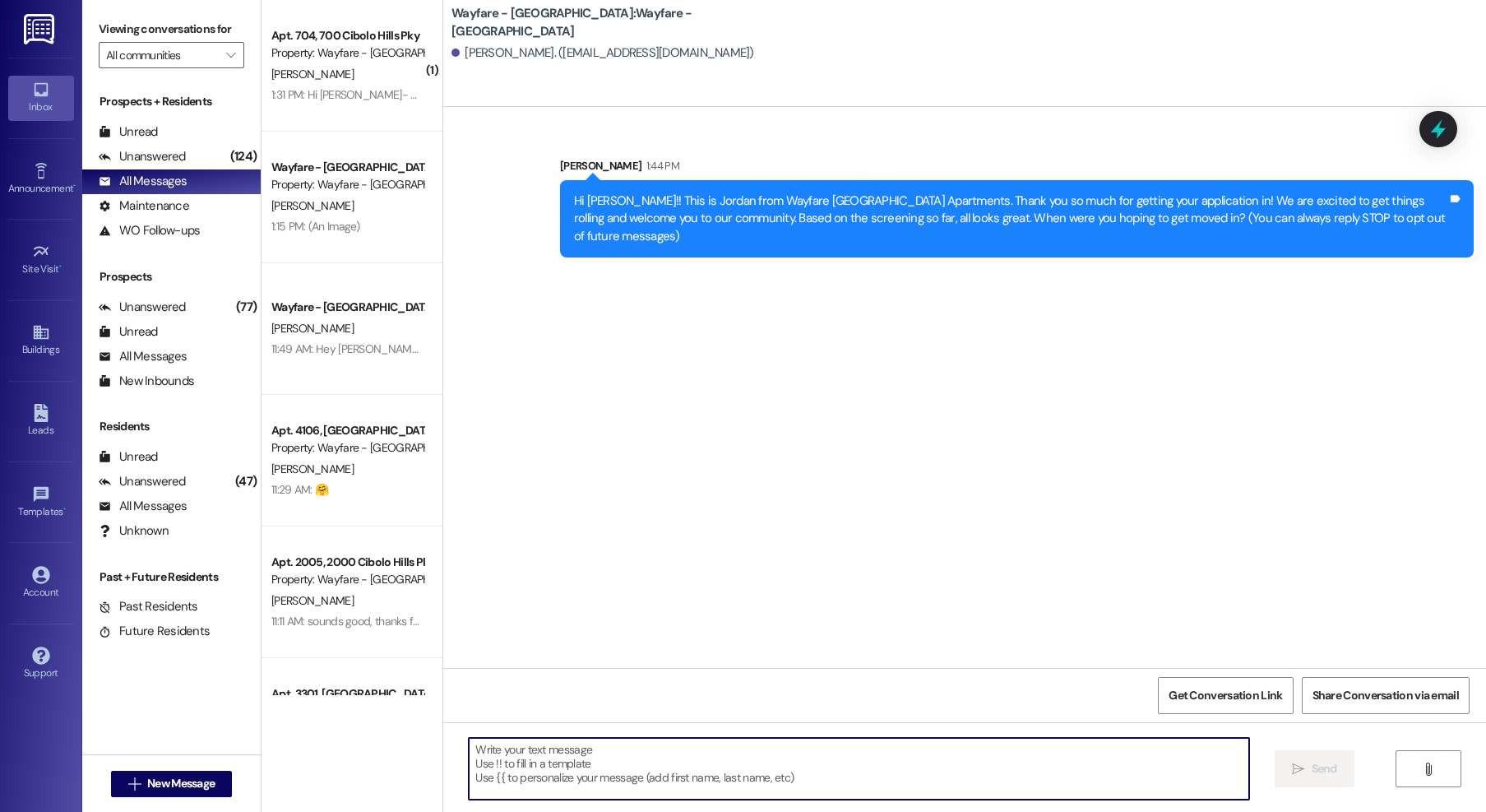
scroll to position [0, 0]
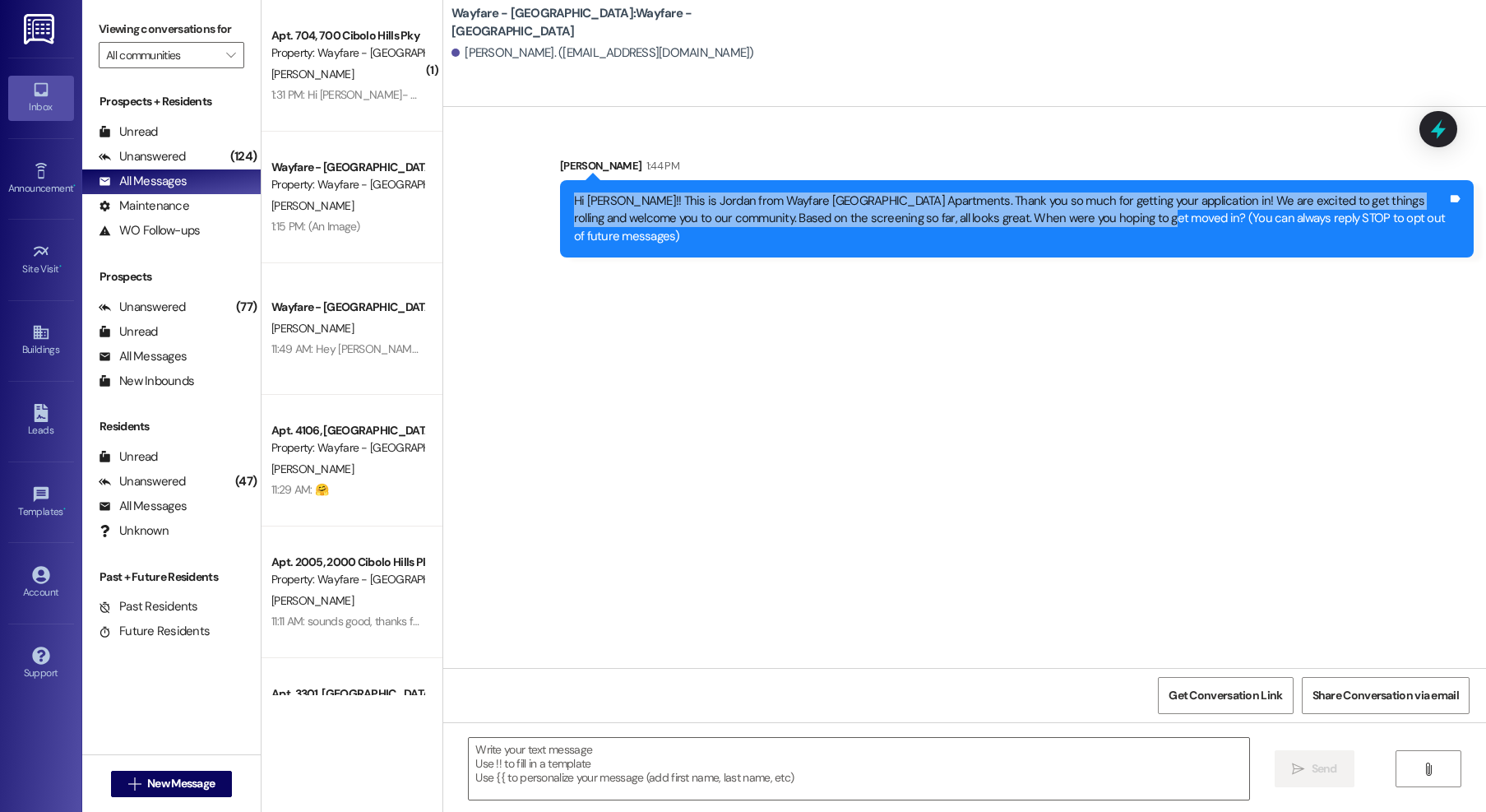
drag, startPoint x: 1060, startPoint y: 220, endPoint x: 623, endPoint y: 213, distance: 437.1
click at [482, 190] on div "Sent via SMS [PERSON_NAME] 1:44 PM Hi [PERSON_NAME]!! This is Jordan from Wayfa…" at bounding box center [964, 195] width 1043 height 150
copy div "Hi [PERSON_NAME]!! This is Jordan from Wayfare [GEOGRAPHIC_DATA] Apartments. Th…"
click at [156, 782] on span "New Message" at bounding box center [181, 783] width 67 height 17
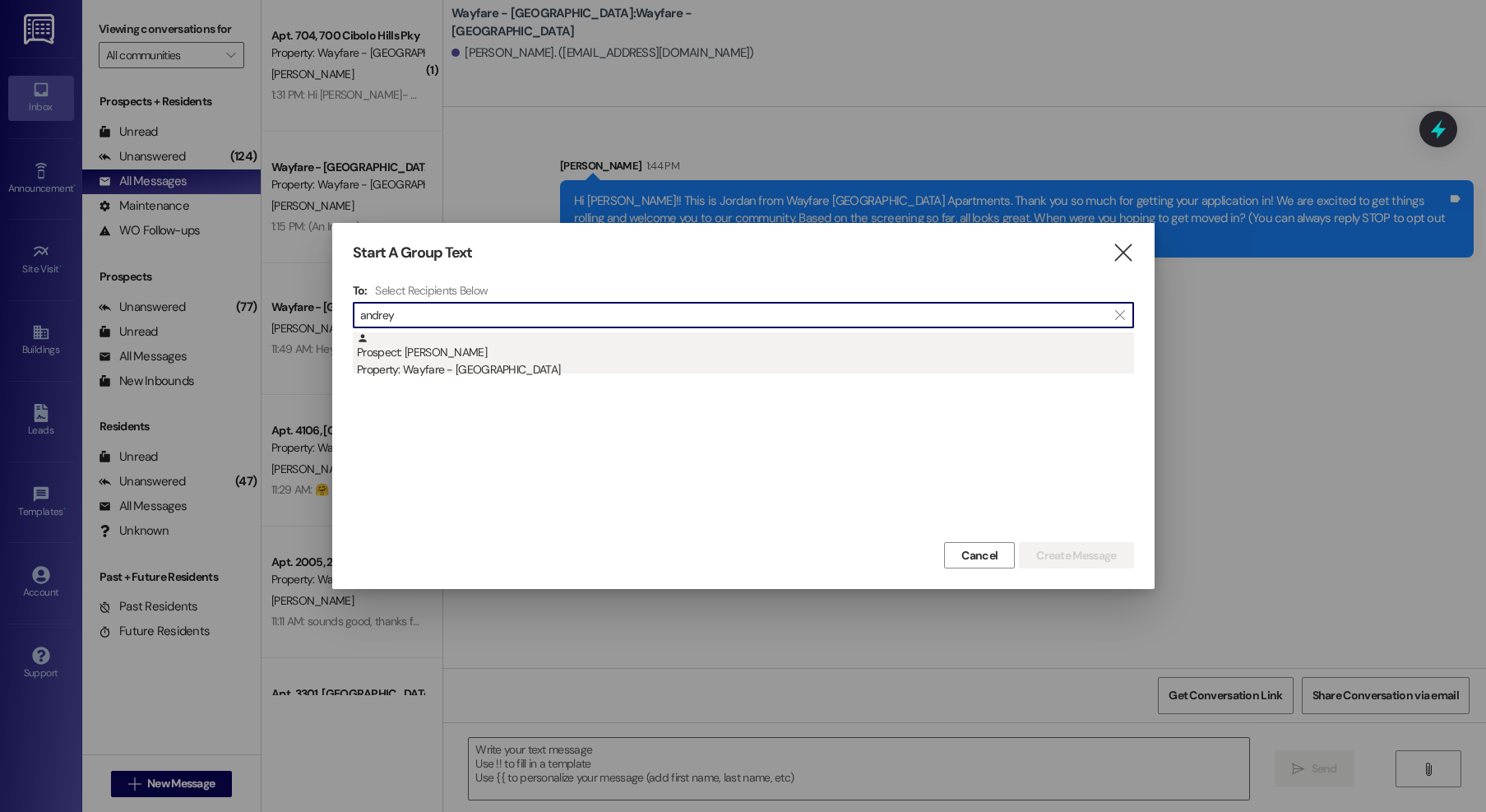
type input "andrey"
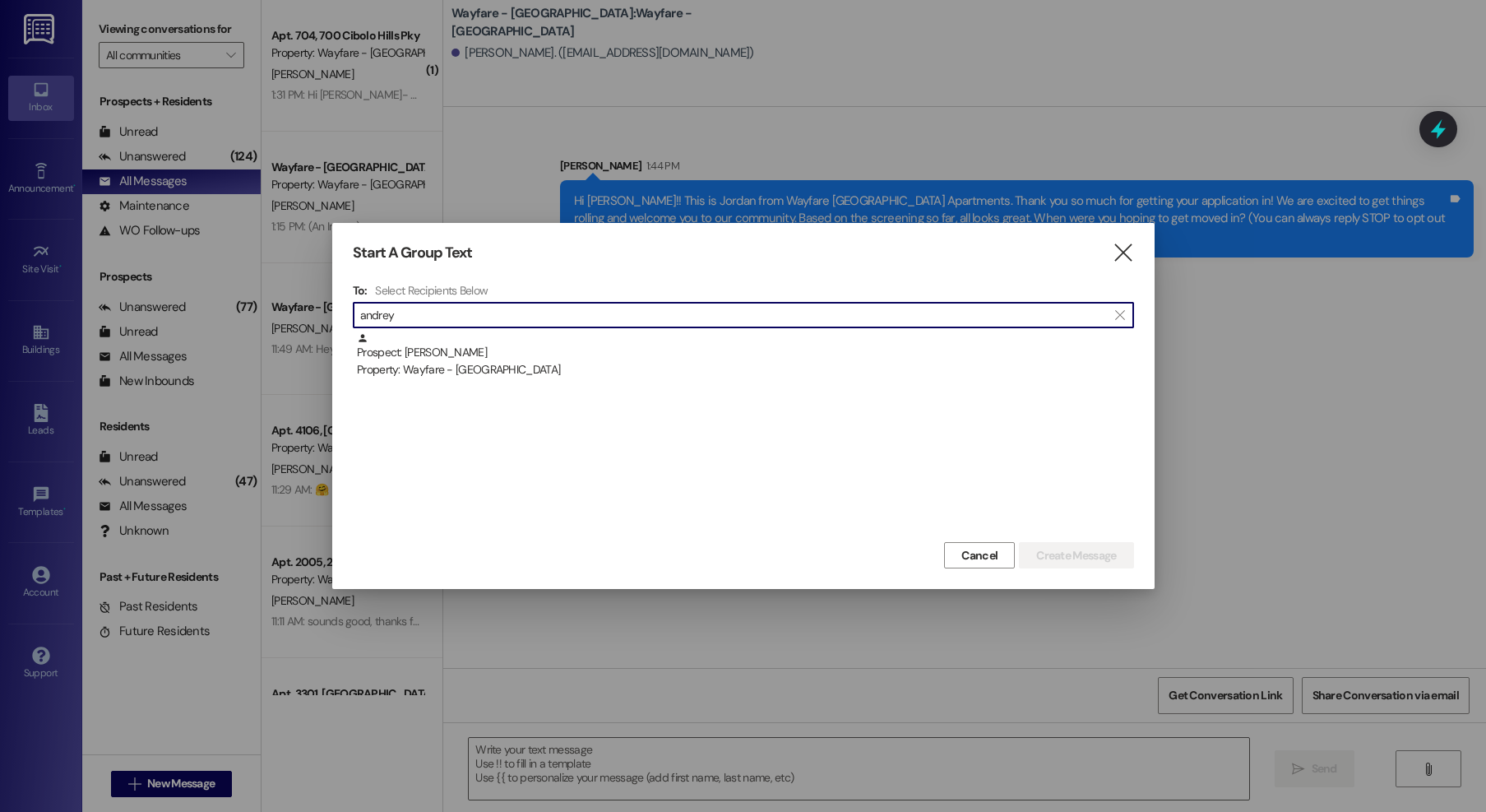
click at [539, 336] on div "Prospect: [PERSON_NAME] Property: Wayfare - [GEOGRAPHIC_DATA]" at bounding box center [745, 356] width 778 height 47
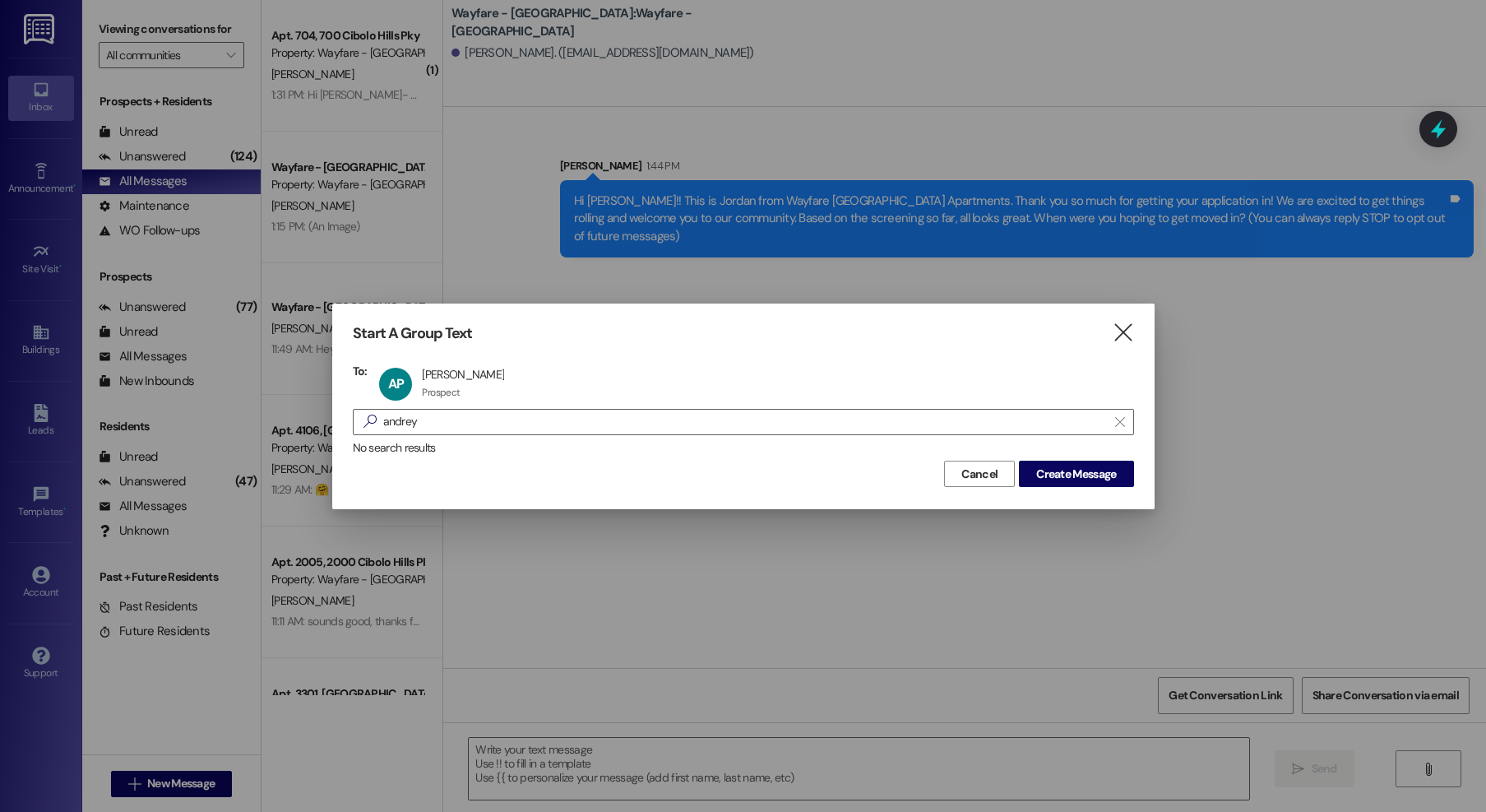
click at [1086, 454] on div "No search results" at bounding box center [743, 448] width 781 height 17
click at [1083, 478] on span "Create Message" at bounding box center [1076, 475] width 80 height 17
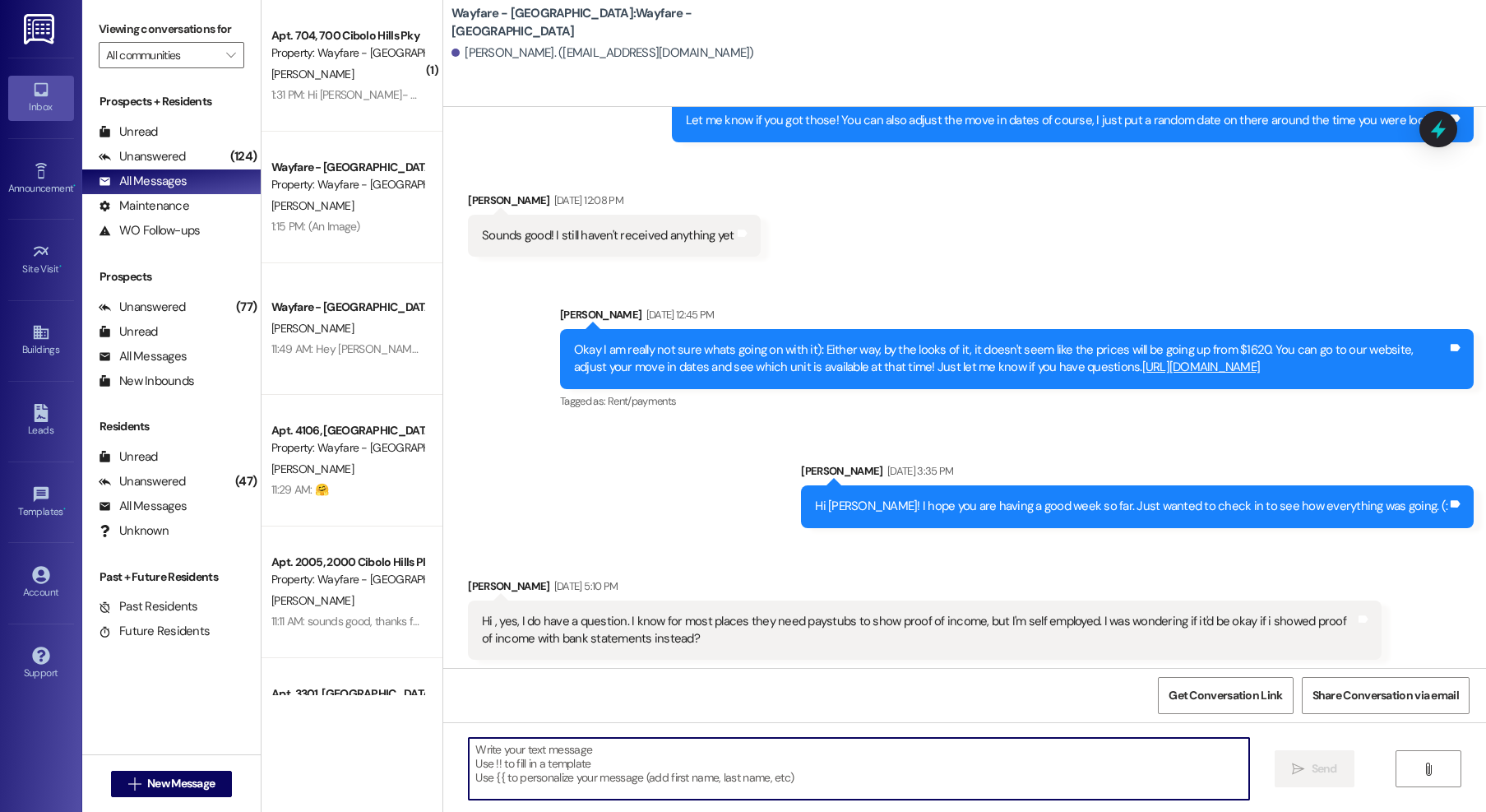
click at [932, 757] on textarea at bounding box center [859, 769] width 780 height 61
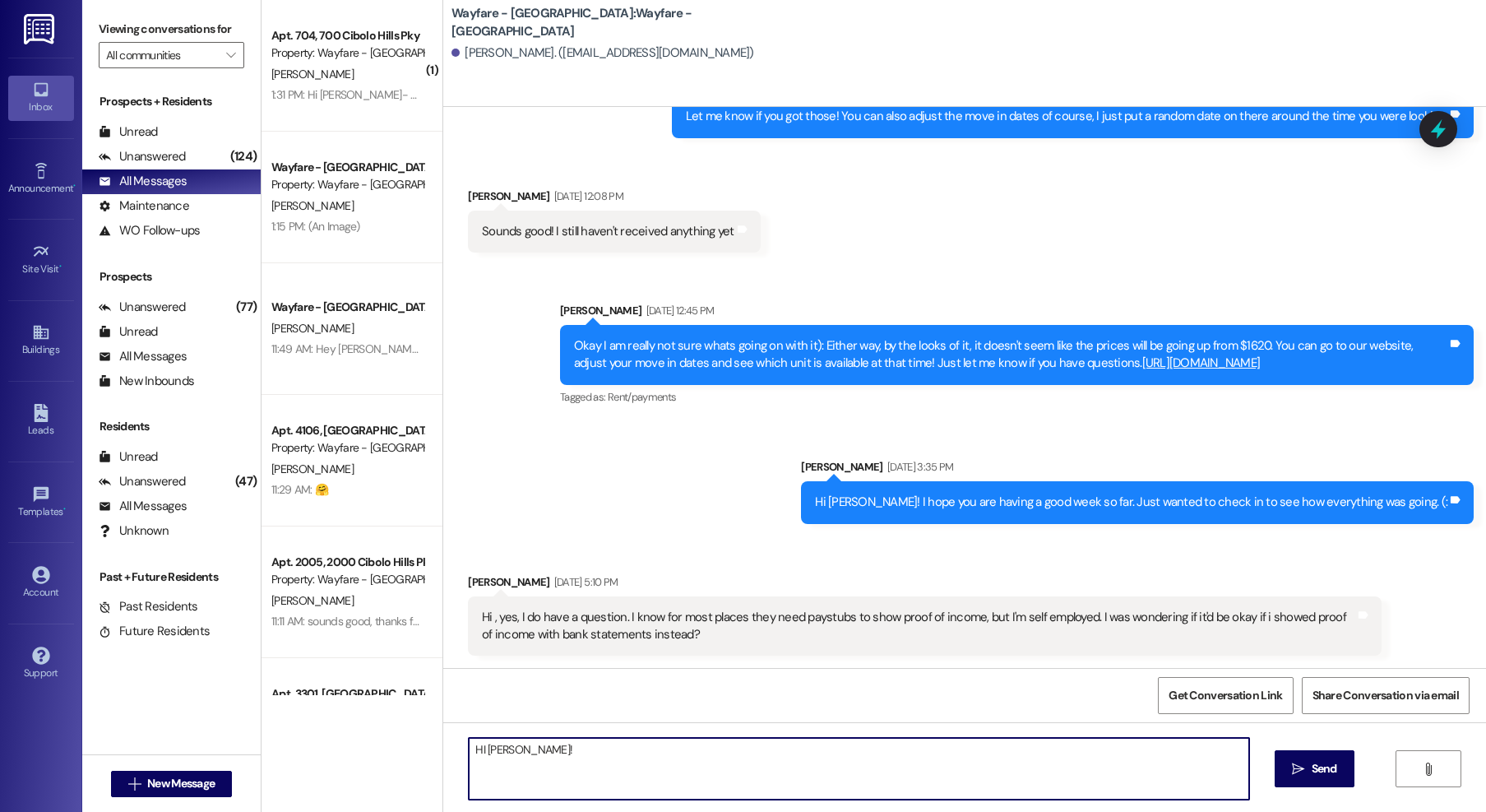
scroll to position [574, 0]
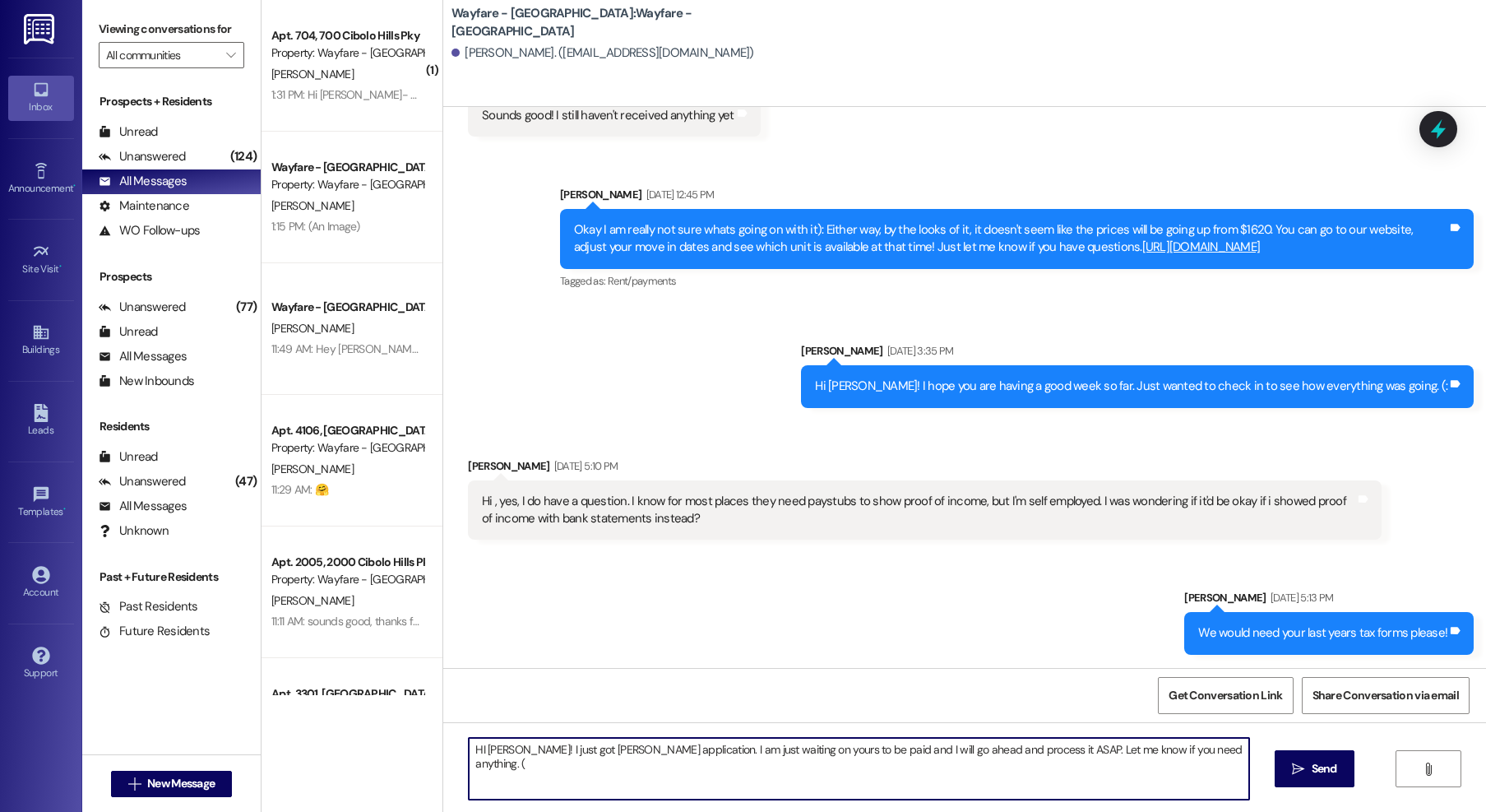
type textarea "HI [PERSON_NAME]! I just got [PERSON_NAME] application. I am just waiting on yo…"
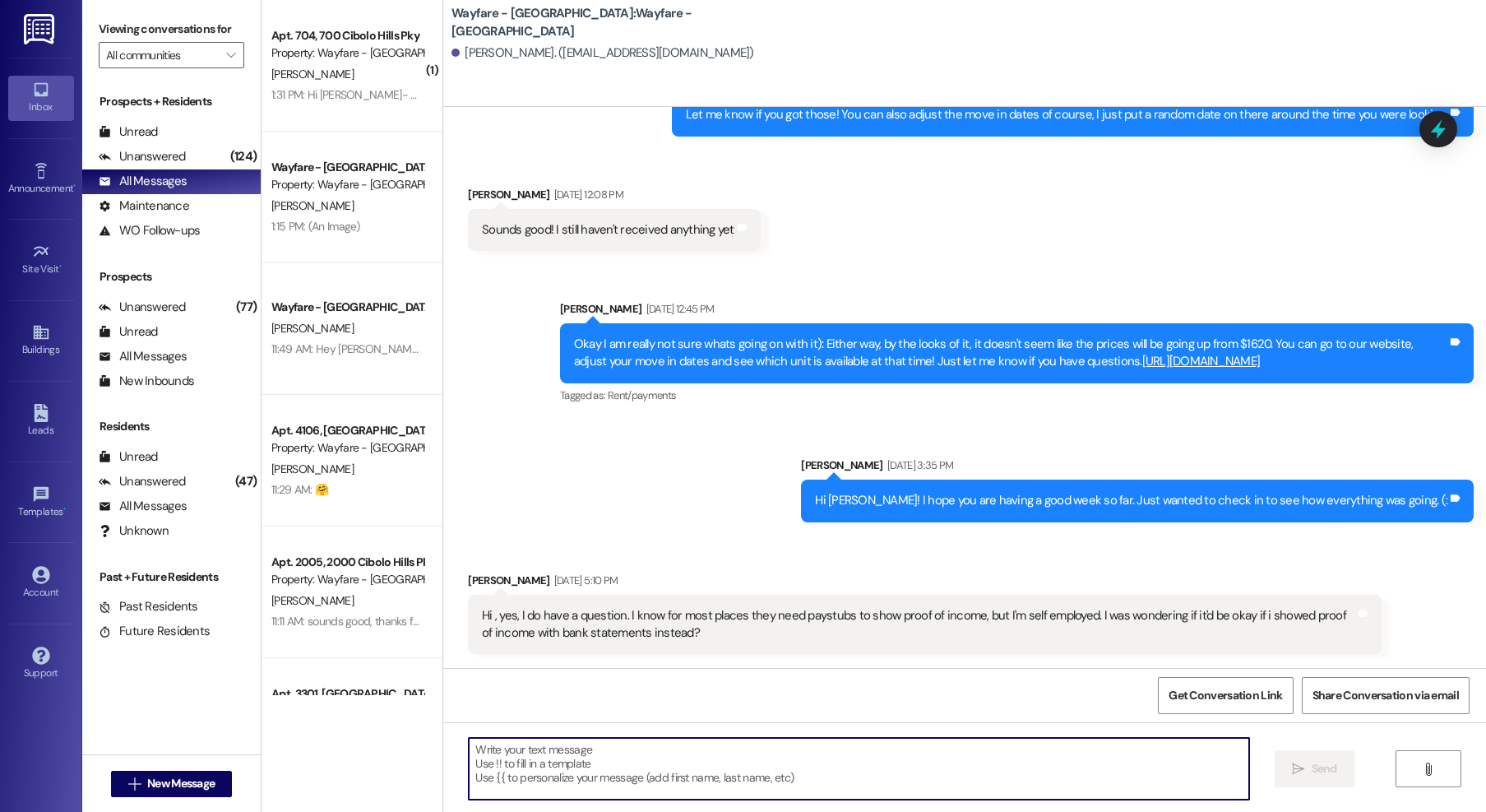
scroll to position [458, 0]
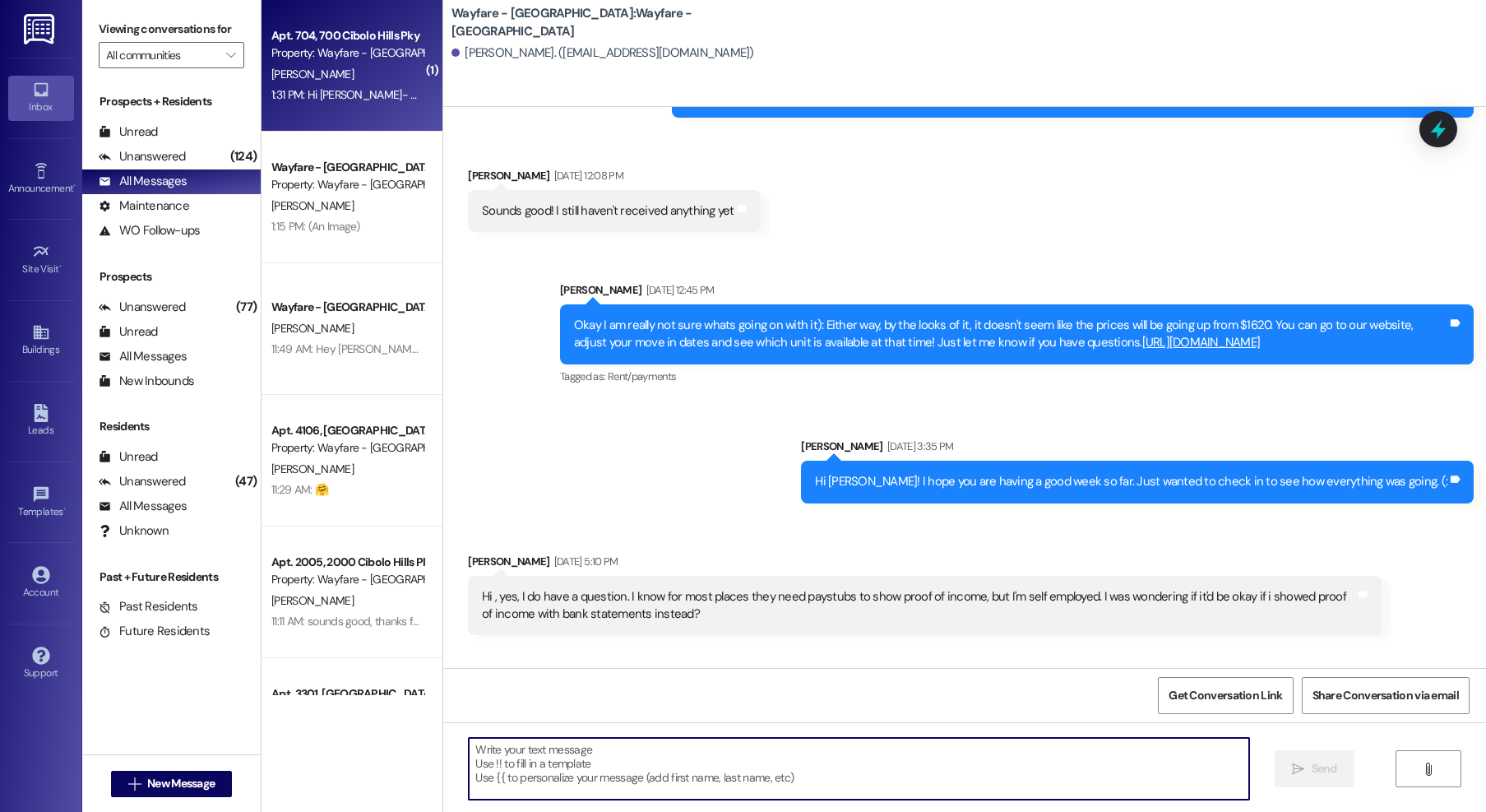
click at [328, 87] on div "1:31 PM: Hi [PERSON_NAME]- My mom and I fly in [DATE] at 12pm, so we can drive …" at bounding box center [819, 94] width 1095 height 14
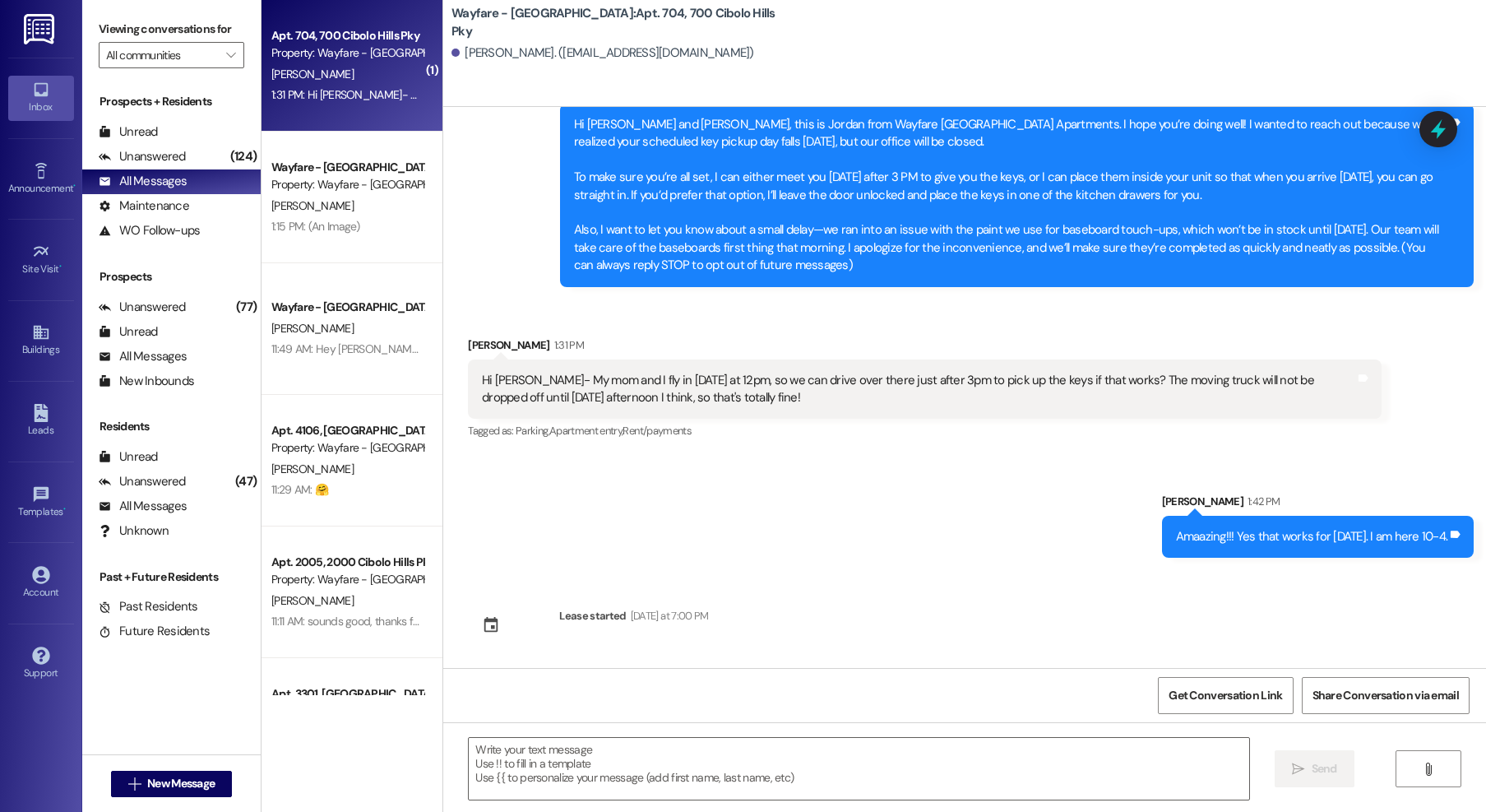
scroll to position [77, 0]
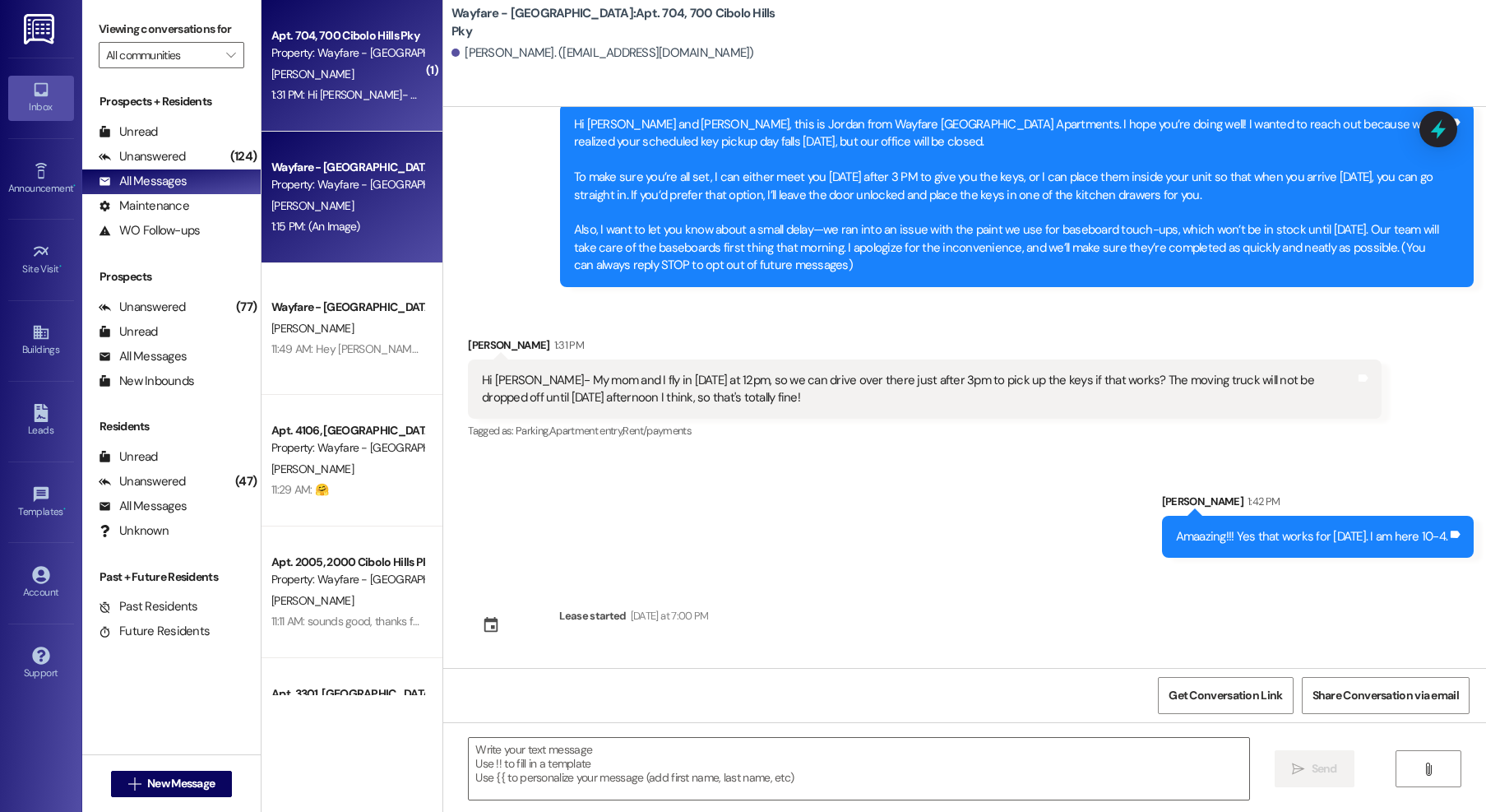
click at [362, 222] on div "1:15 PM: (An Image) 1:15 PM: (An Image)" at bounding box center [347, 226] width 155 height 20
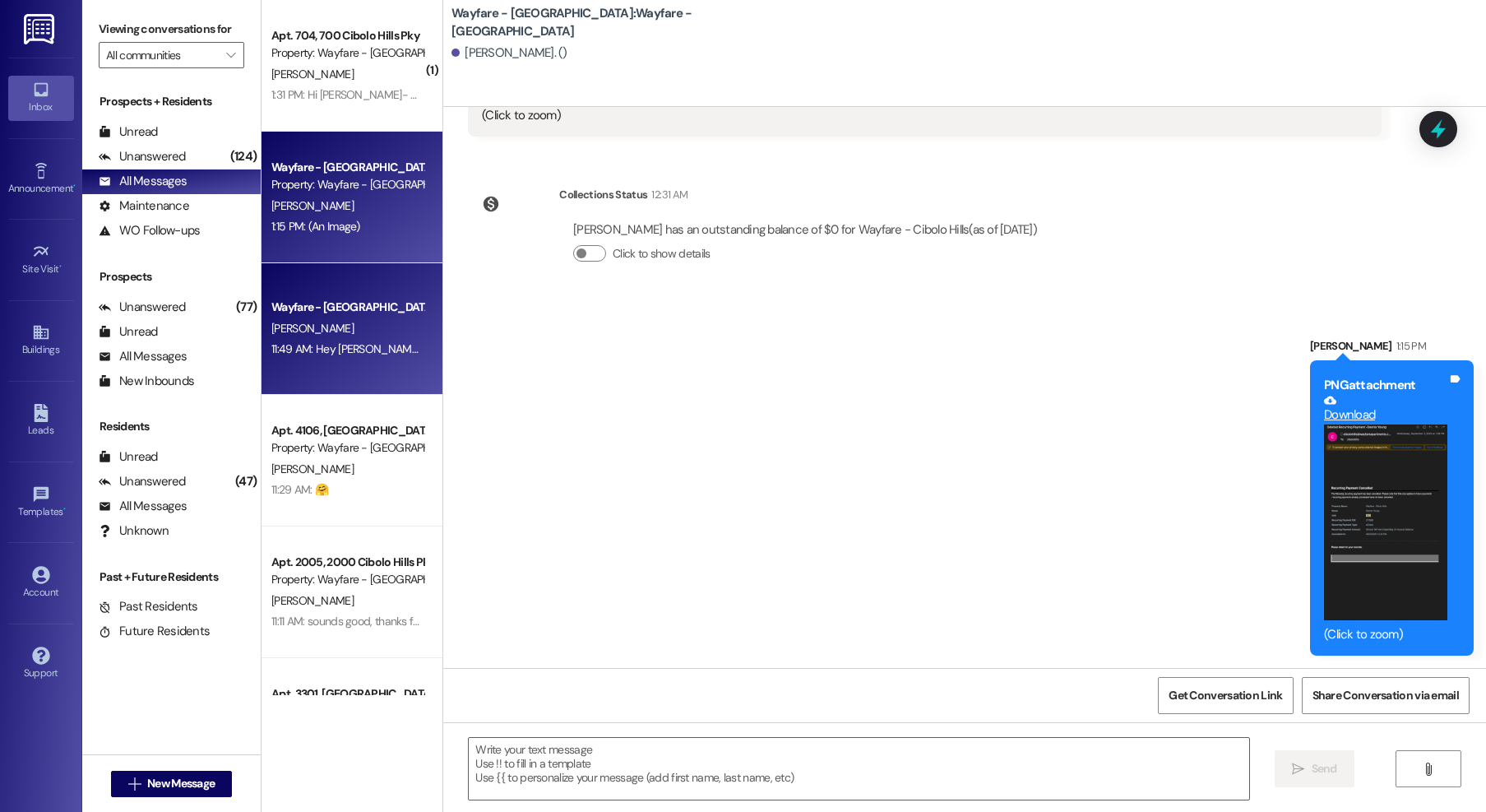
click at [347, 334] on div "[PERSON_NAME]" at bounding box center [347, 328] width 155 height 20
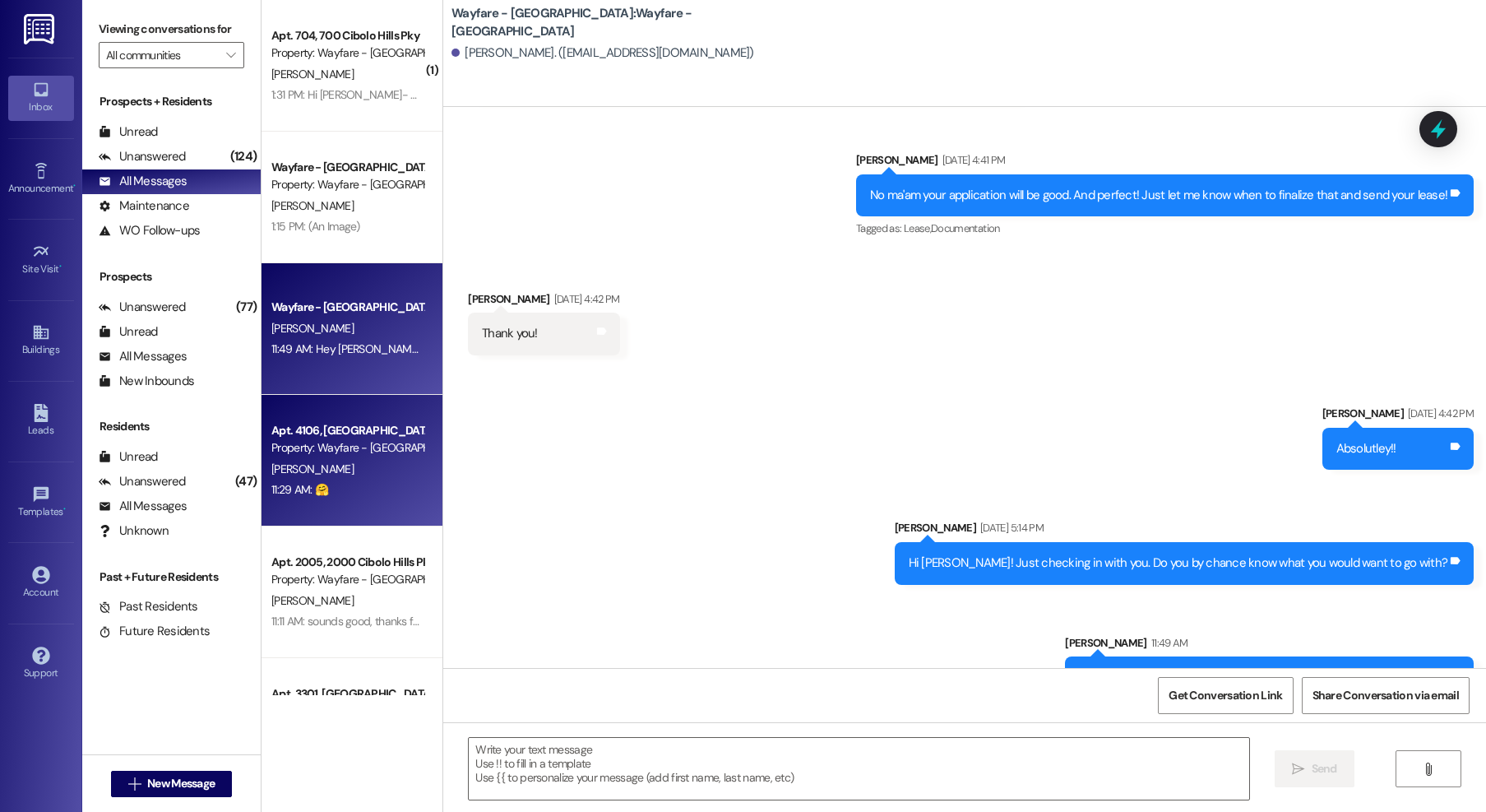
scroll to position [1555, 0]
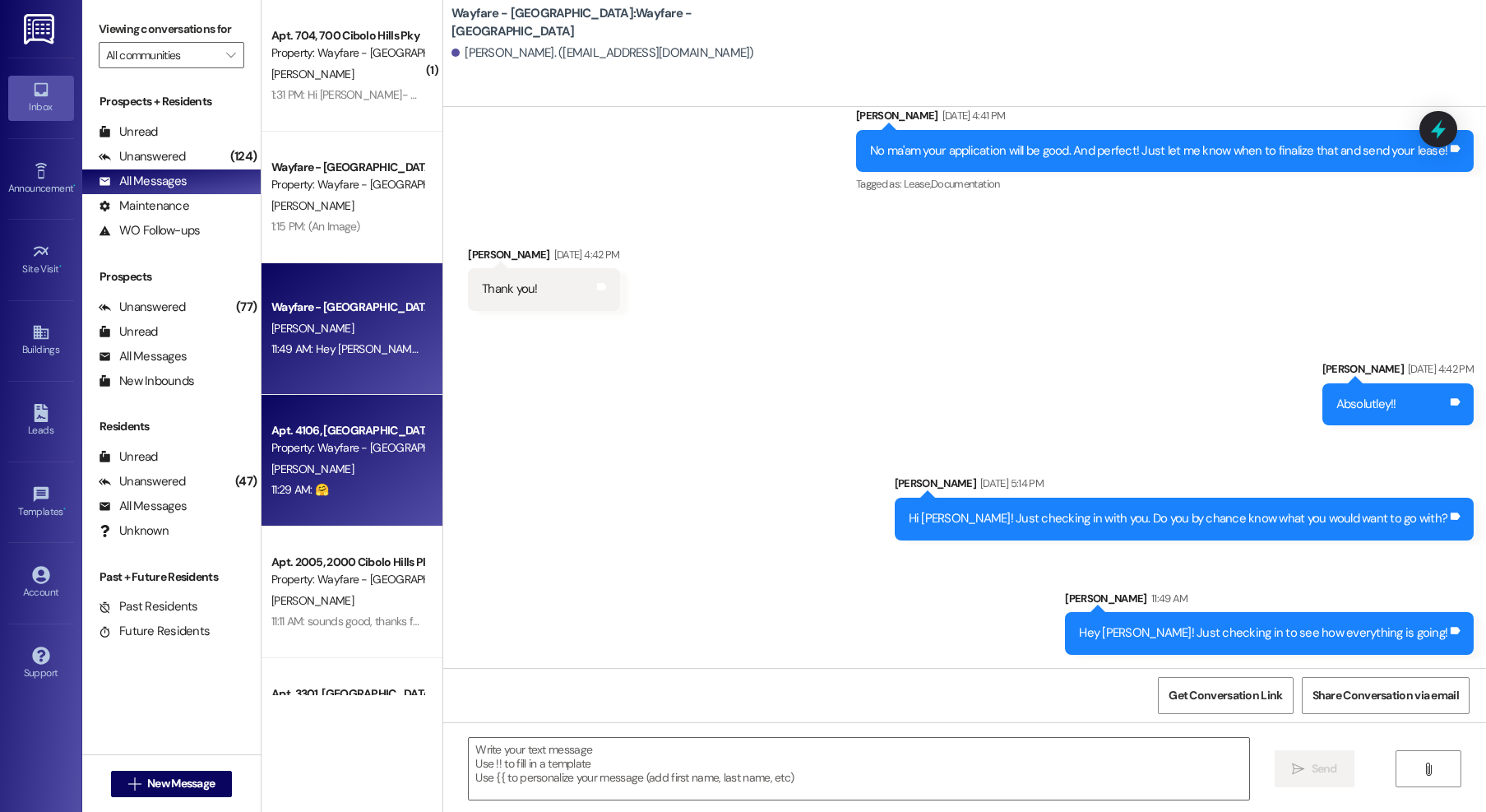
click at [376, 482] on div "11:29 AM: 🤗 11:29 AM: 🤗" at bounding box center [347, 489] width 155 height 20
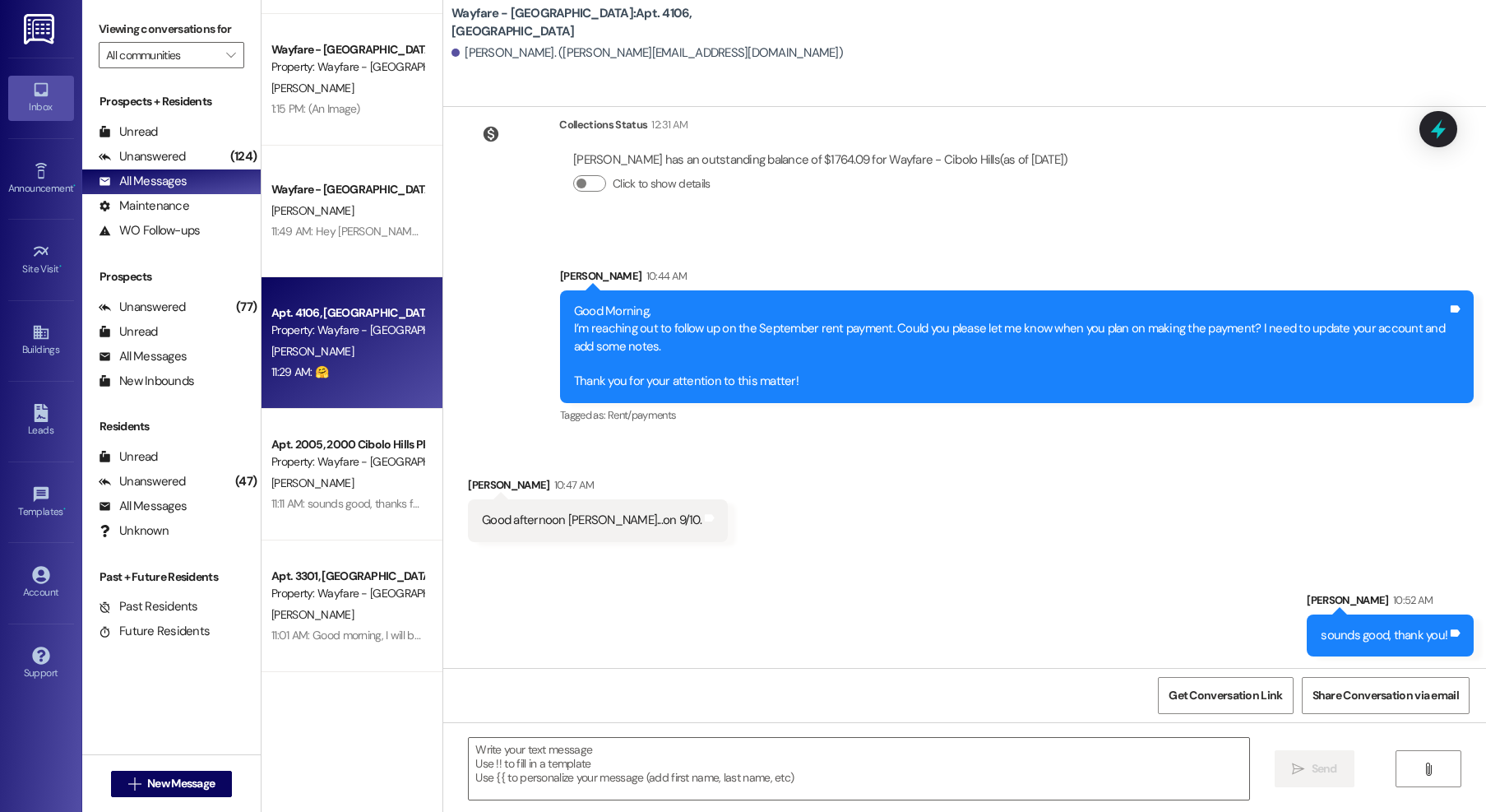
scroll to position [120, 0]
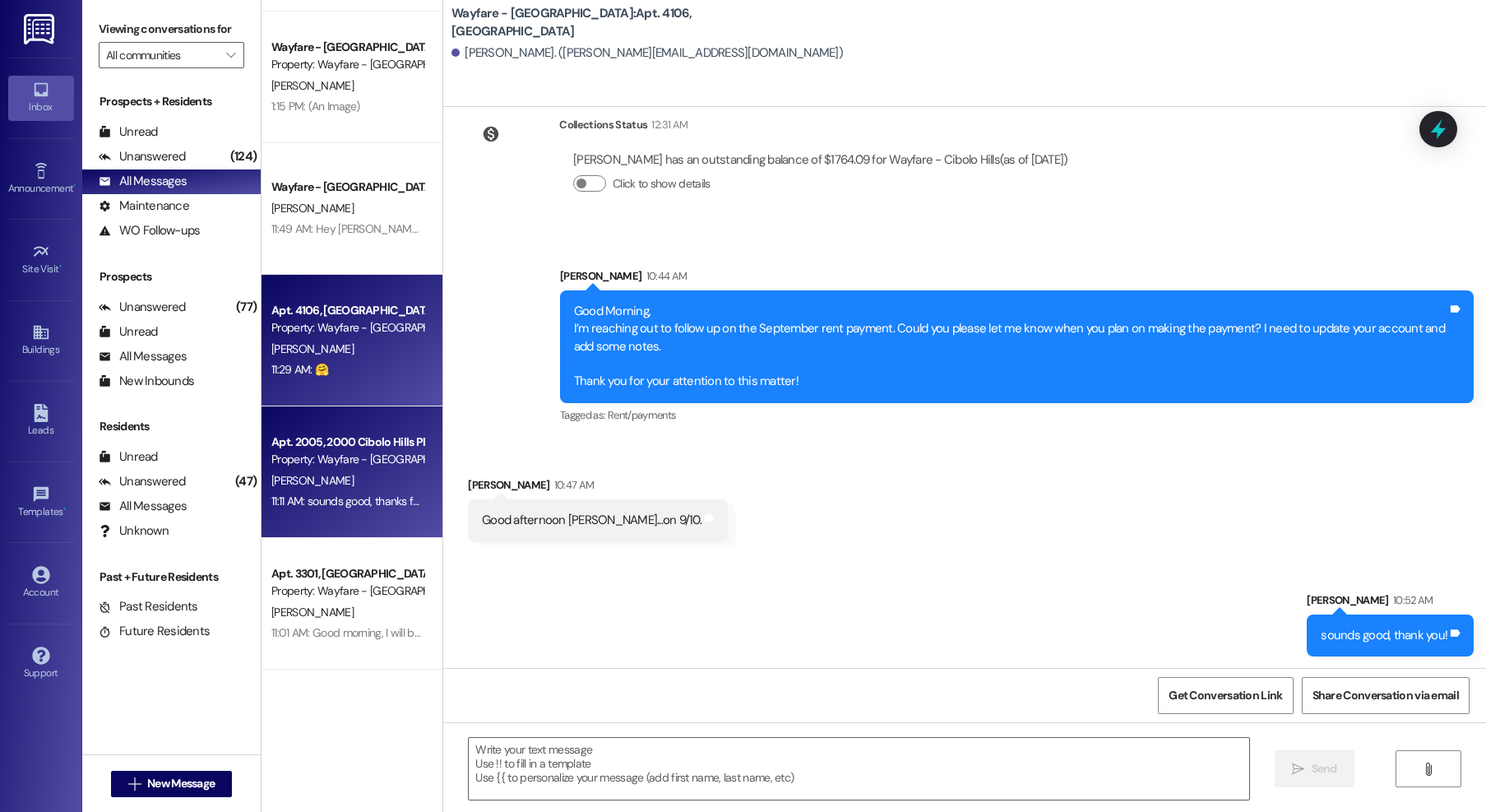
click at [356, 467] on div "Property: Wayfare - [GEOGRAPHIC_DATA]" at bounding box center [347, 459] width 152 height 17
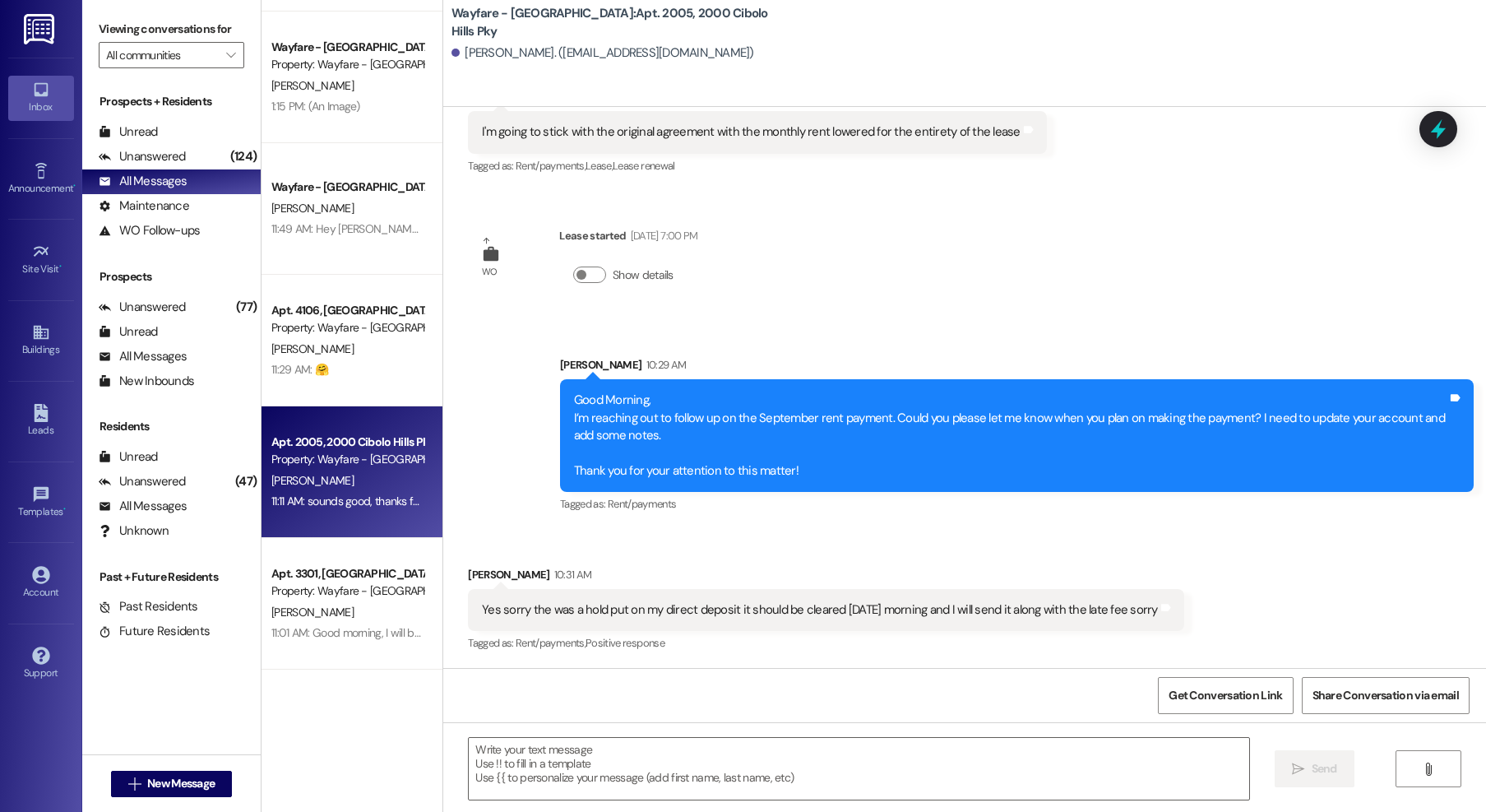
scroll to position [2415, 0]
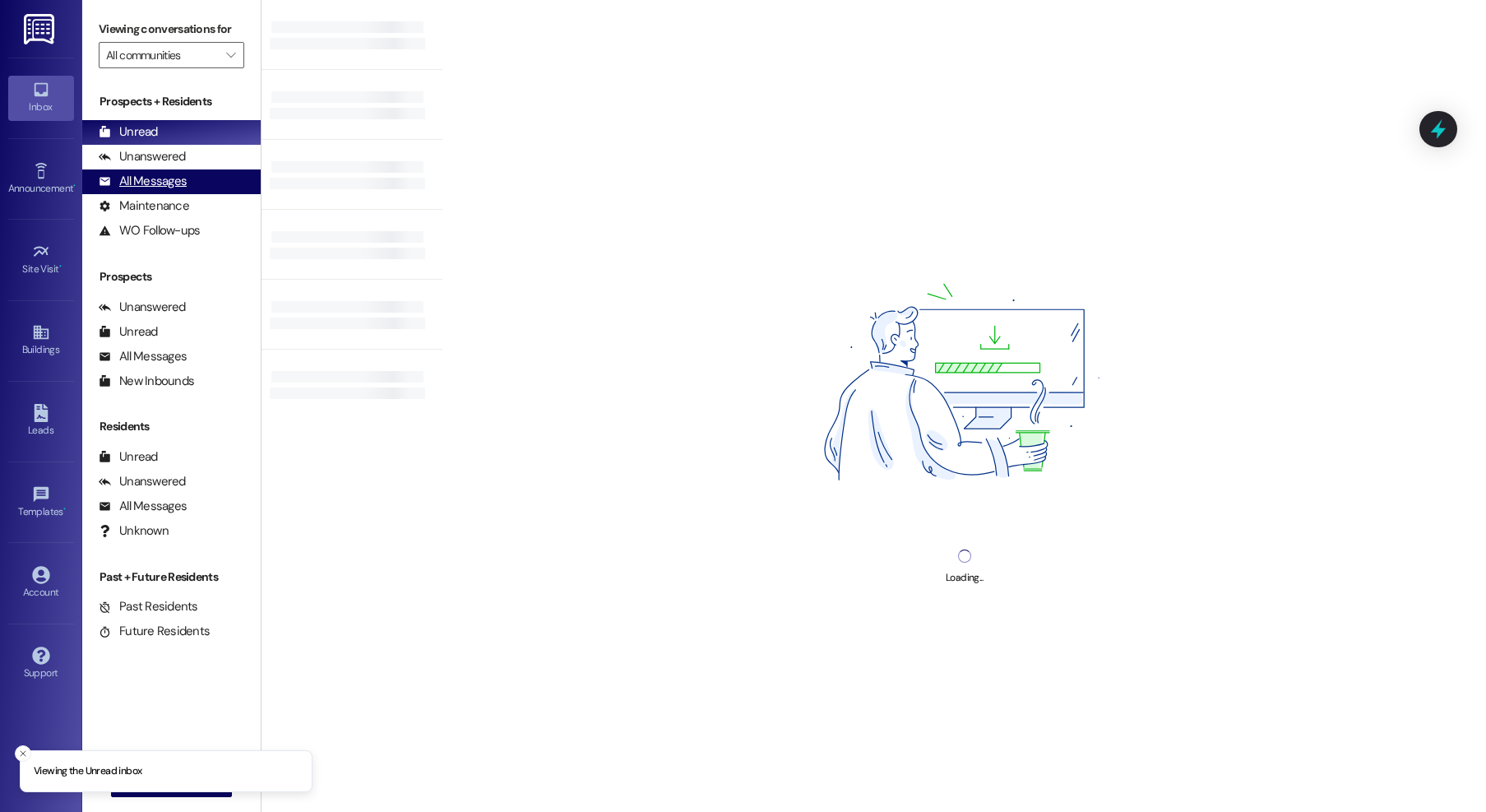
click at [138, 190] on div "All Messages" at bounding box center [143, 181] width 88 height 17
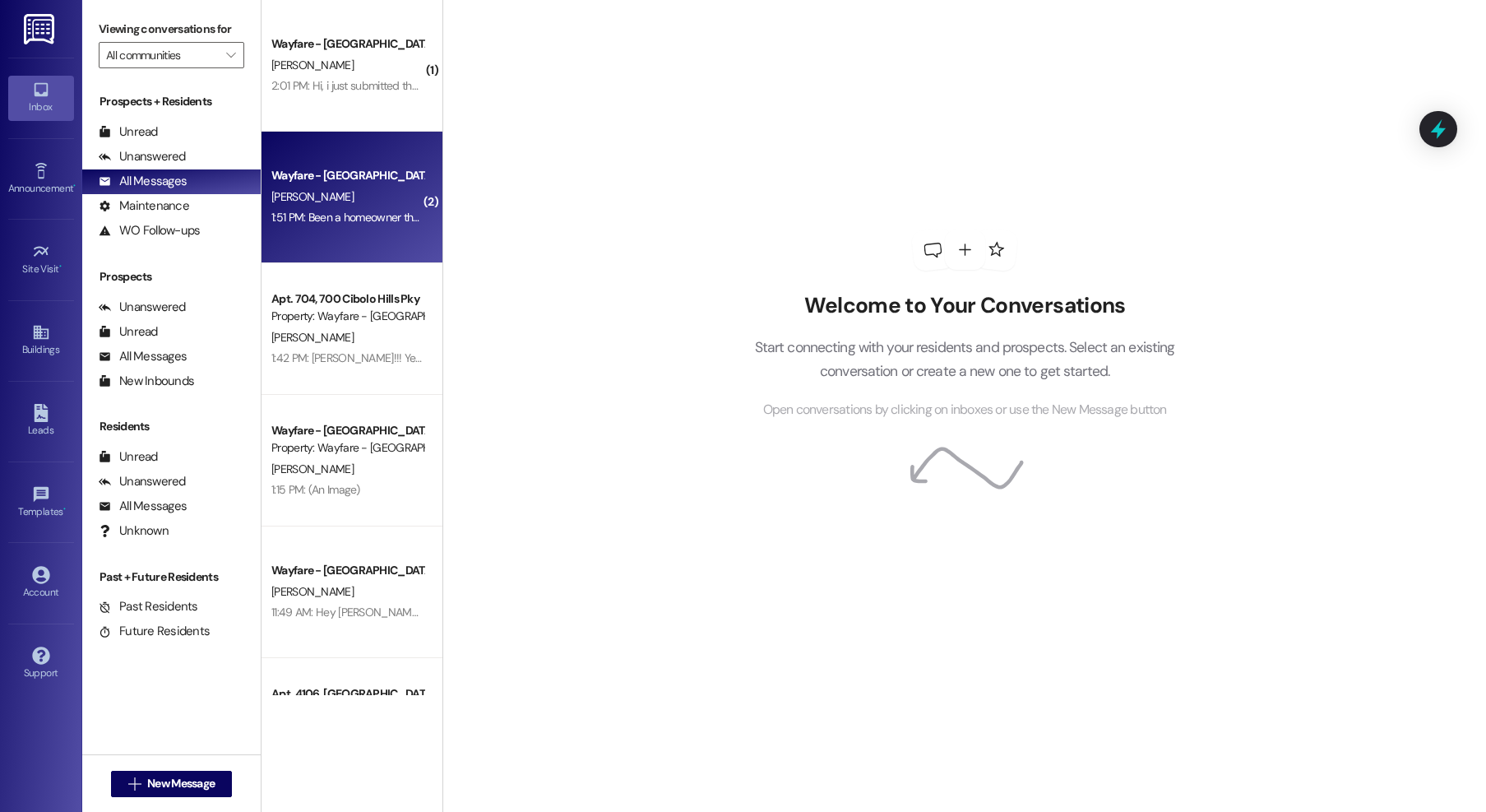
click at [322, 216] on div "1:51 PM: Been a homeowner the last 11 years, going through a divorce, letting w…" at bounding box center [604, 217] width 665 height 14
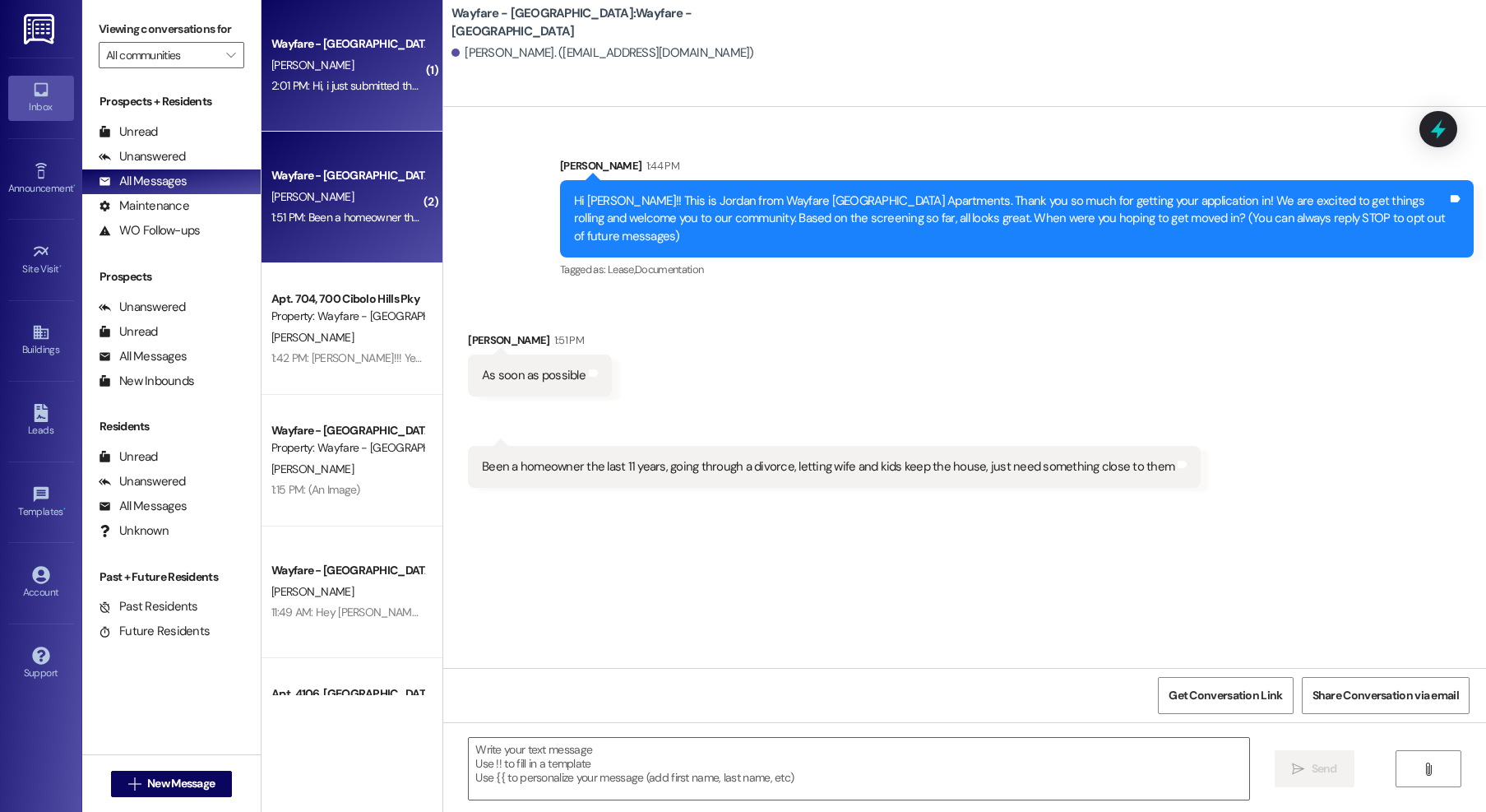
click at [380, 94] on div "2:01 PM: Hi, i just submitted the application! (: 2:01 PM: Hi, i just submitted…" at bounding box center [347, 85] width 155 height 20
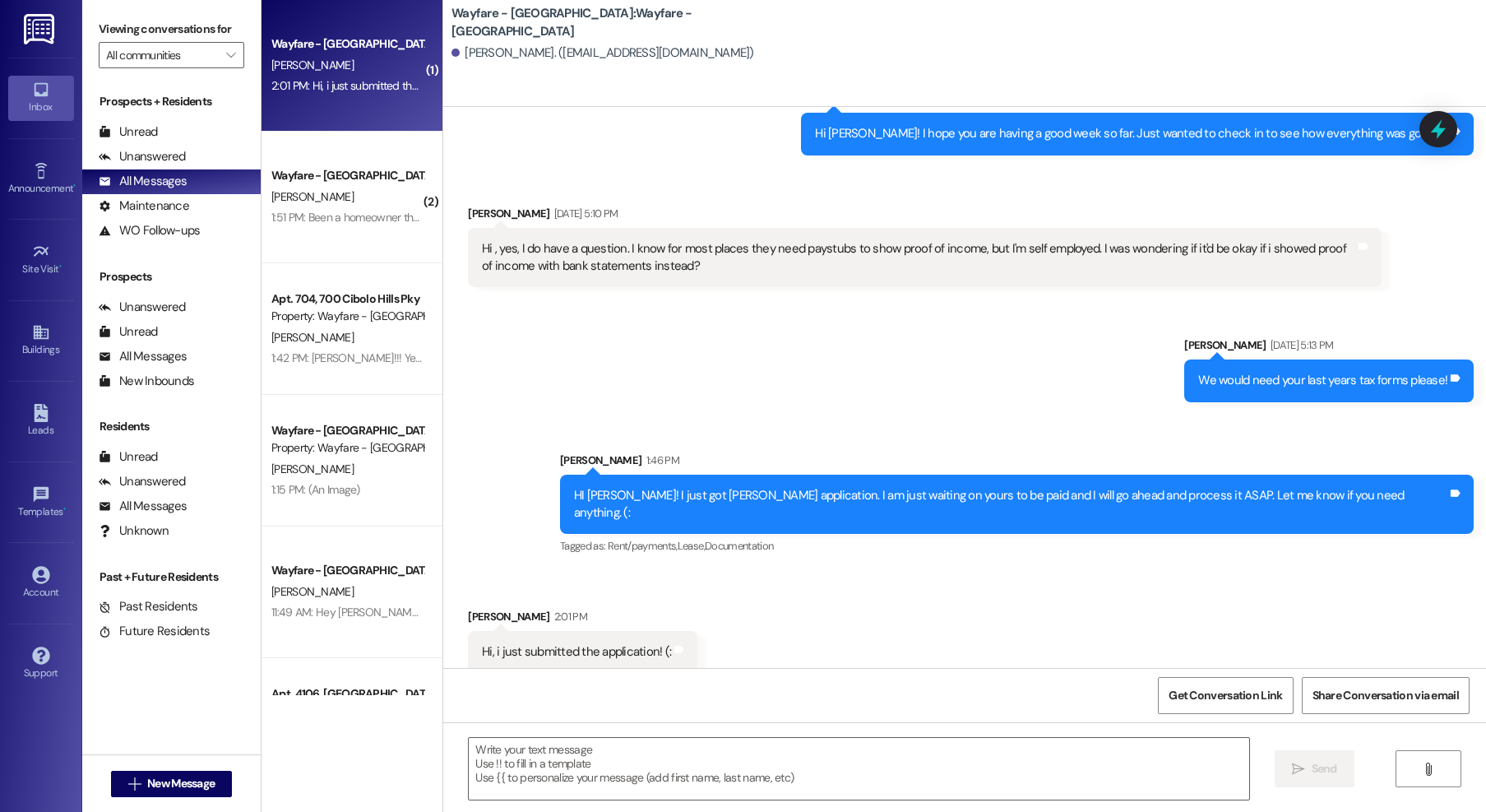
scroll to position [827, 0]
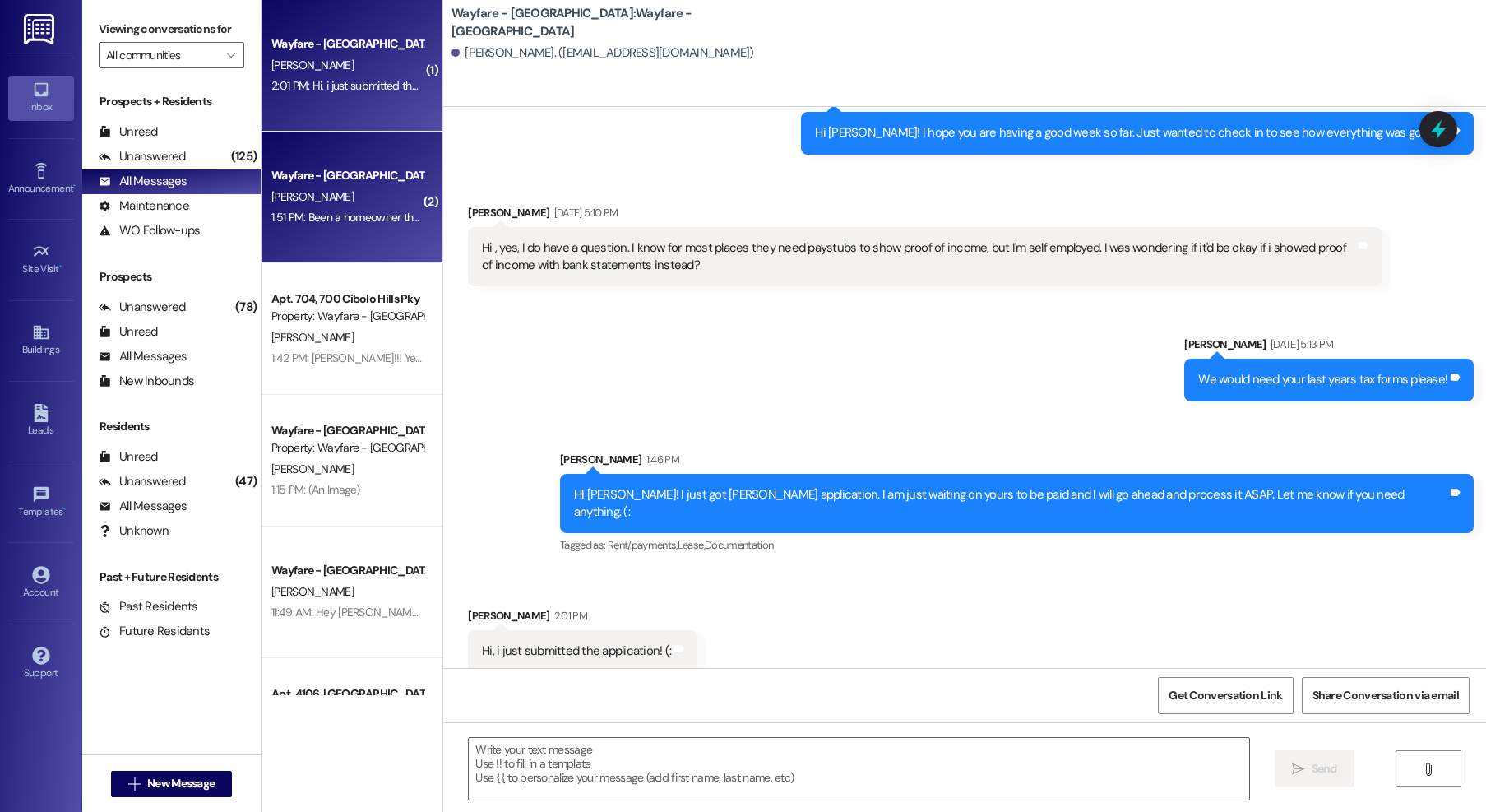
click at [314, 217] on div "1:51 PM: Been a homeowner the last 11 years, going through a divorce, letting w…" at bounding box center [604, 217] width 665 height 14
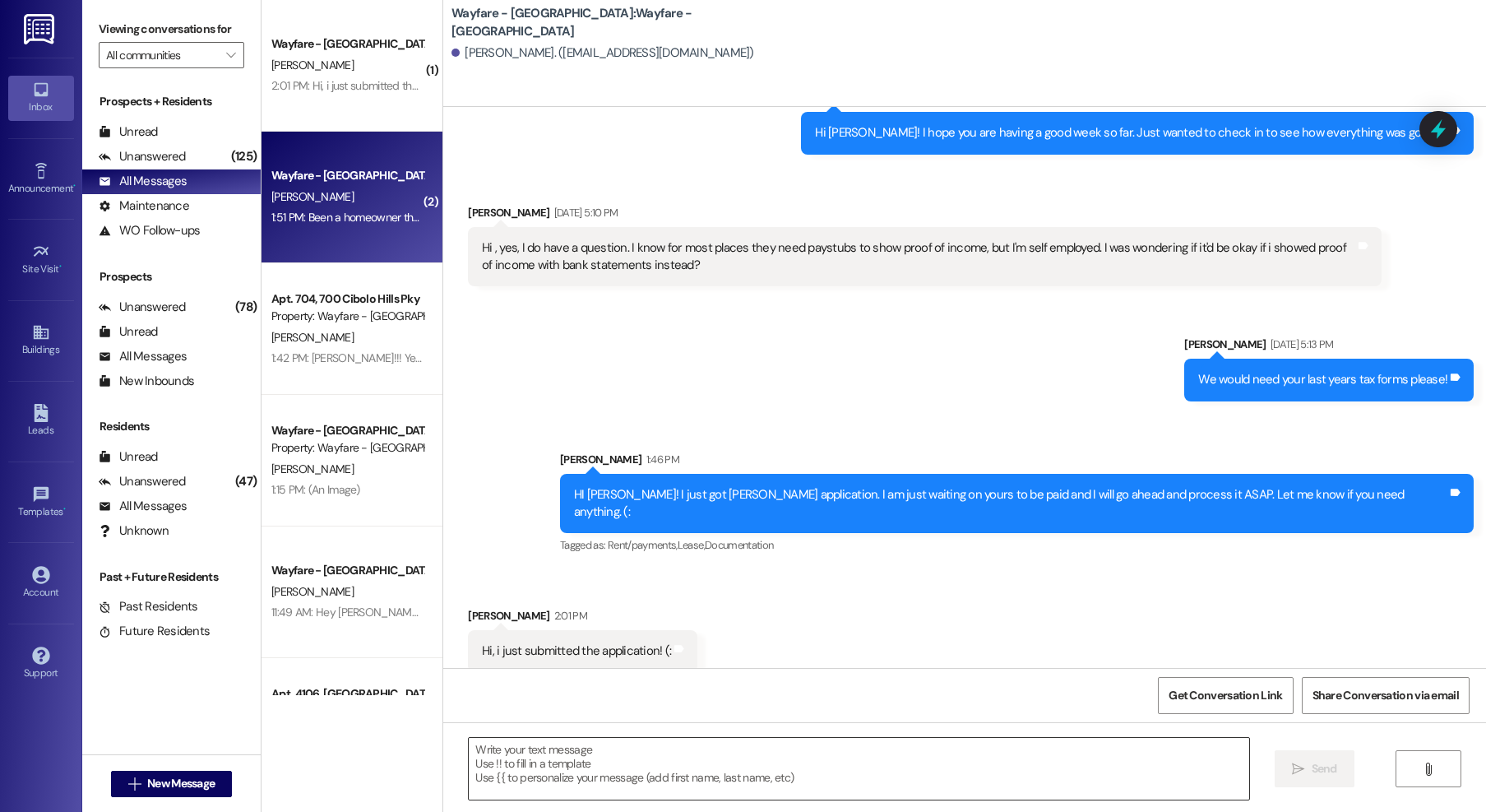
scroll to position [0, 0]
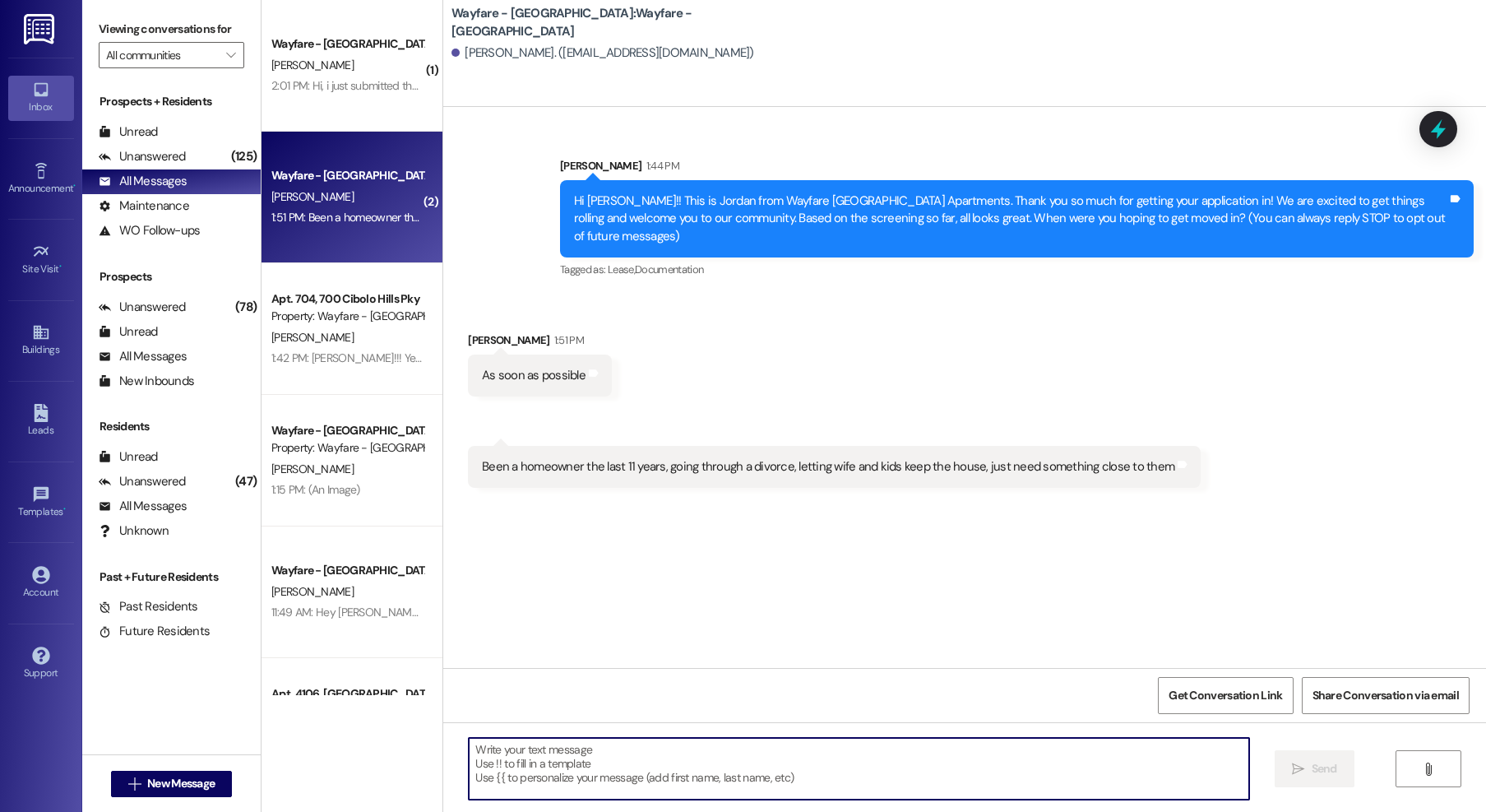
click at [575, 762] on textarea at bounding box center [859, 769] width 780 height 61
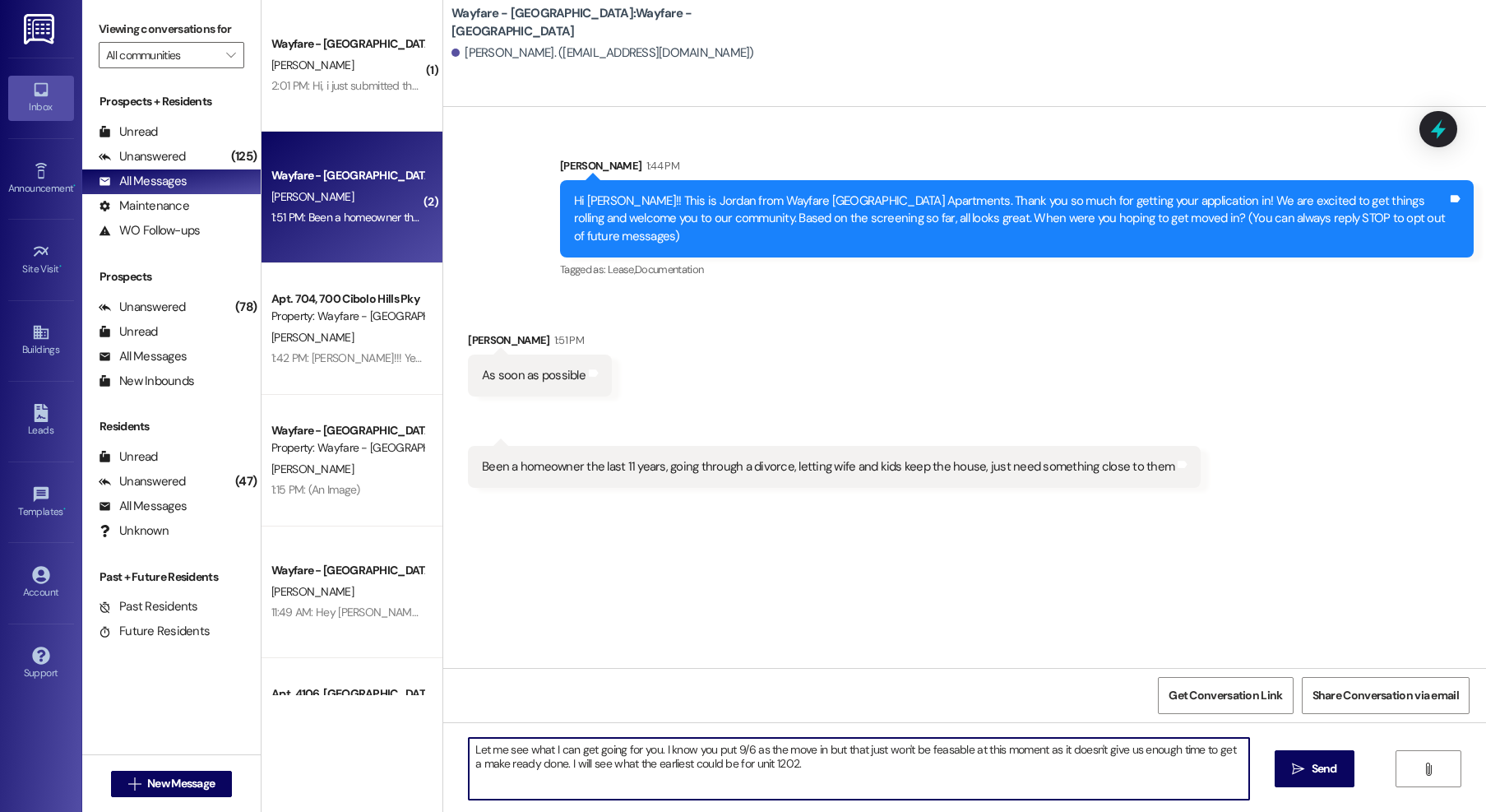
click at [937, 751] on textarea "Let me see what I can get going for you. I know you put 9/6 as the move in but …" at bounding box center [859, 769] width 780 height 61
click at [812, 771] on textarea "Let me see what I can get going for you. I know you put 9/6 as the move in but …" at bounding box center [859, 769] width 780 height 61
click at [954, 777] on textarea "Let me see what I can get going for you. I know you put 9/6 as the move in but …" at bounding box center [859, 769] width 780 height 61
click at [953, 774] on textarea "Let me see what I can get going for you. I know you put 9/6 as the move in but …" at bounding box center [859, 769] width 780 height 61
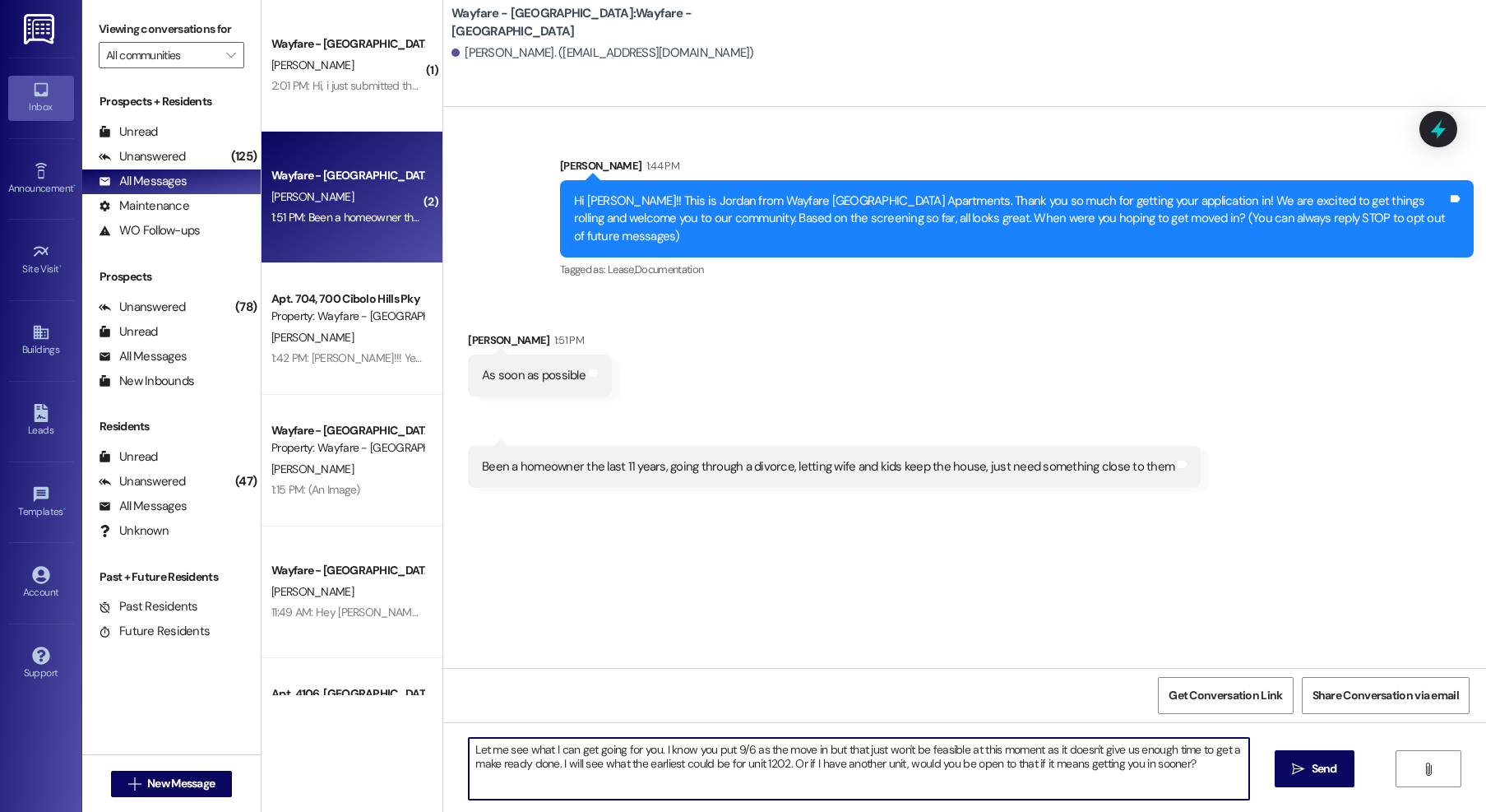
click at [953, 774] on textarea "Let me see what I can get going for you. I know you put 9/6 as the move in but …" at bounding box center [859, 769] width 780 height 61
type textarea "Let me see what I can get going for you. I know you put 9/6 as the move in but …"
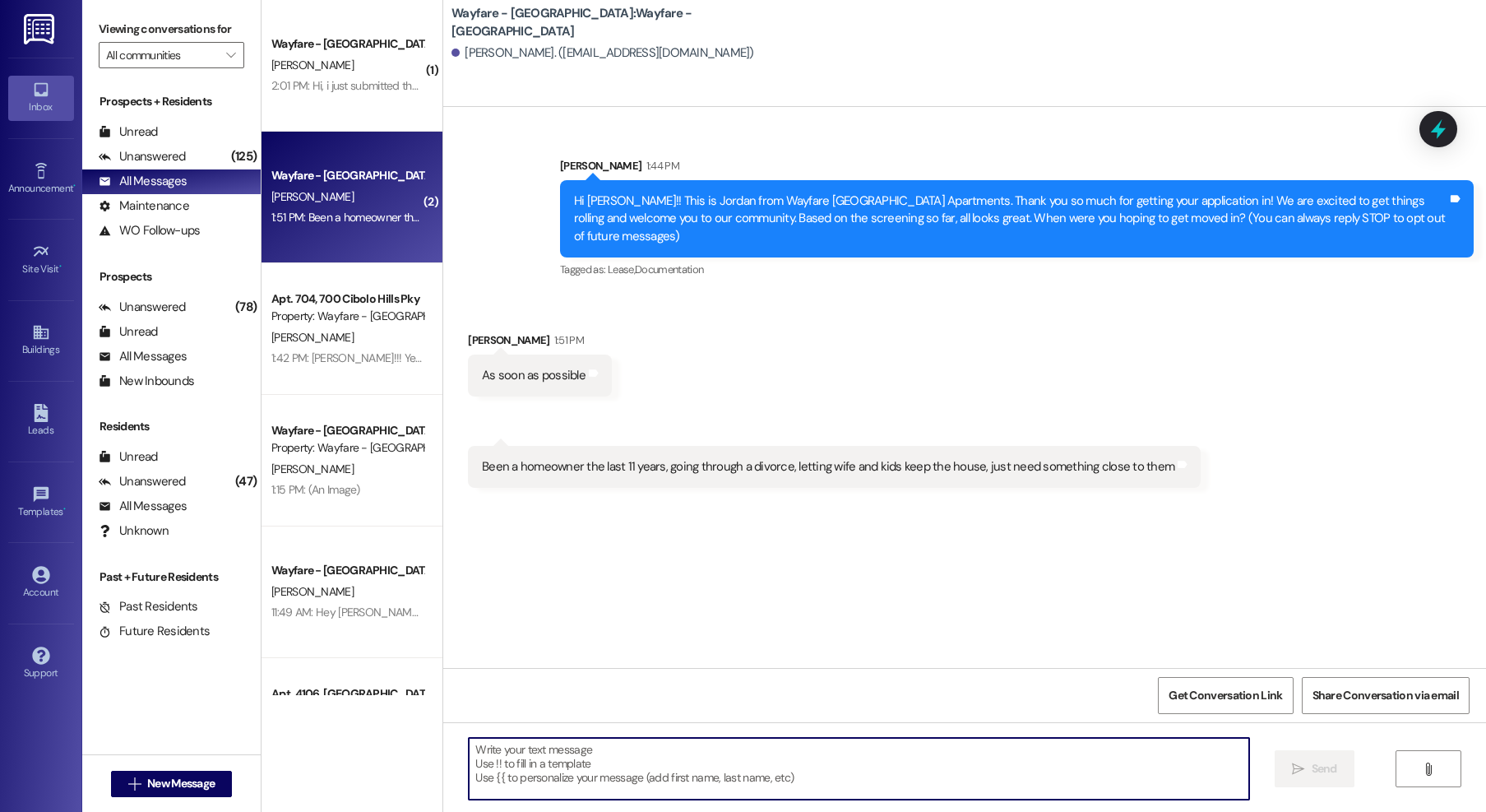
paste textarea "Let me see what I can work out for you. I noticed you listed 9/6 as your move-i…"
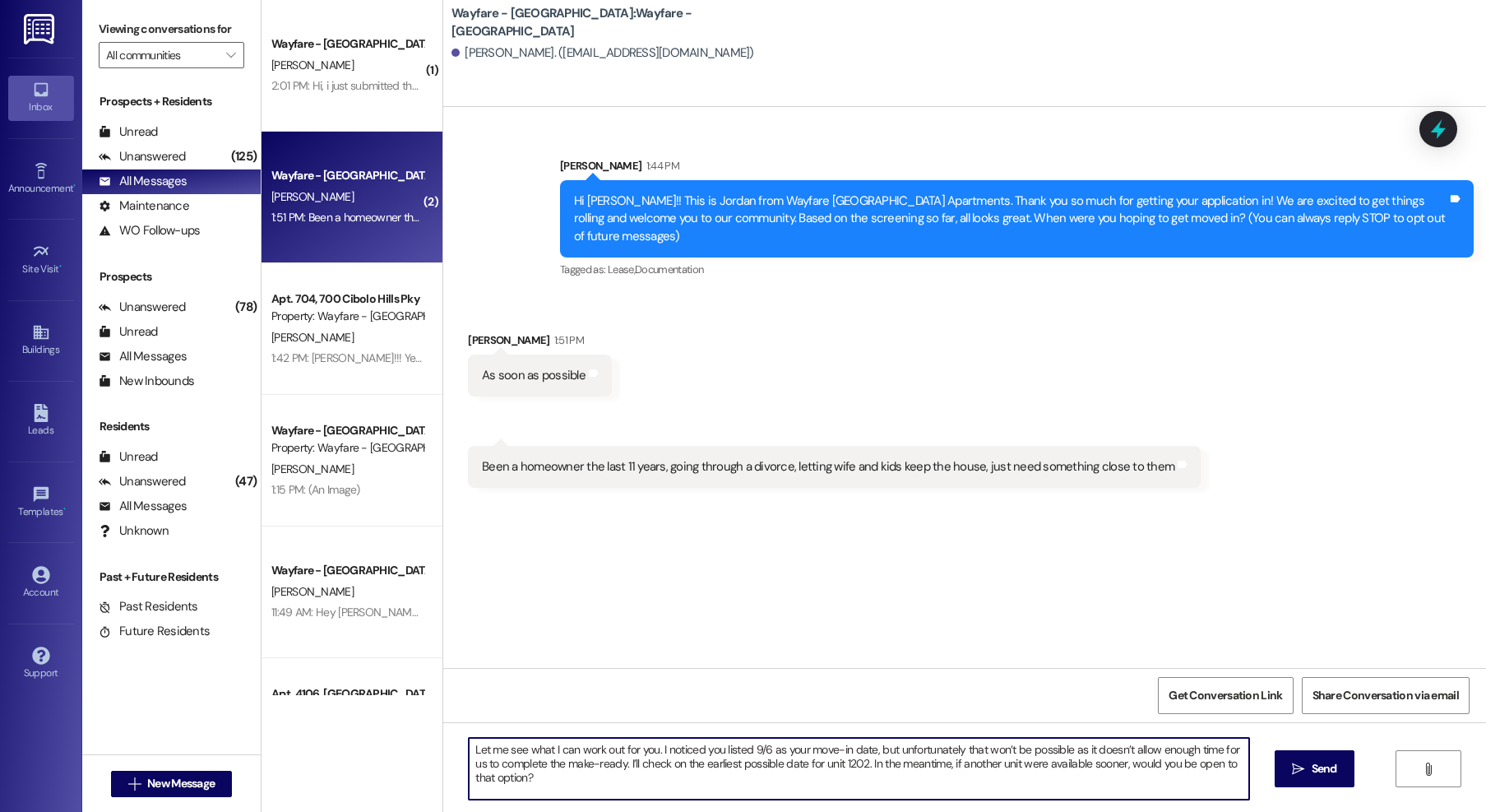
click at [696, 751] on textarea "Let me see what I can work out for you. I noticed you listed 9/6 as your move-i…" at bounding box center [859, 769] width 780 height 61
click at [844, 798] on textarea "Let me see what I can work out for you. I know you listed 9/6 as your move-in d…" at bounding box center [859, 769] width 780 height 61
type textarea "Let me see what I can work out for you. I know you listed 9/6 as your move-in d…"
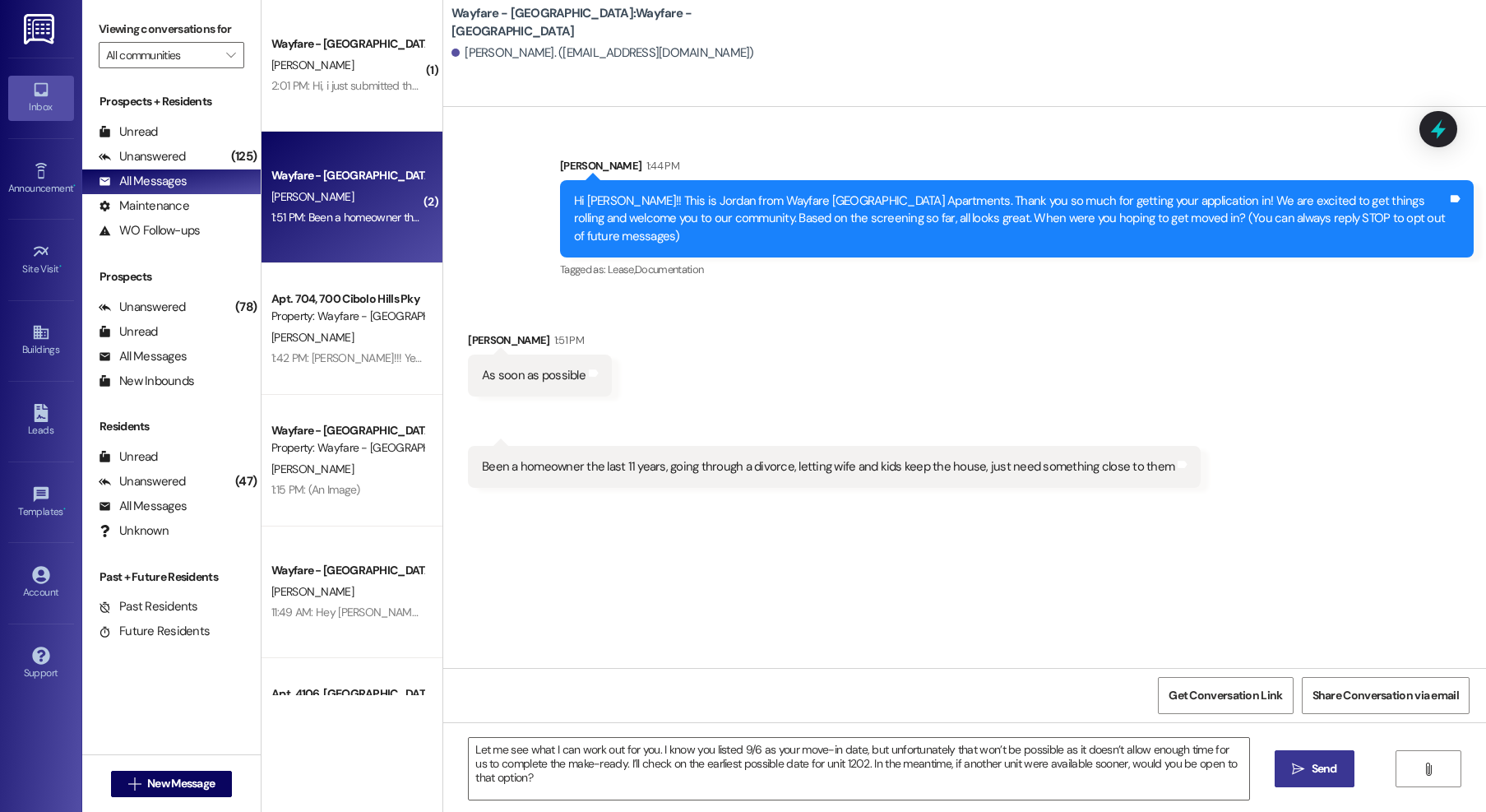
click at [1283, 766] on button " Send" at bounding box center [1314, 769] width 80 height 37
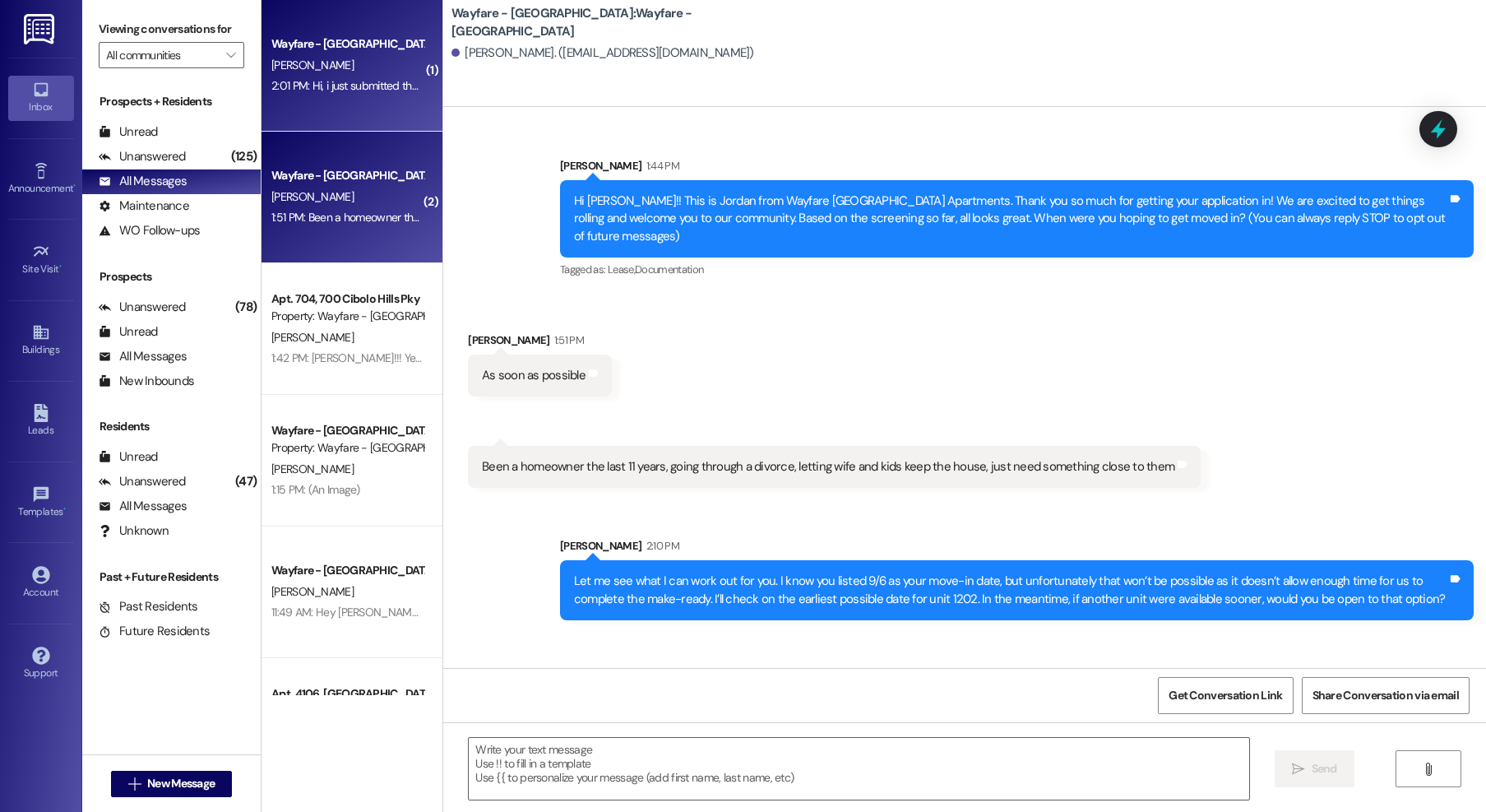
click at [272, 77] on div "2:01 PM: Hi, i just submitted the application! (: 2:01 PM: Hi, i just submitted…" at bounding box center [347, 85] width 155 height 20
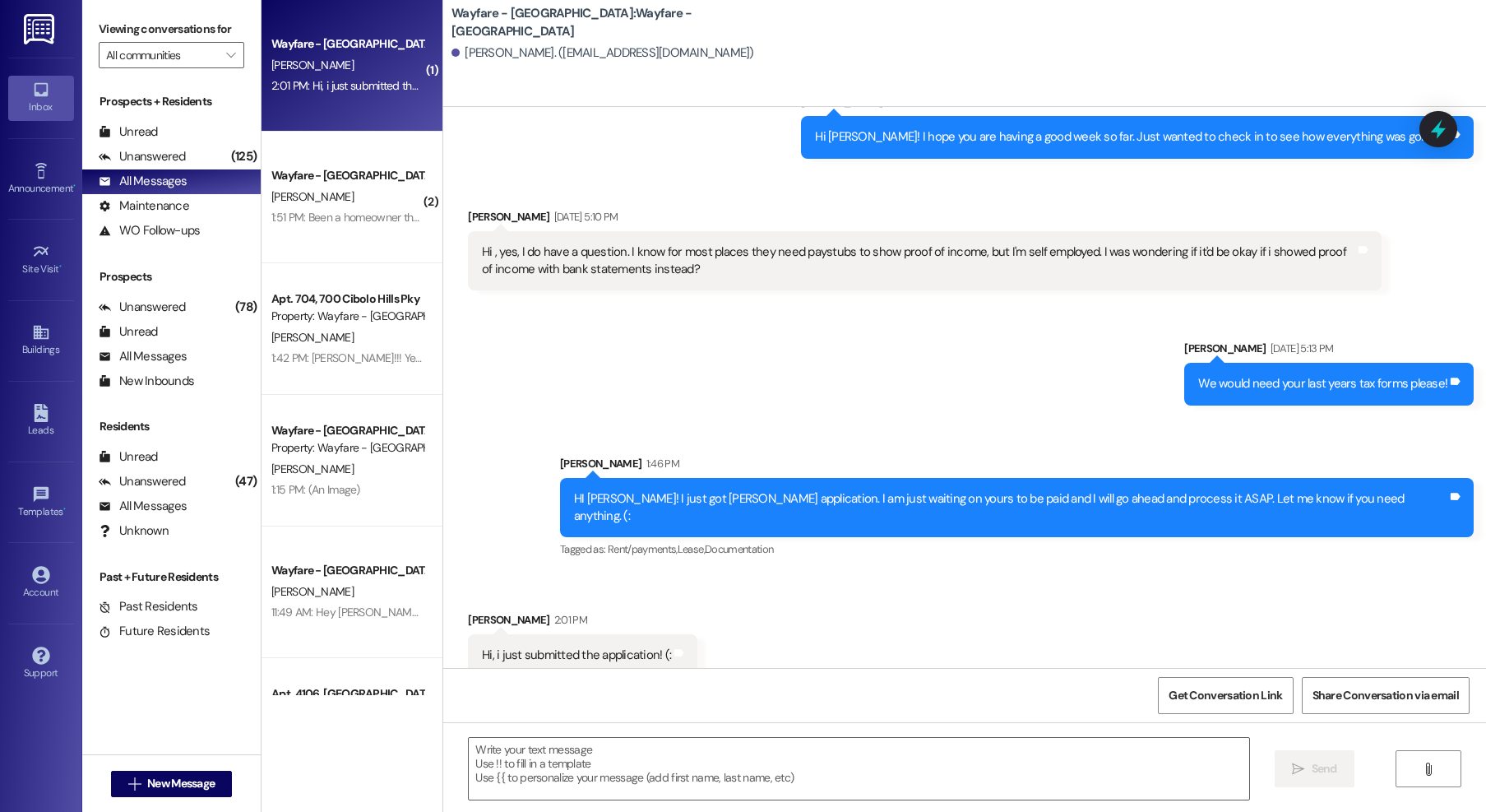
scroll to position [827, 0]
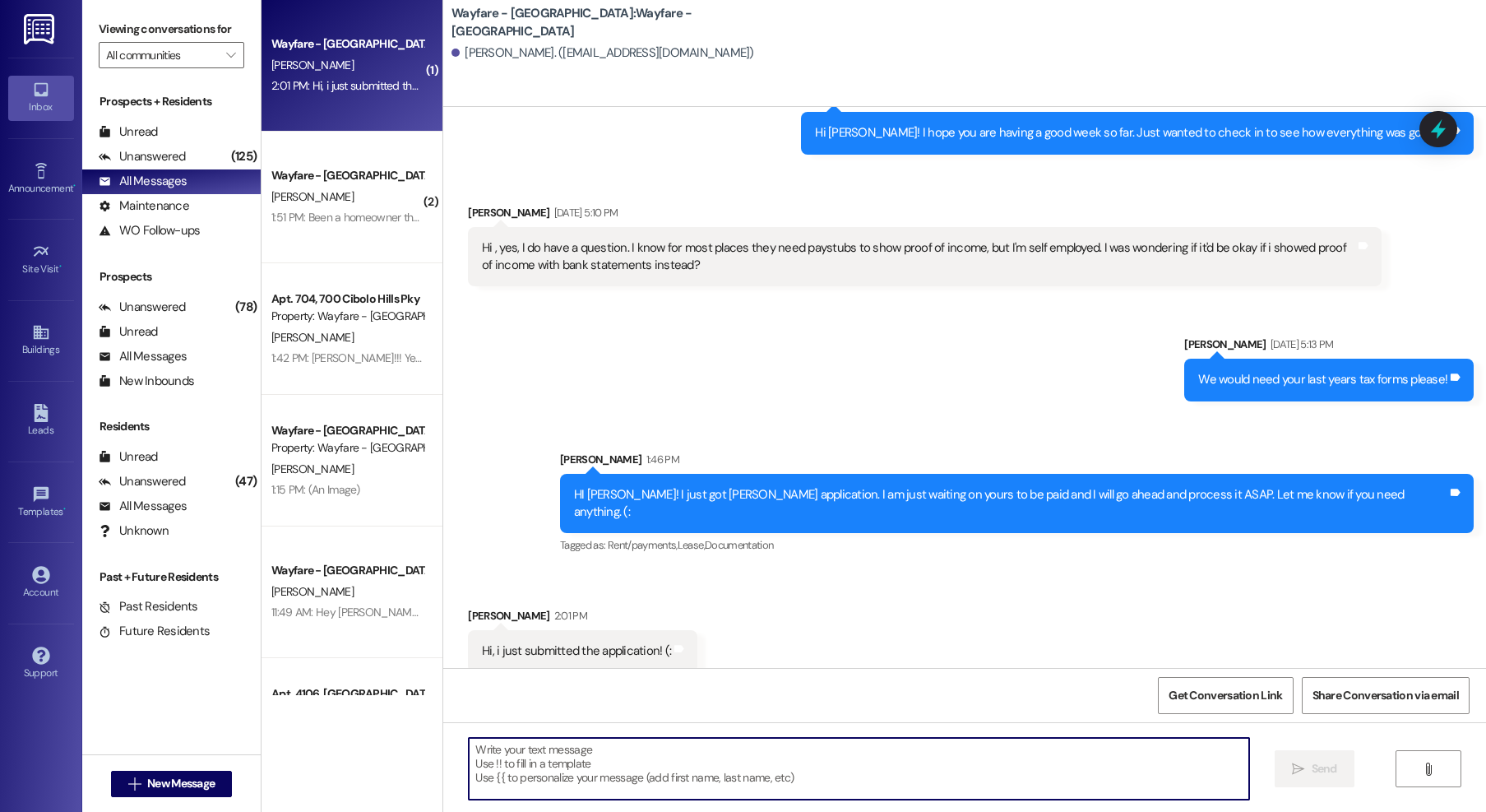
click at [585, 772] on textarea at bounding box center [859, 769] width 780 height 61
click at [612, 763] on textarea "You are approvedddd!!" at bounding box center [859, 769] width 780 height 61
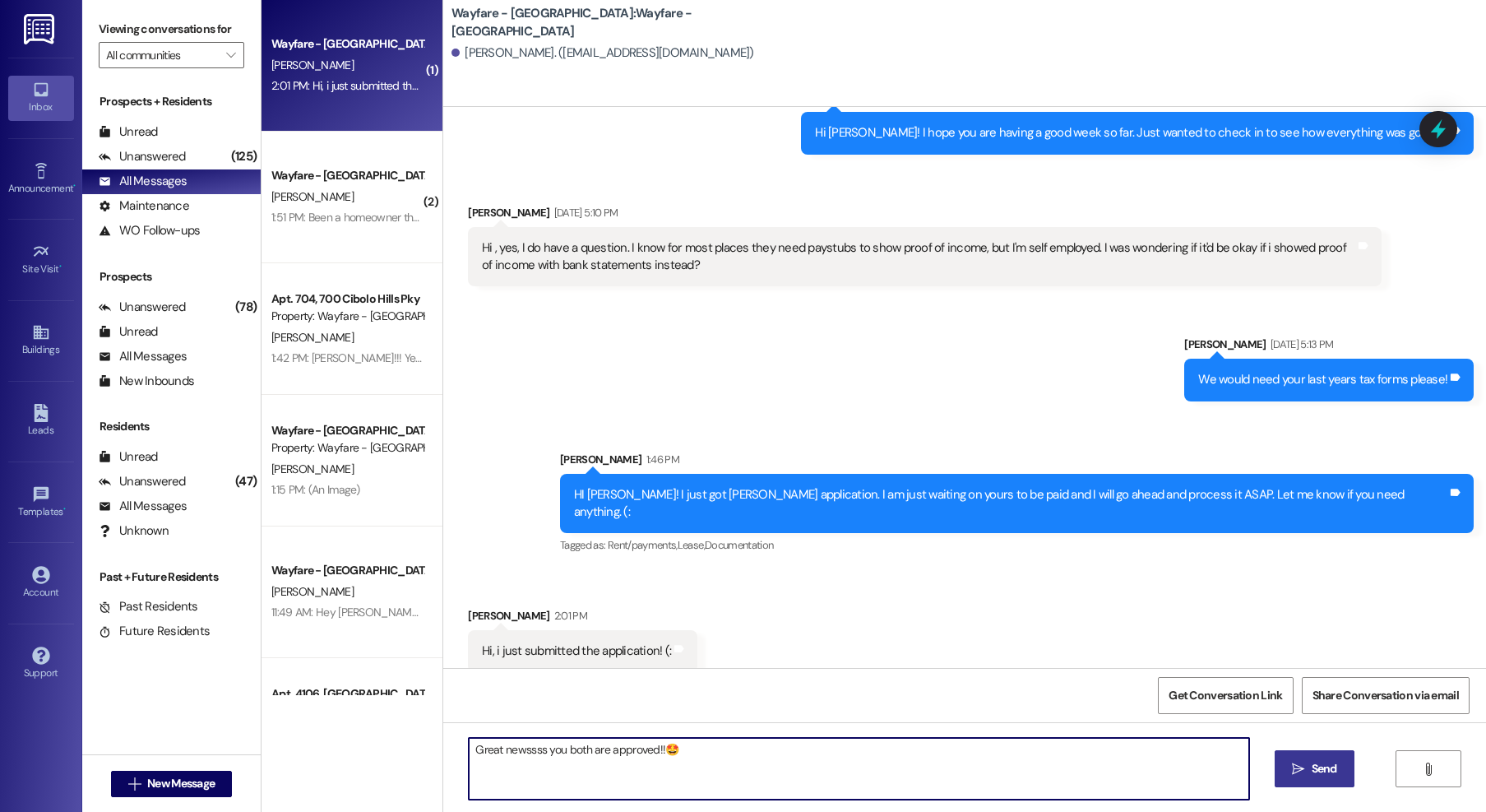
type textarea "Great newssss you both are approved!!🤩"
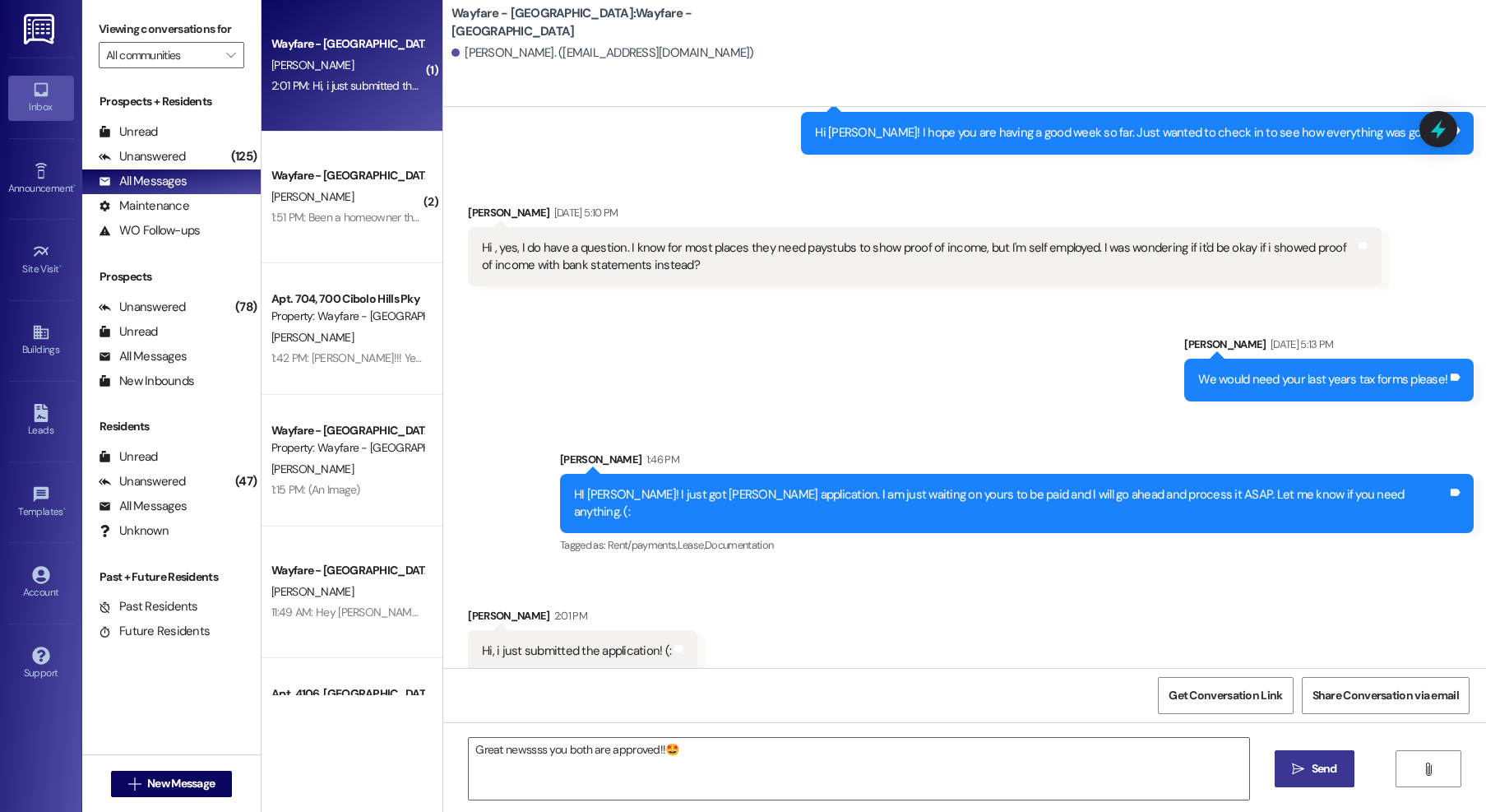
click at [1289, 775] on span " Send" at bounding box center [1315, 769] width 52 height 17
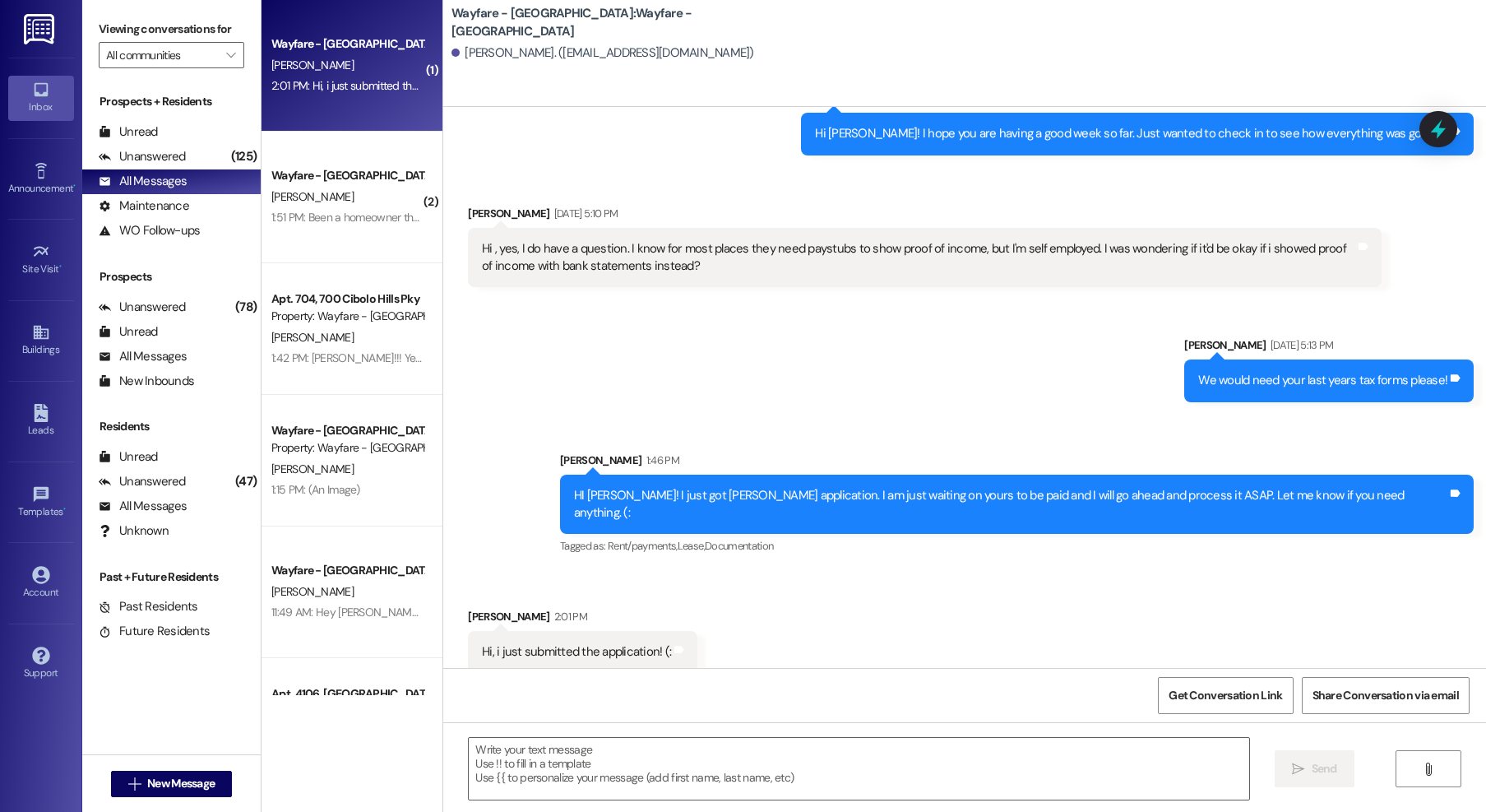
scroll to position [941, 0]
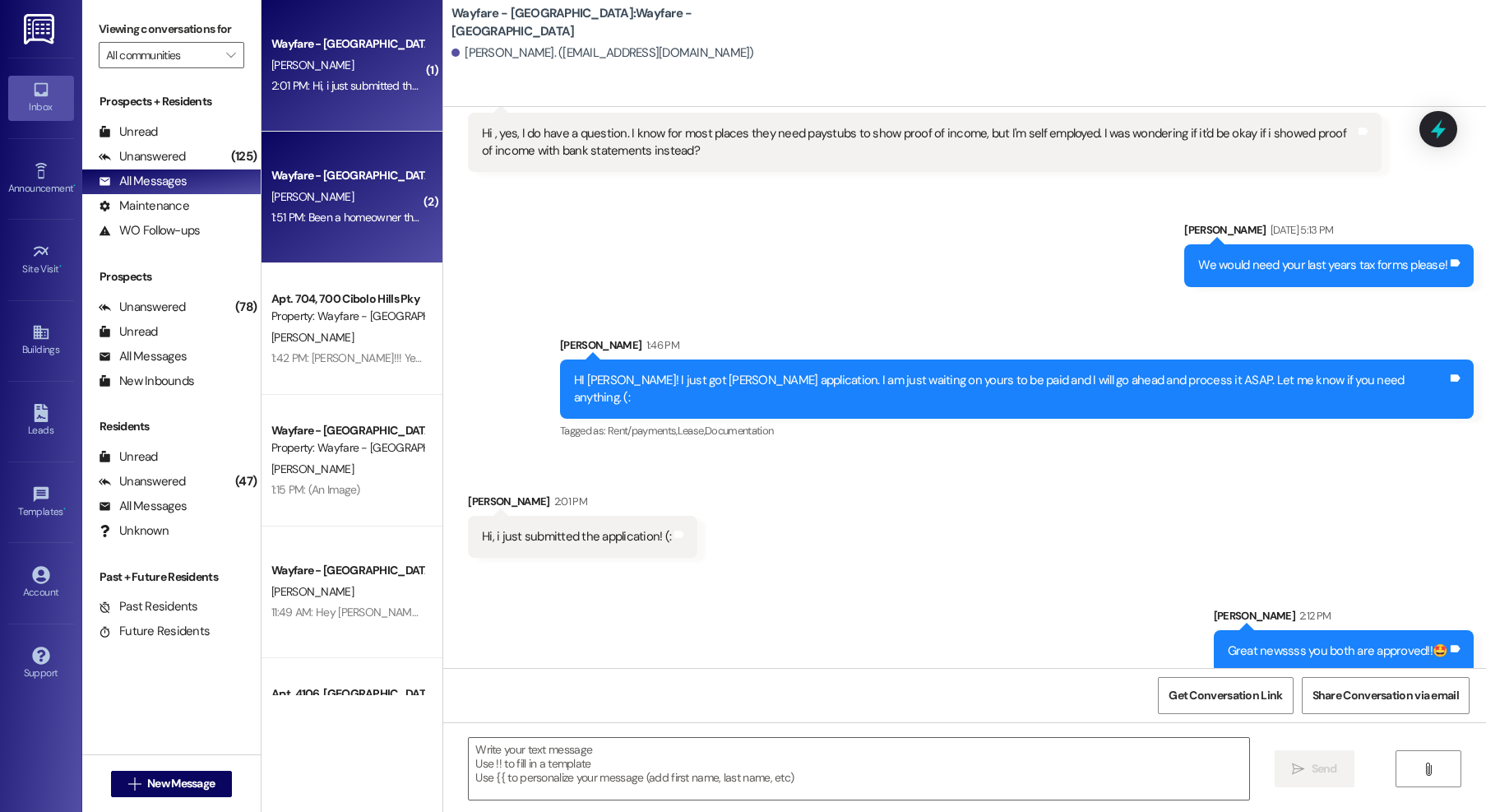
click at [333, 173] on div "Wayfare - [GEOGRAPHIC_DATA]" at bounding box center [347, 175] width 152 height 17
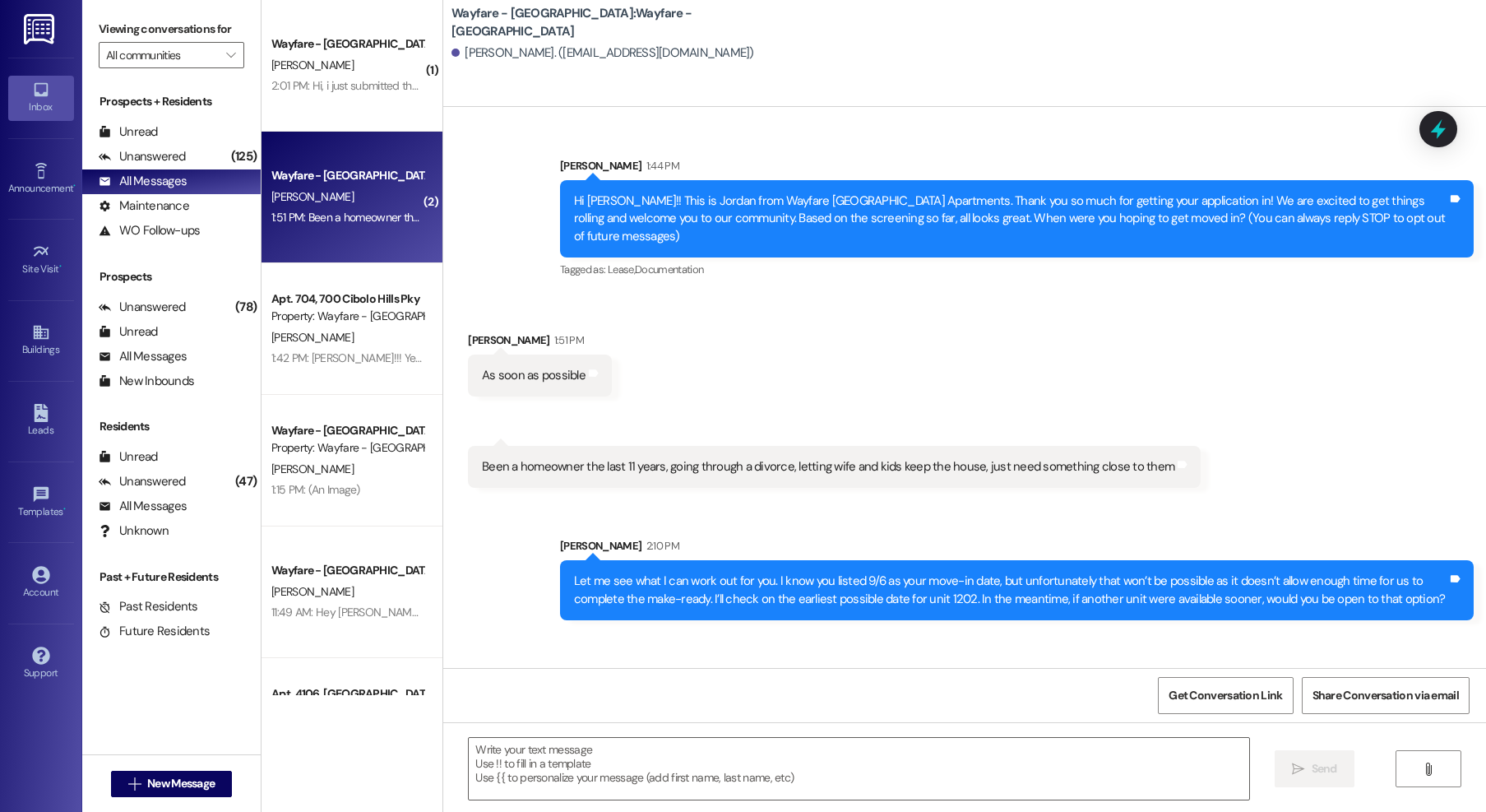
scroll to position [0, 0]
